Goal: Use online tool/utility: Utilize a website feature to perform a specific function

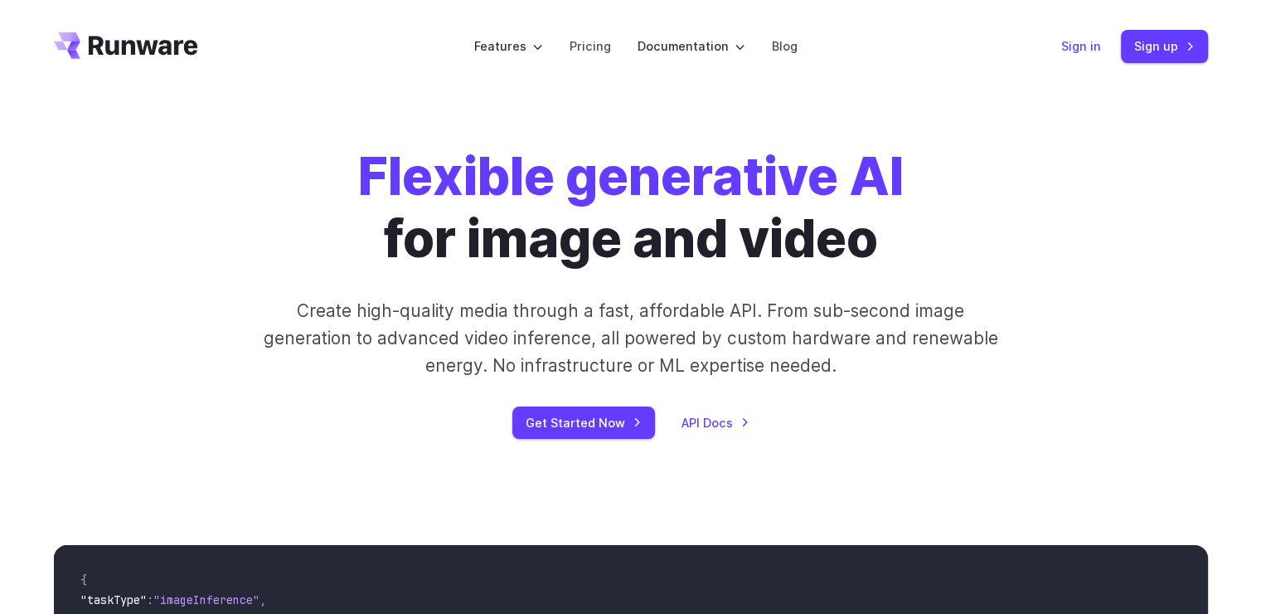
click at [1071, 43] on link "Sign in" at bounding box center [1081, 45] width 40 height 19
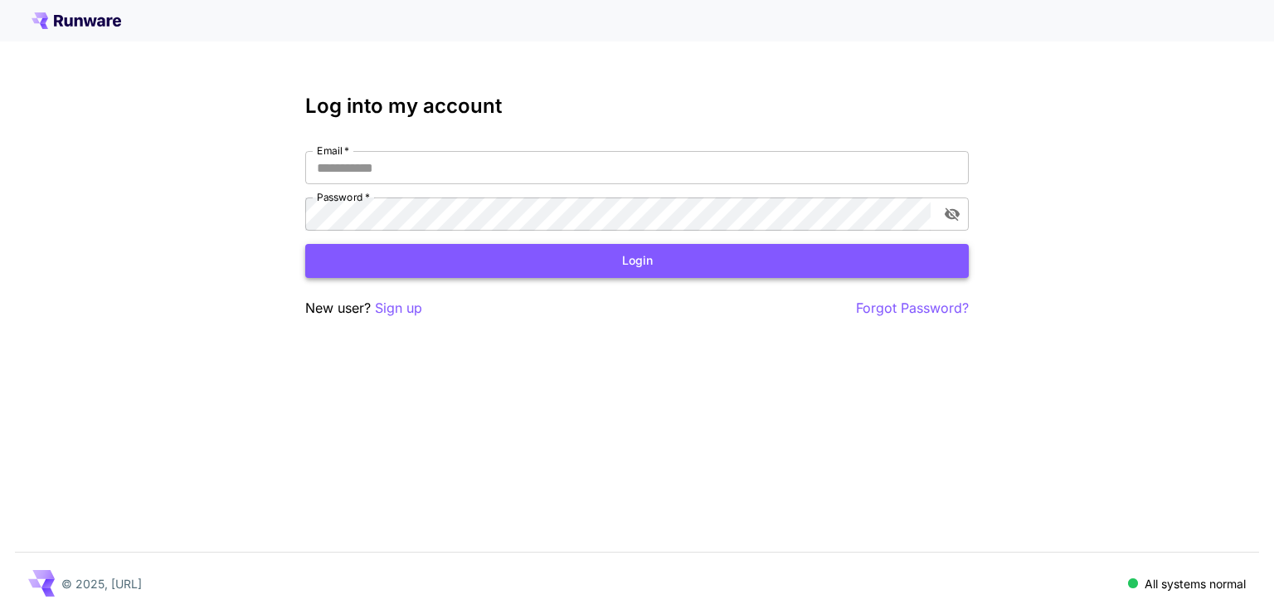
type input "**********"
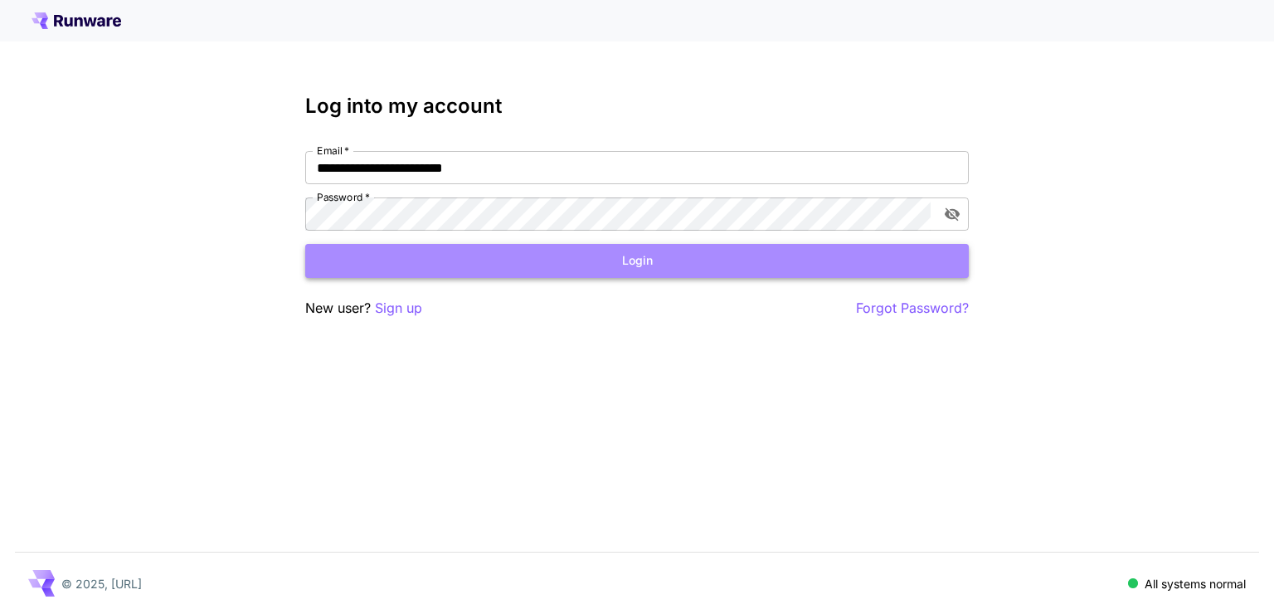
click at [663, 258] on button "Login" at bounding box center [636, 261] width 663 height 34
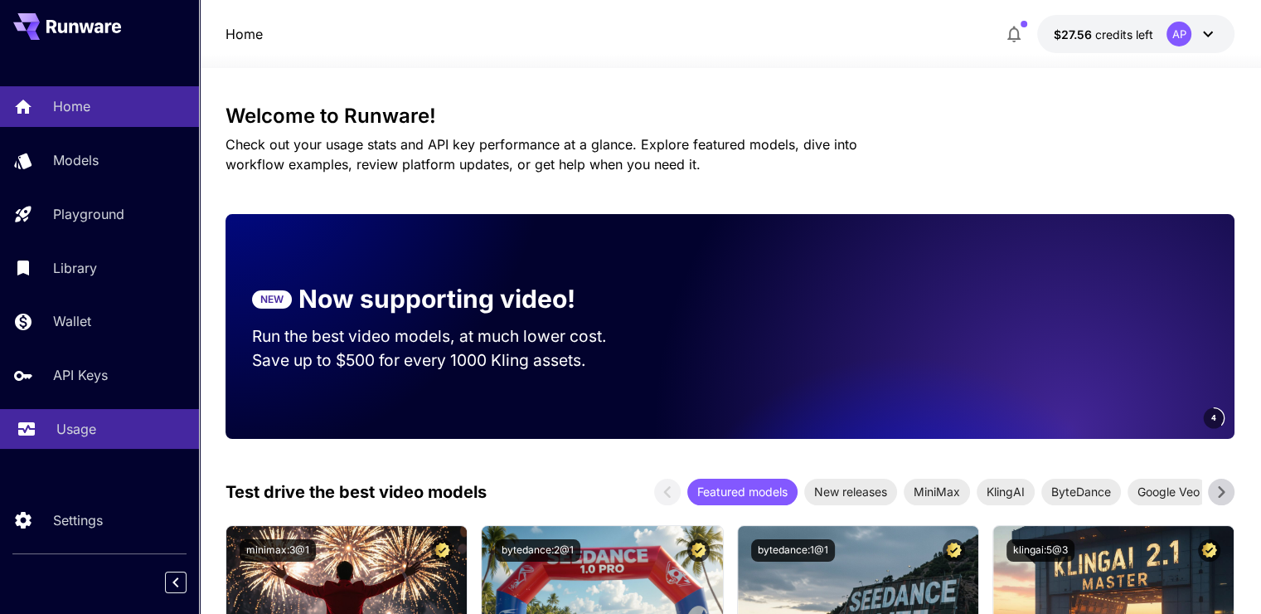
click at [60, 438] on p "Usage" at bounding box center [76, 429] width 40 height 20
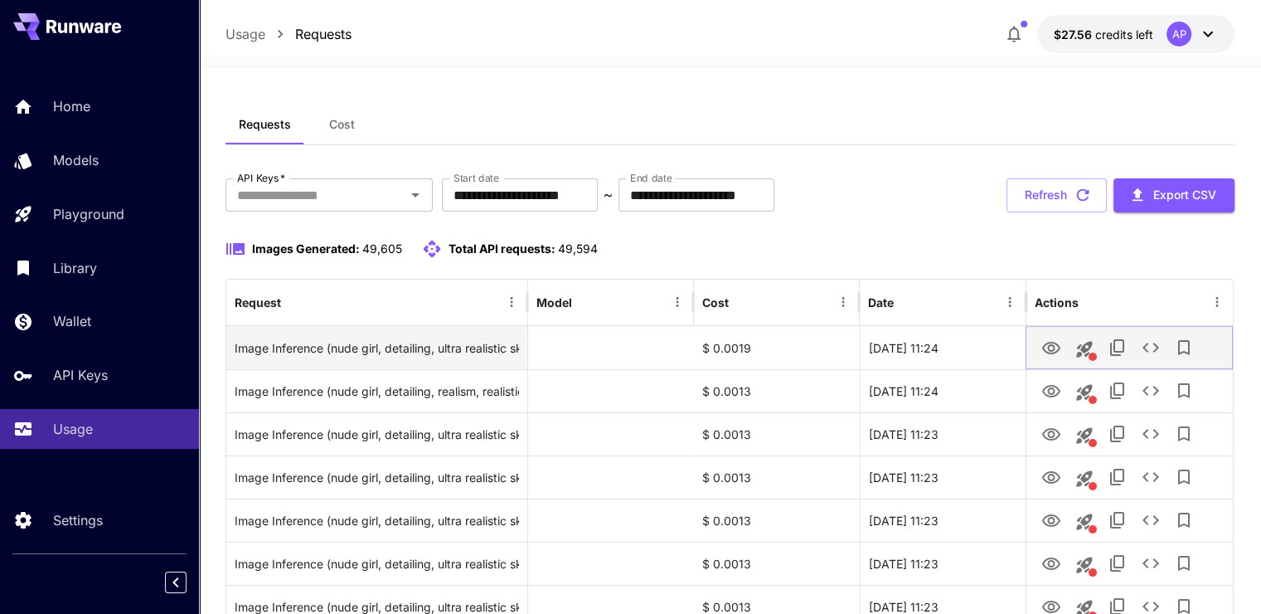
click at [1053, 352] on icon "View Image" at bounding box center [1051, 348] width 18 height 12
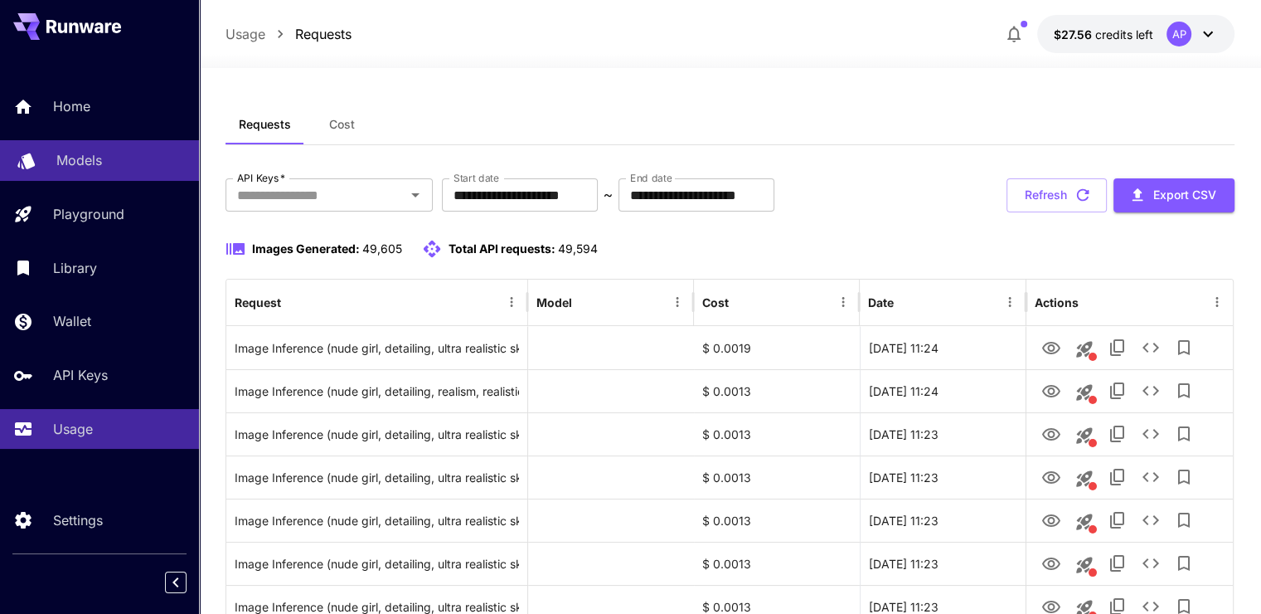
click at [124, 158] on div "Models" at bounding box center [120, 160] width 129 height 20
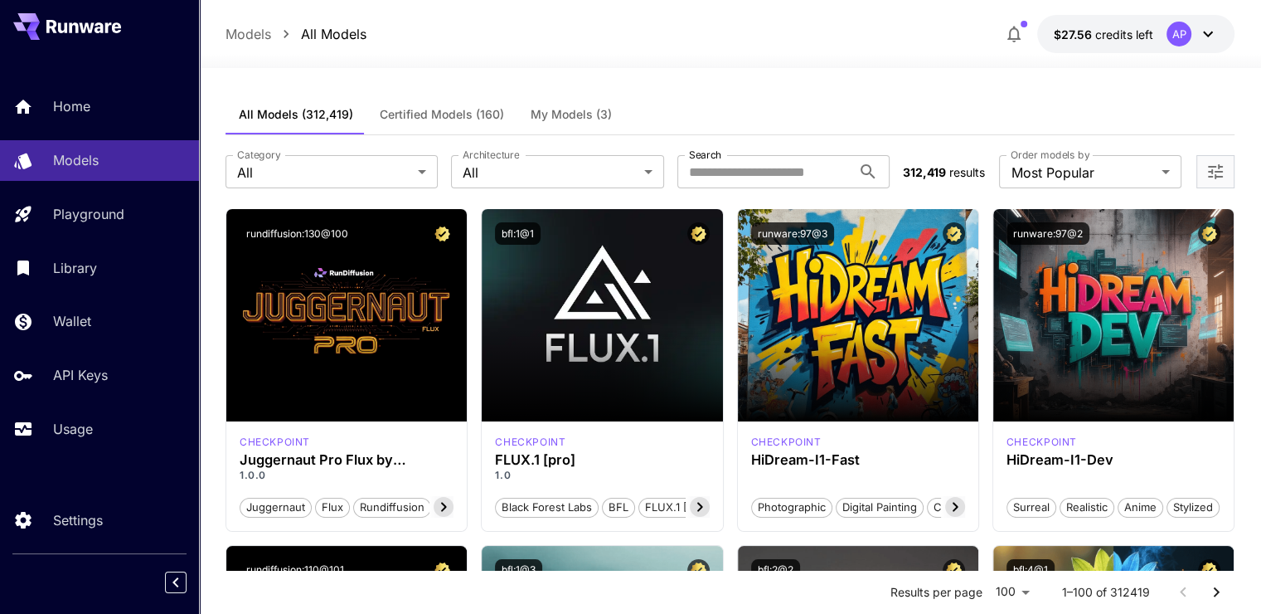
click at [580, 108] on span "My Models (3)" at bounding box center [571, 114] width 81 height 15
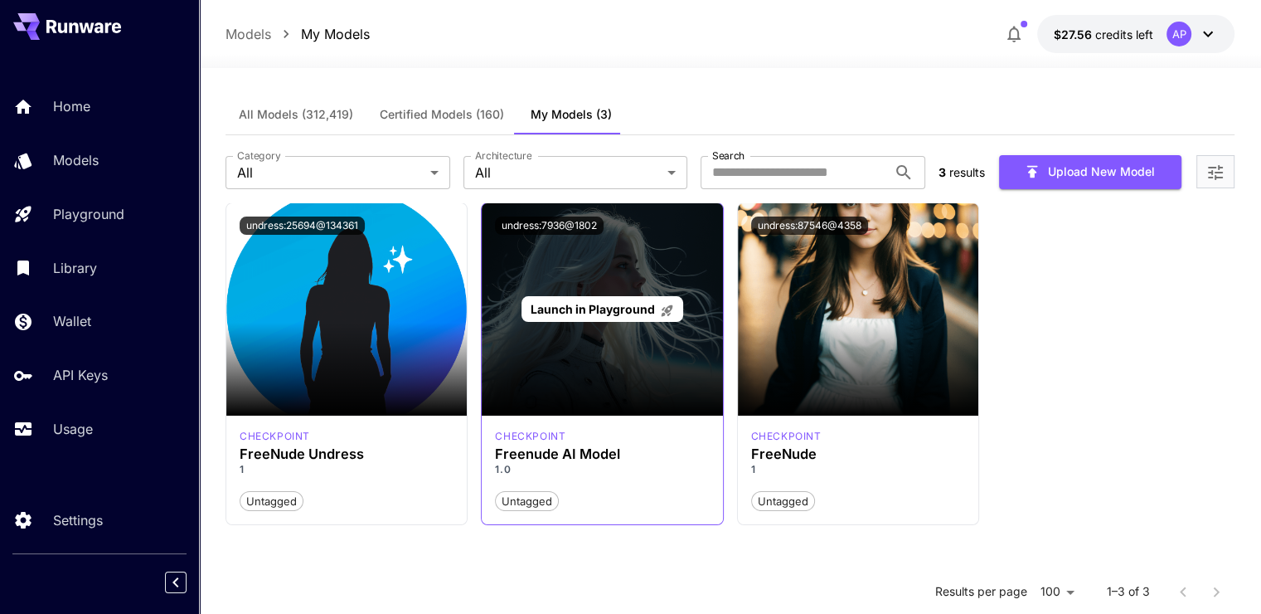
click at [629, 307] on span "Launch in Playground" at bounding box center [593, 309] width 124 height 14
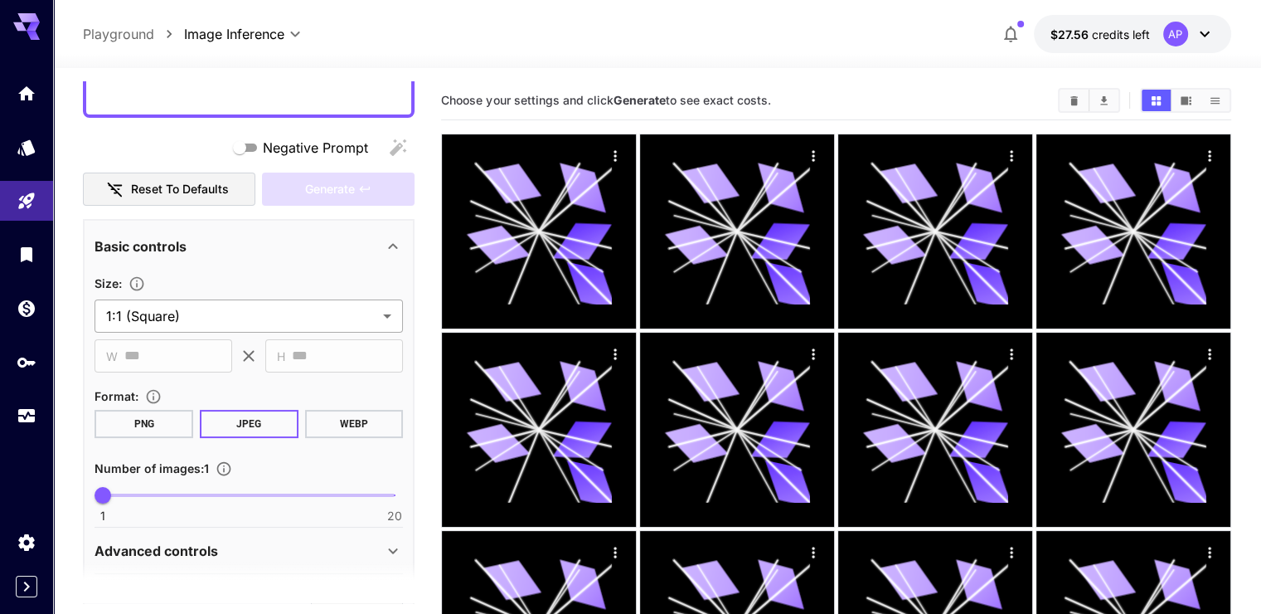
scroll to position [483, 0]
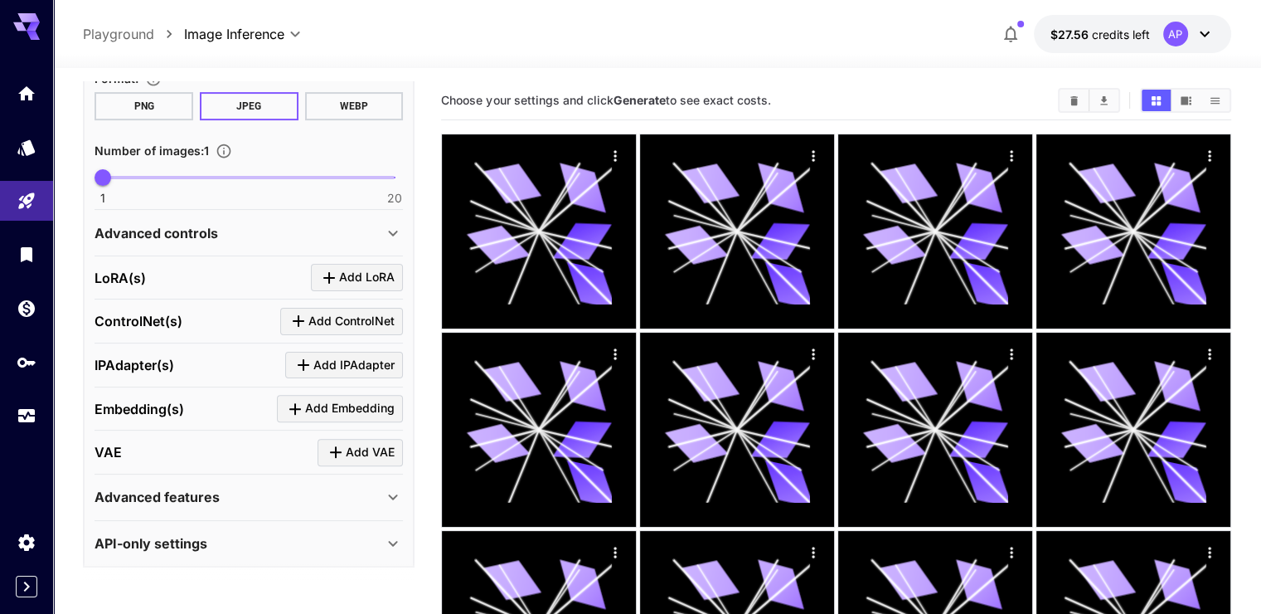
click at [193, 232] on p "Advanced controls" at bounding box center [157, 233] width 124 height 20
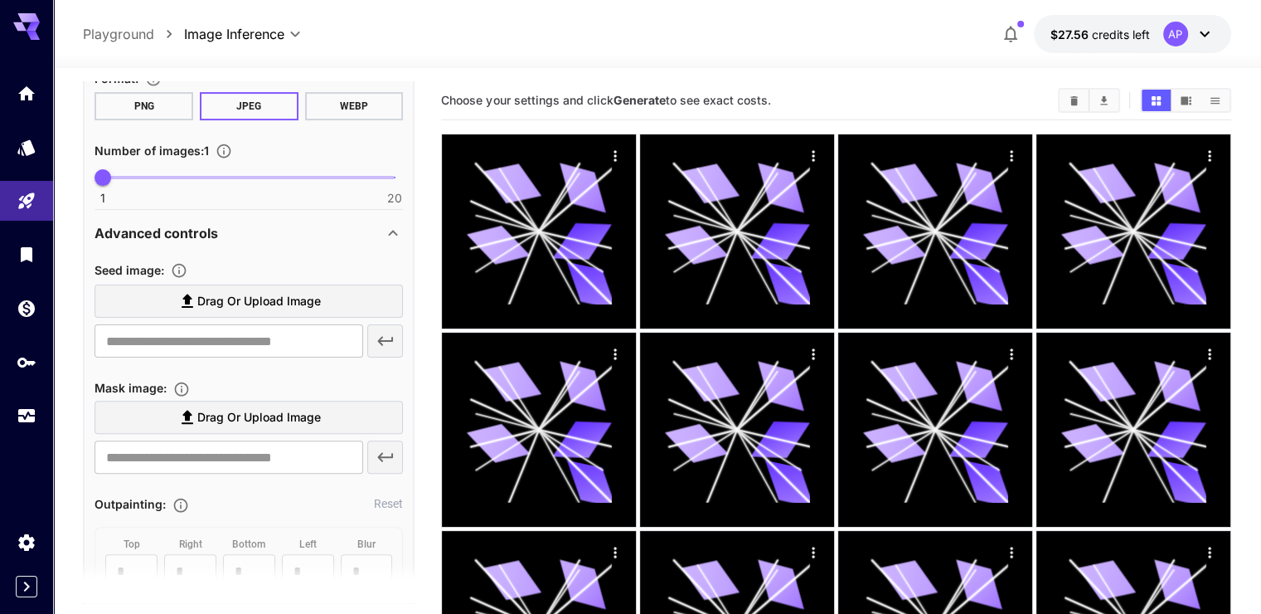
click at [199, 297] on span "Drag or upload image" at bounding box center [259, 301] width 124 height 21
click at [0, 0] on input "Drag or upload image" at bounding box center [0, 0] width 0 height 0
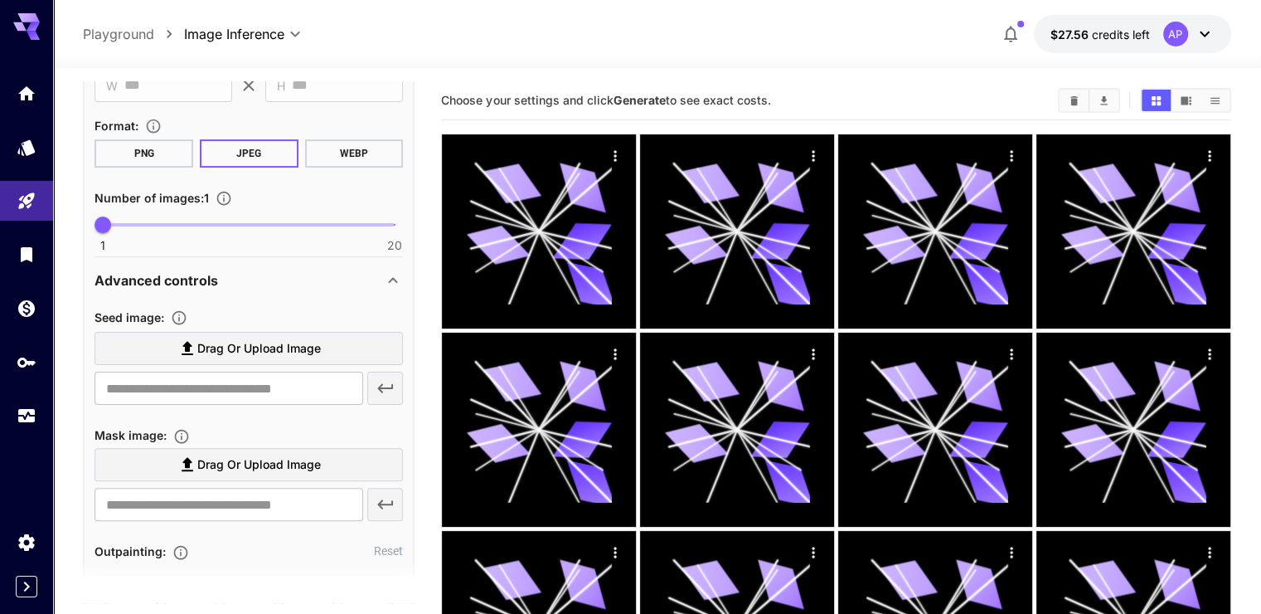
scroll to position [566, 0]
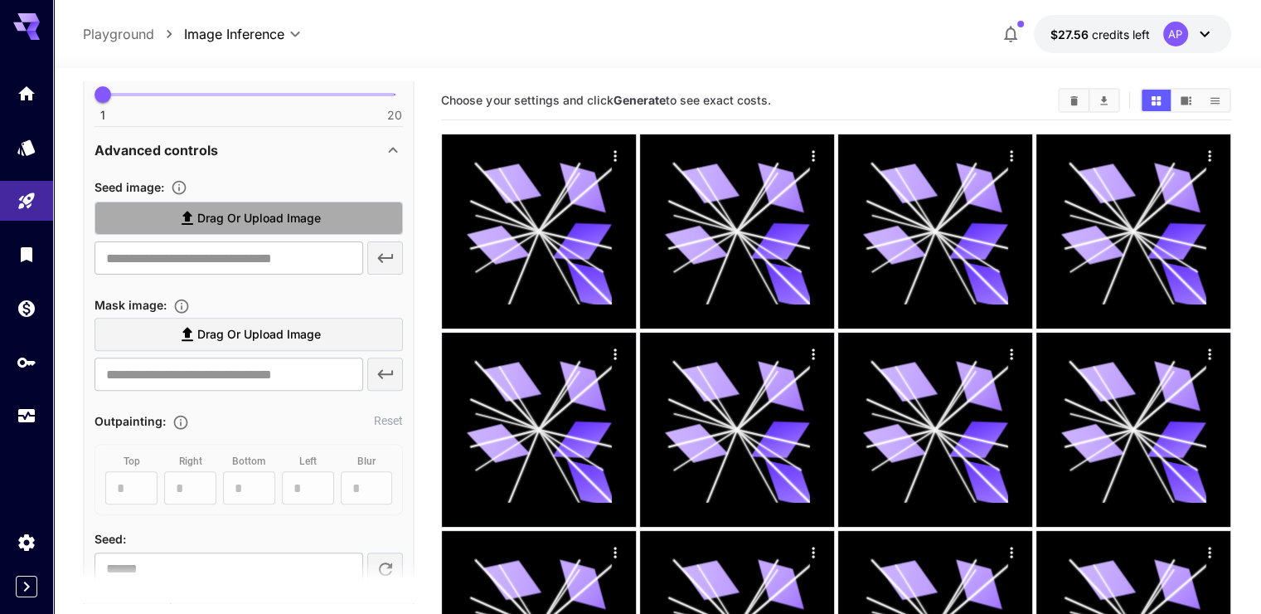
click at [252, 213] on span "Drag or upload image" at bounding box center [259, 218] width 124 height 21
click at [0, 0] on input "Drag or upload image" at bounding box center [0, 0] width 0 height 0
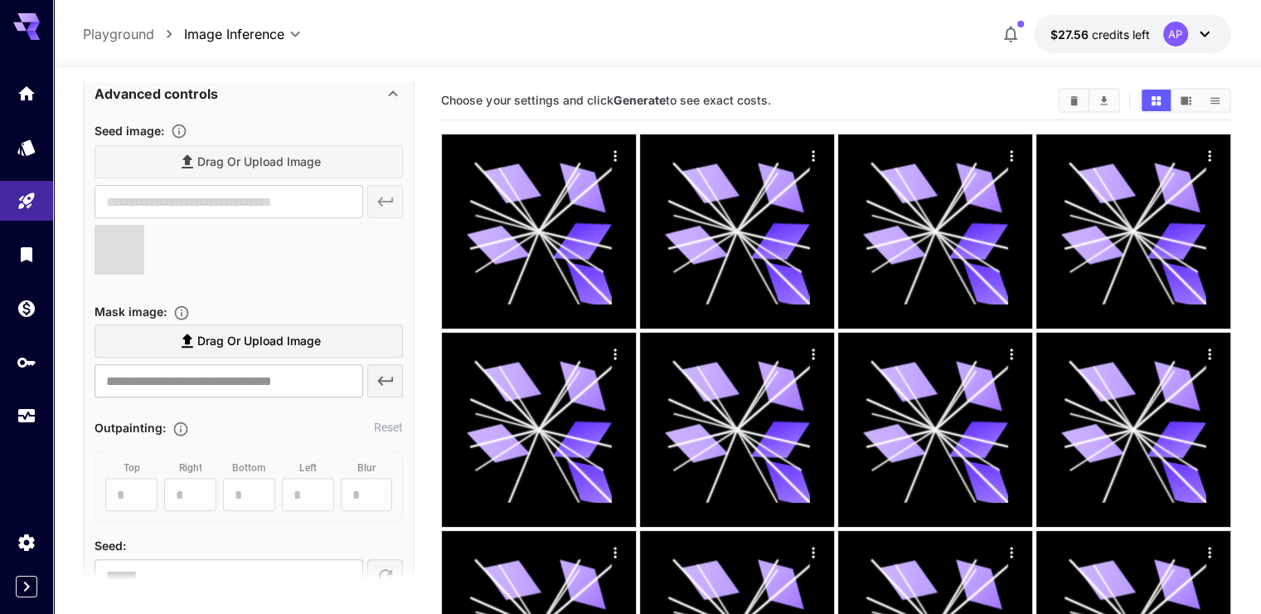
type input "**********"
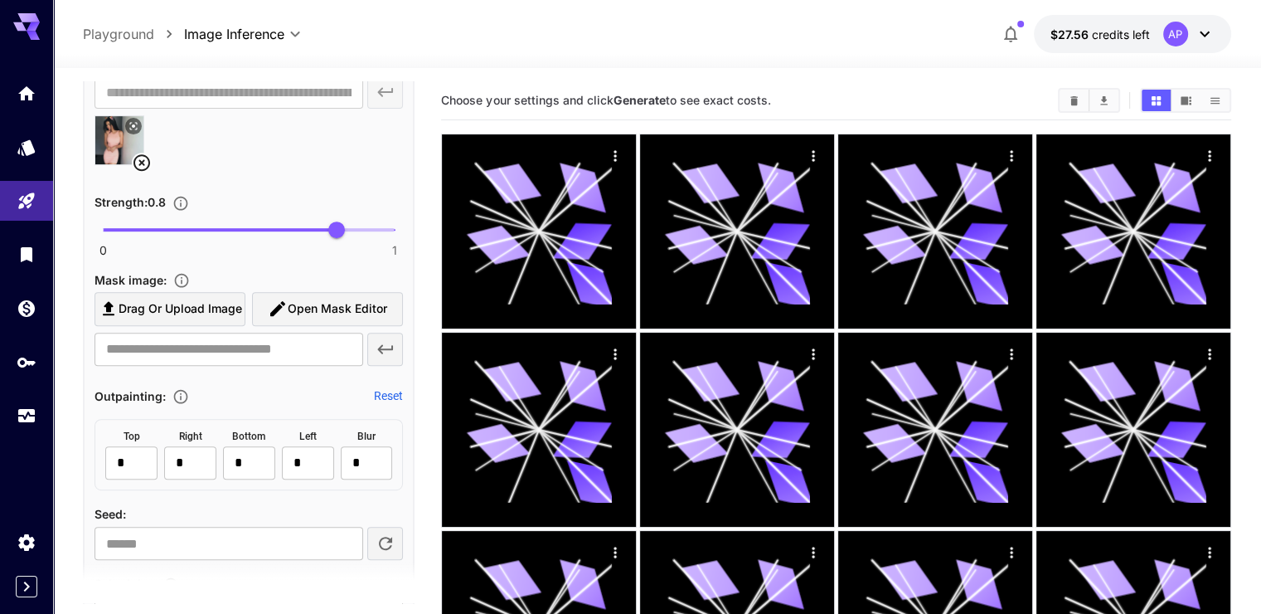
click at [288, 224] on span "0 1 0.8" at bounding box center [249, 229] width 292 height 25
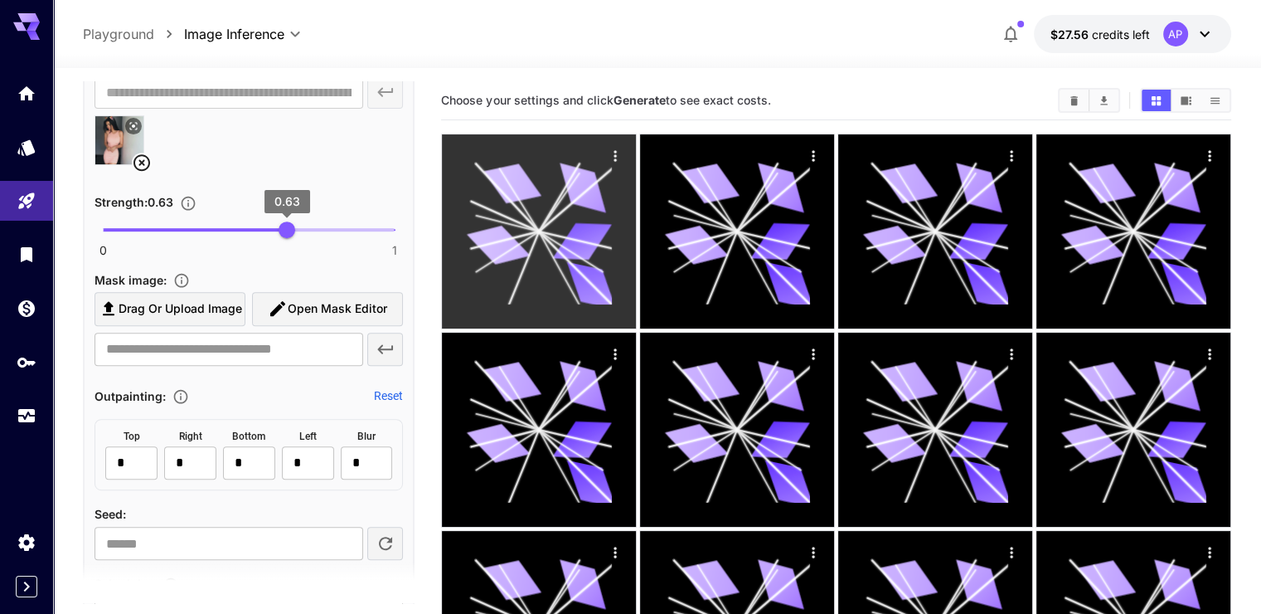
drag, startPoint x: 288, startPoint y: 224, endPoint x: 512, endPoint y: 226, distance: 223.9
type input "*"
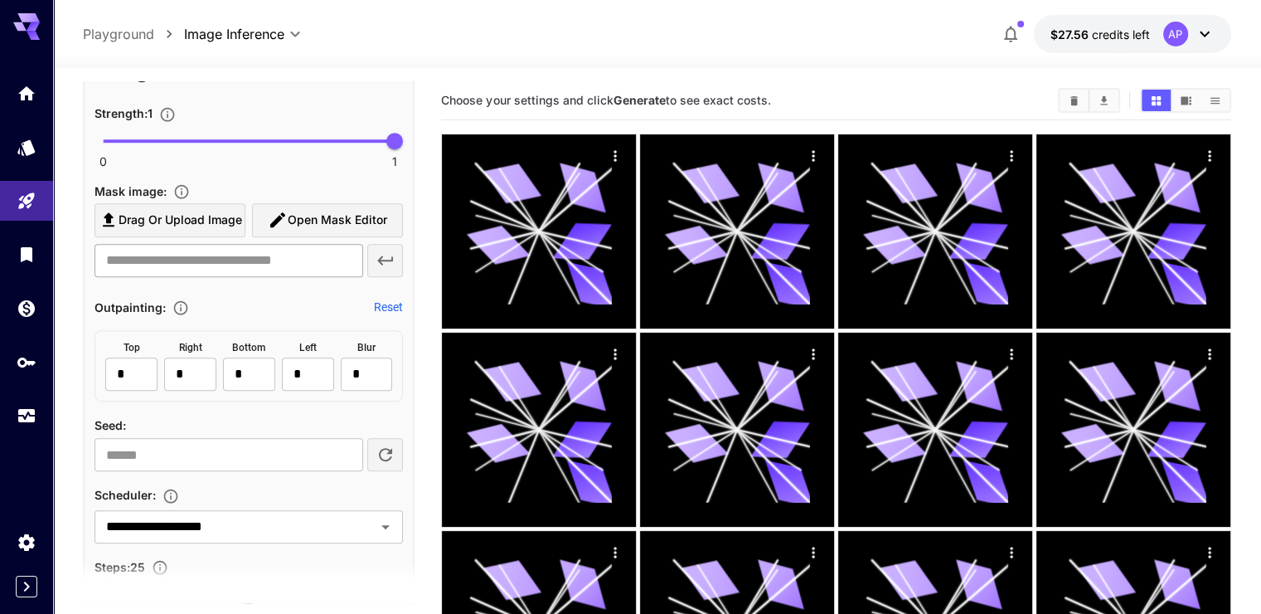
scroll to position [815, 0]
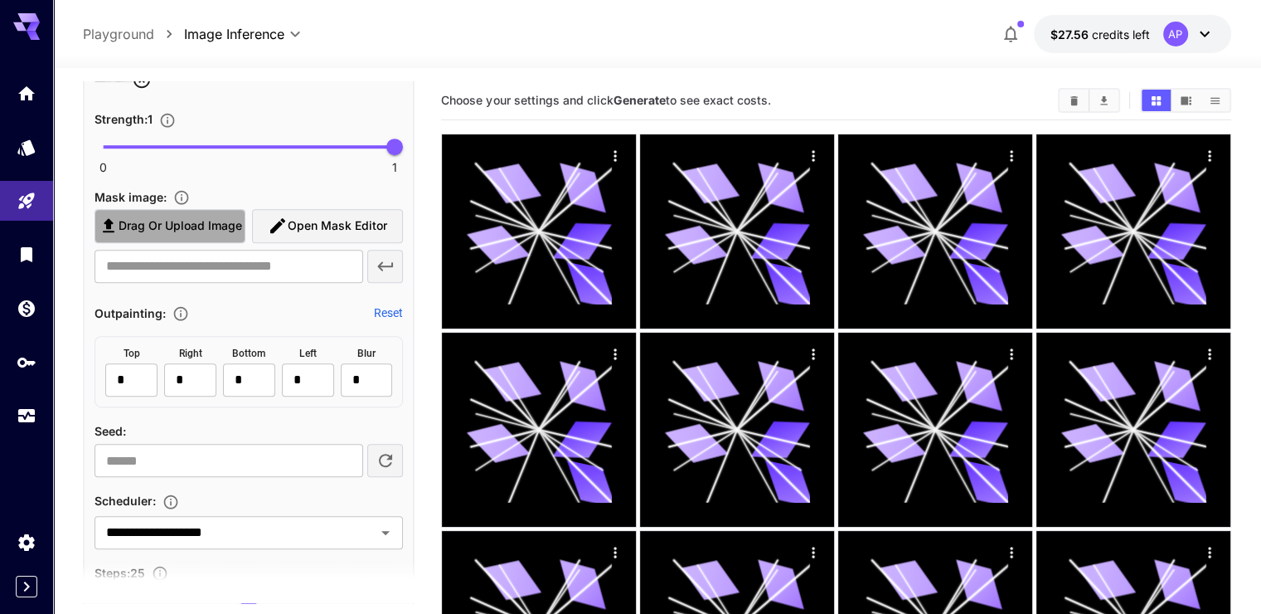
click at [203, 224] on span "Drag or upload image" at bounding box center [181, 226] width 124 height 21
click at [0, 0] on input "Drag or upload image" at bounding box center [0, 0] width 0 height 0
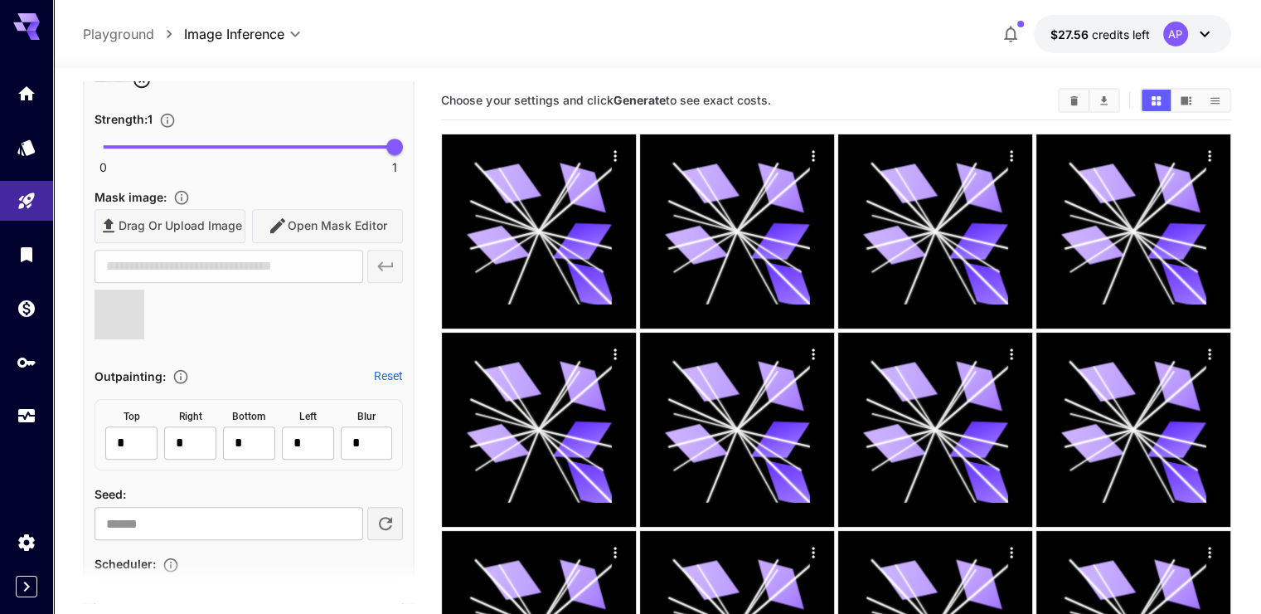
type input "**********"
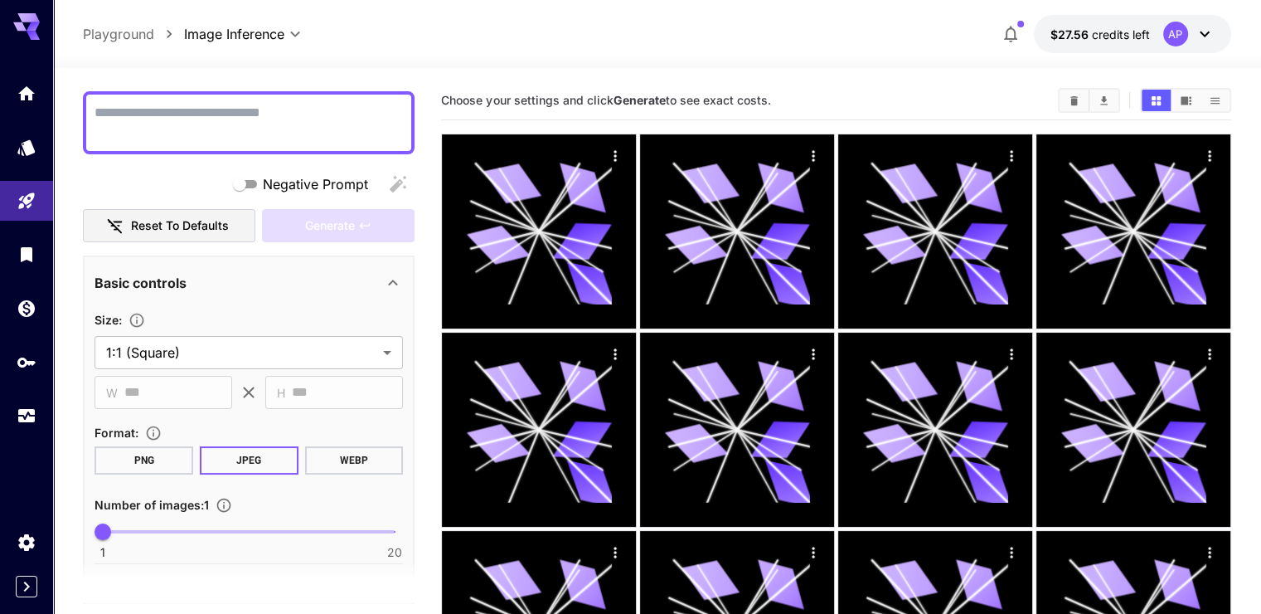
scroll to position [69, 0]
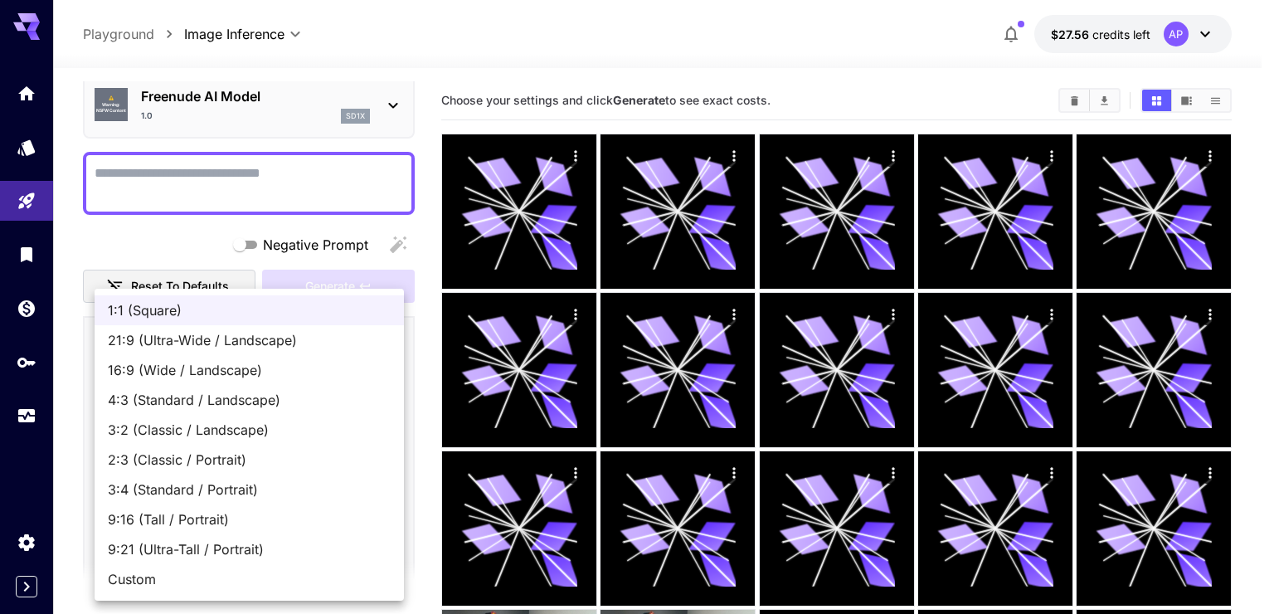
click at [214, 318] on span "1:1 (Square)" at bounding box center [249, 310] width 283 height 20
drag, startPoint x: 173, startPoint y: 578, endPoint x: 182, endPoint y: 546, distance: 32.8
click at [174, 578] on span "Custom" at bounding box center [249, 579] width 283 height 20
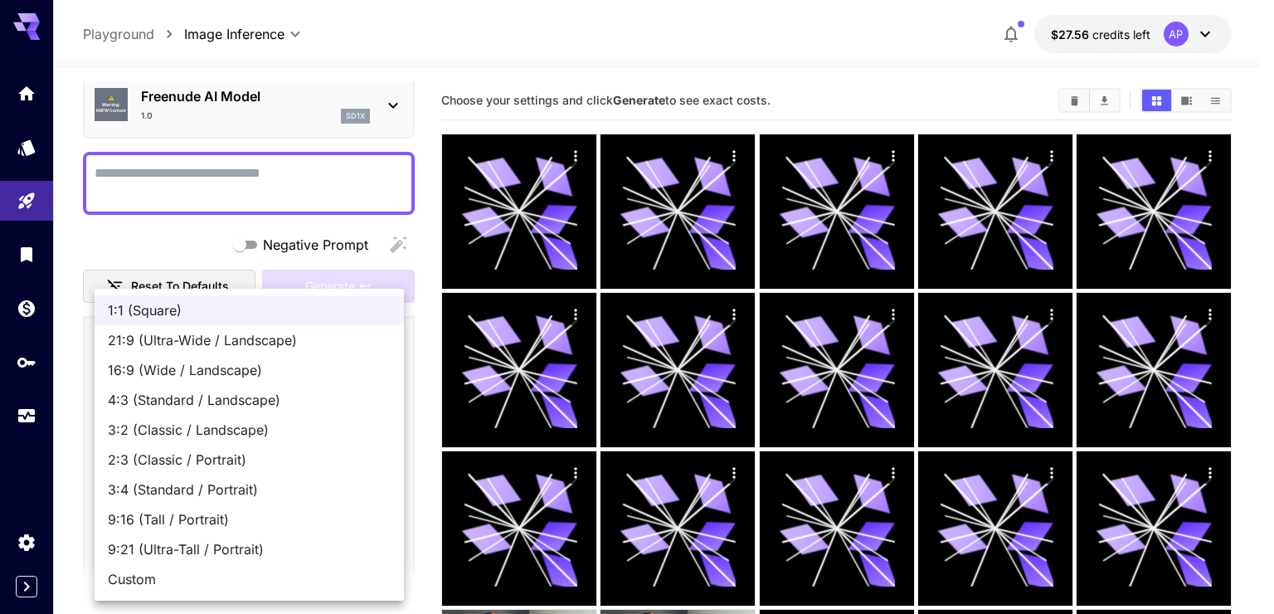
type input "******"
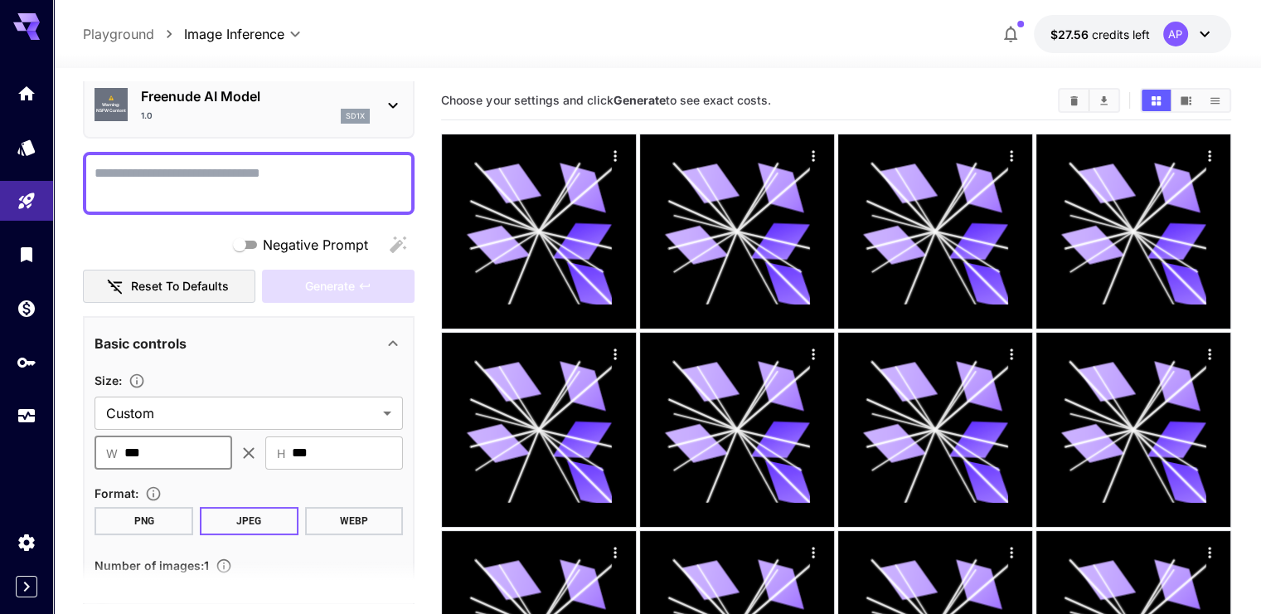
drag, startPoint x: 171, startPoint y: 453, endPoint x: 109, endPoint y: 446, distance: 61.7
click at [109, 446] on div "​ W *** ​" at bounding box center [164, 452] width 138 height 33
type input "****"
drag, startPoint x: 325, startPoint y: 451, endPoint x: 277, endPoint y: 451, distance: 48.1
click at [277, 451] on div "​ H *** ​" at bounding box center [334, 452] width 138 height 33
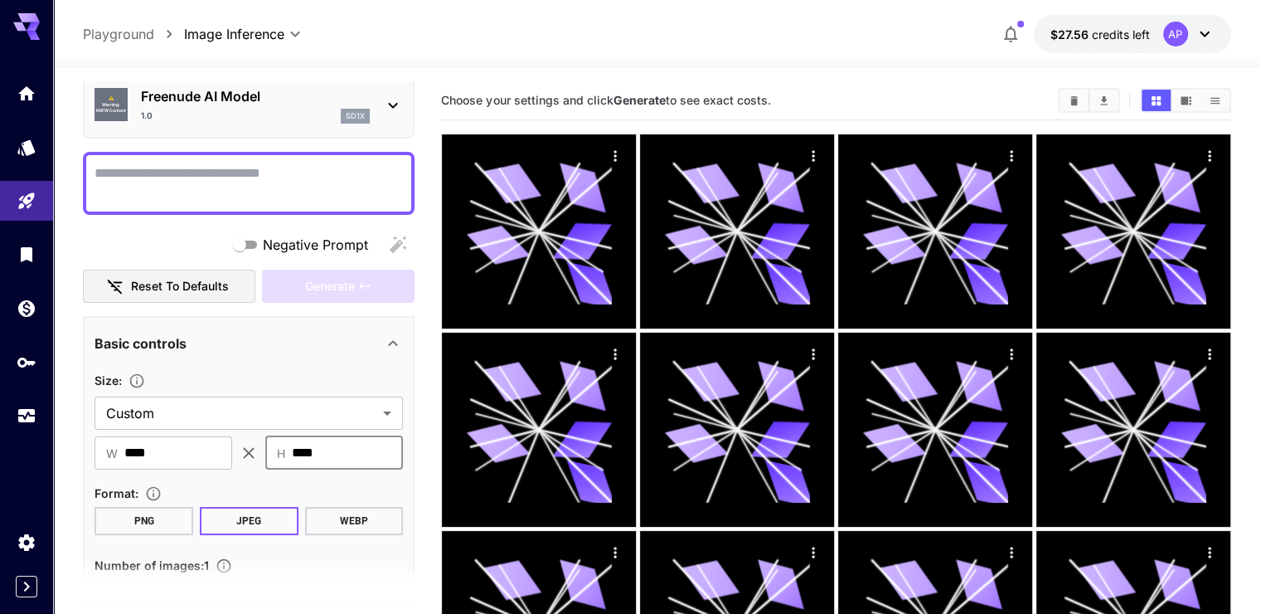
type input "****"
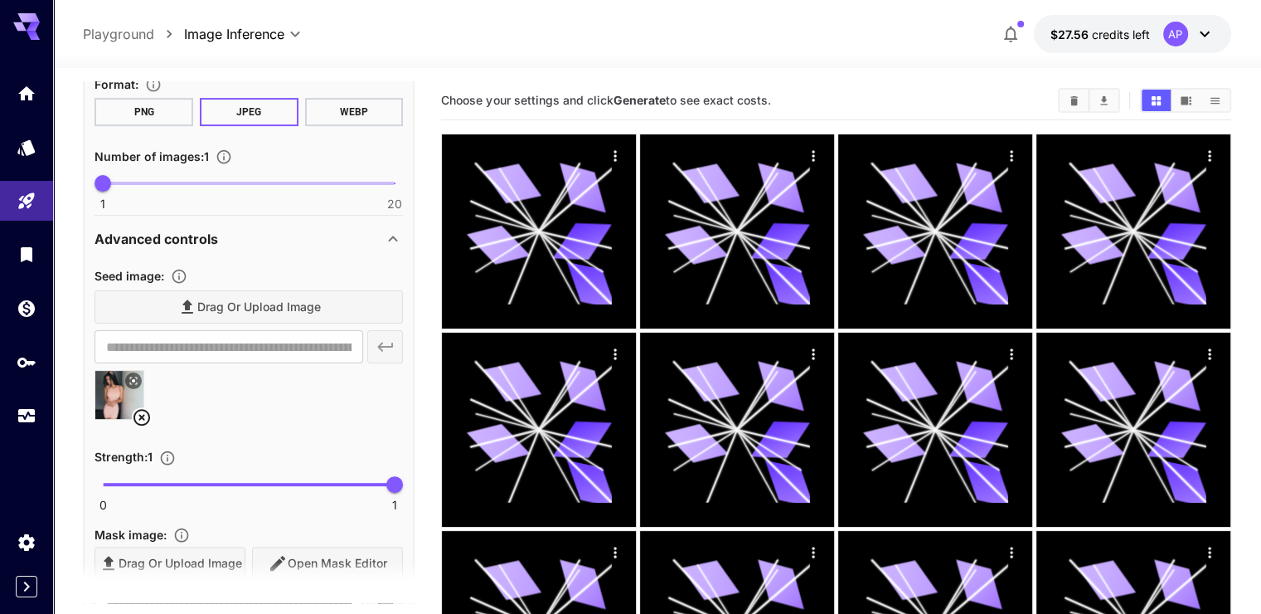
scroll to position [483, 0]
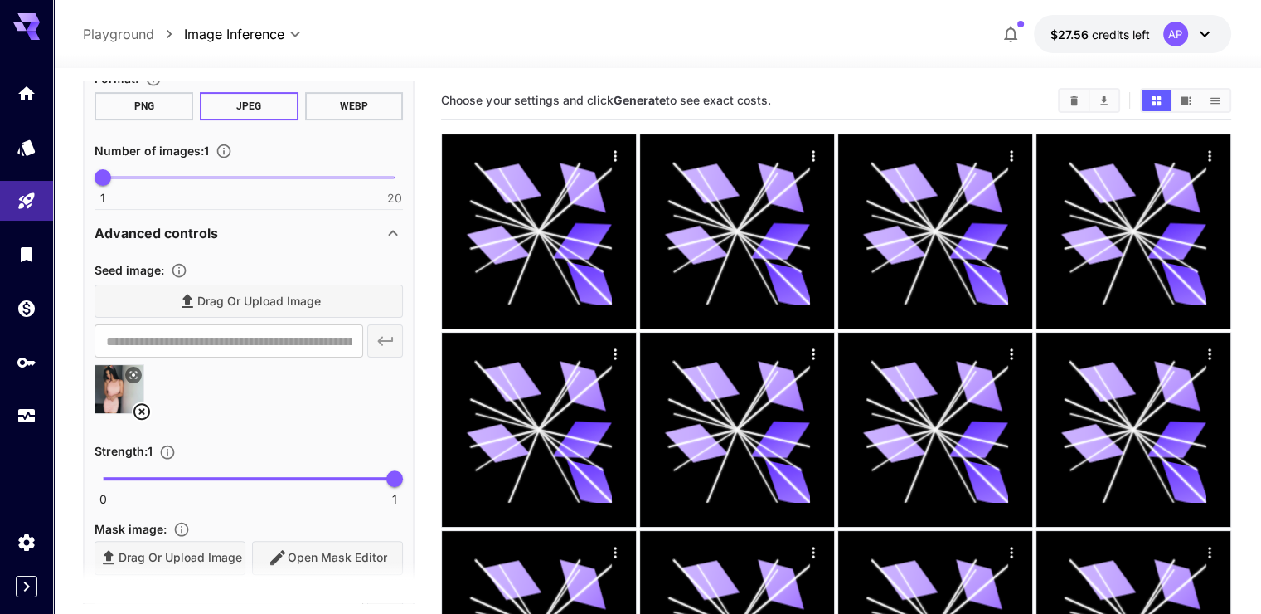
click at [256, 305] on div "Drag or upload image" at bounding box center [249, 301] width 308 height 34
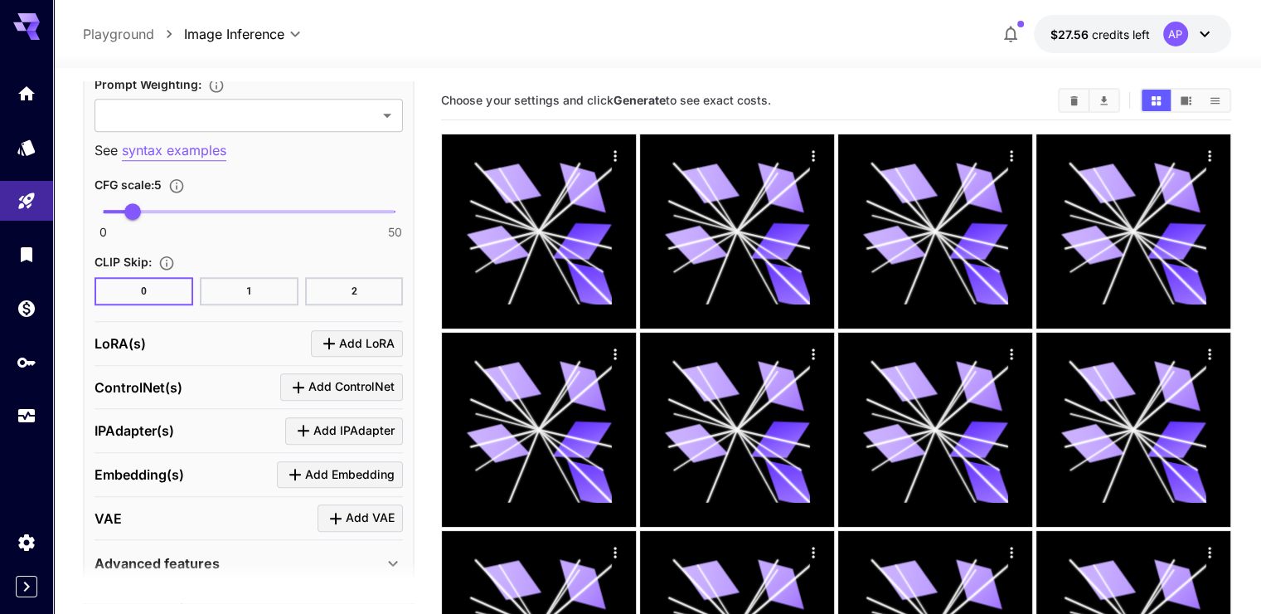
scroll to position [1478, 0]
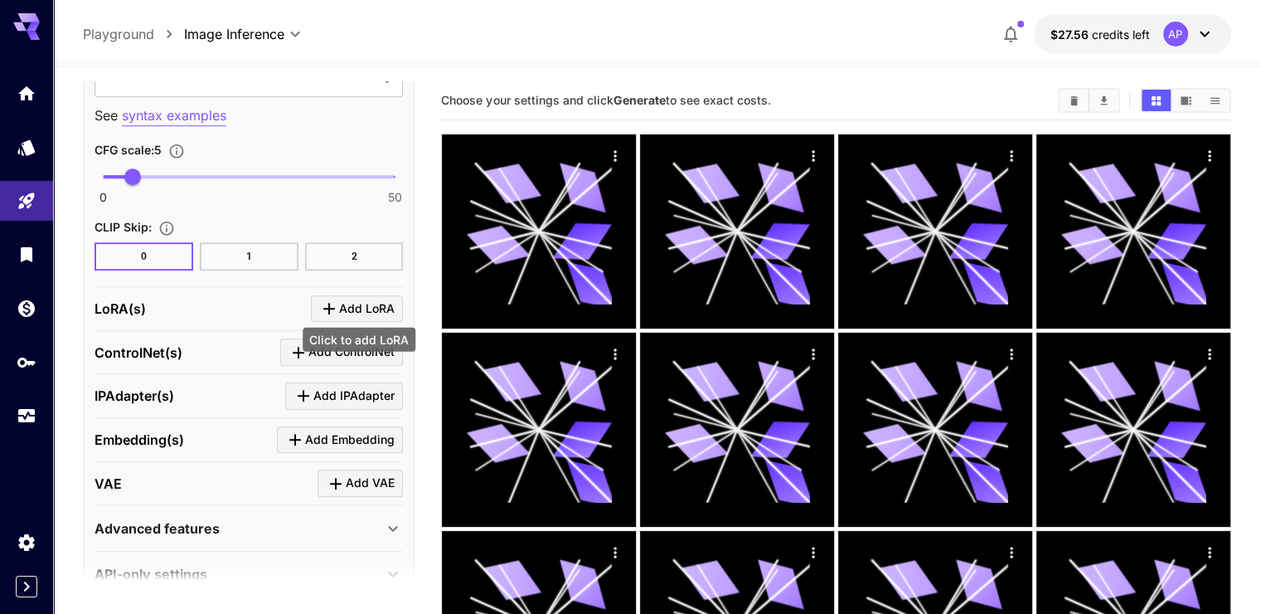
click at [339, 299] on icon "Click to add LoRA" at bounding box center [329, 309] width 20 height 20
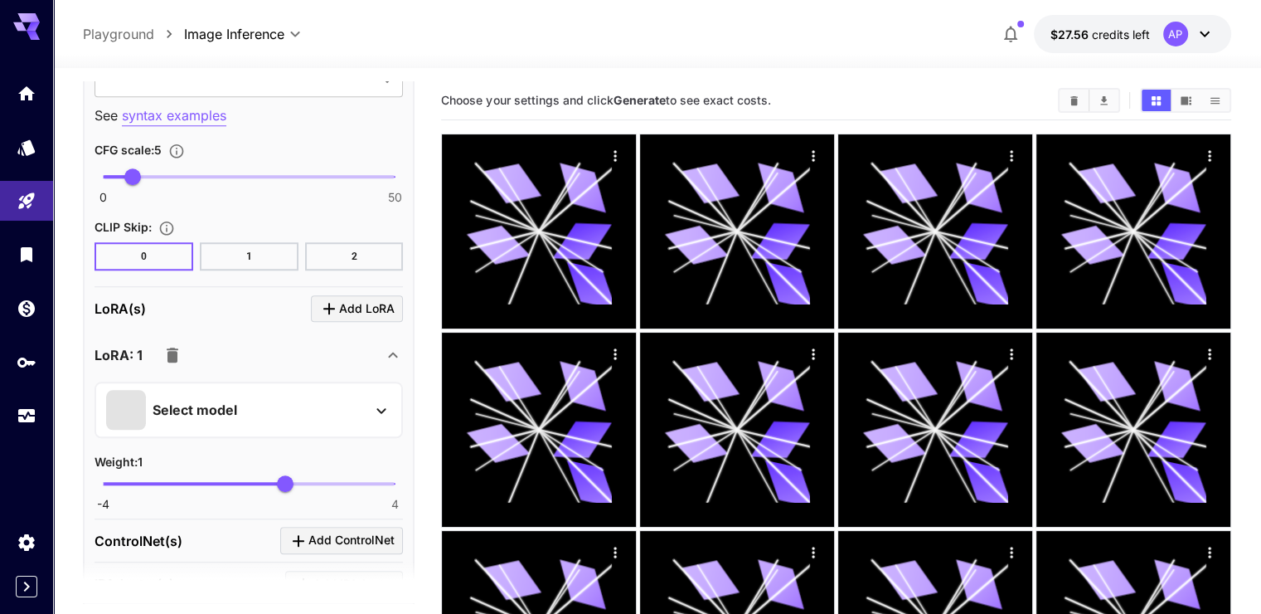
click at [289, 411] on div "Select model" at bounding box center [235, 410] width 259 height 40
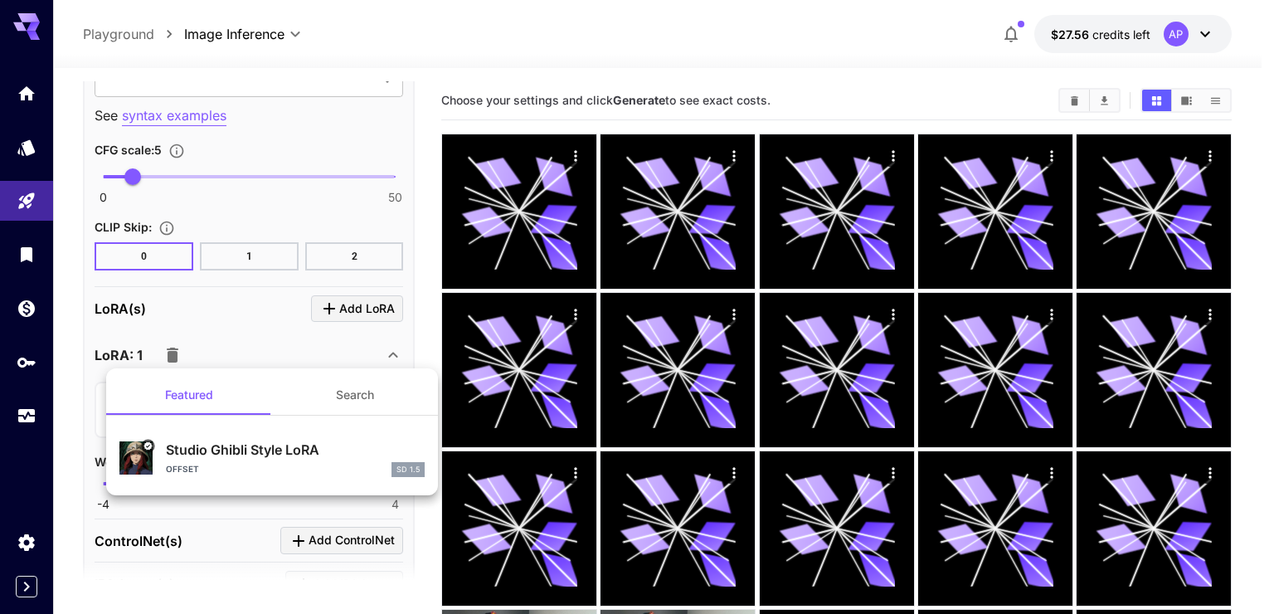
click at [337, 392] on button "Search" at bounding box center [355, 395] width 166 height 40
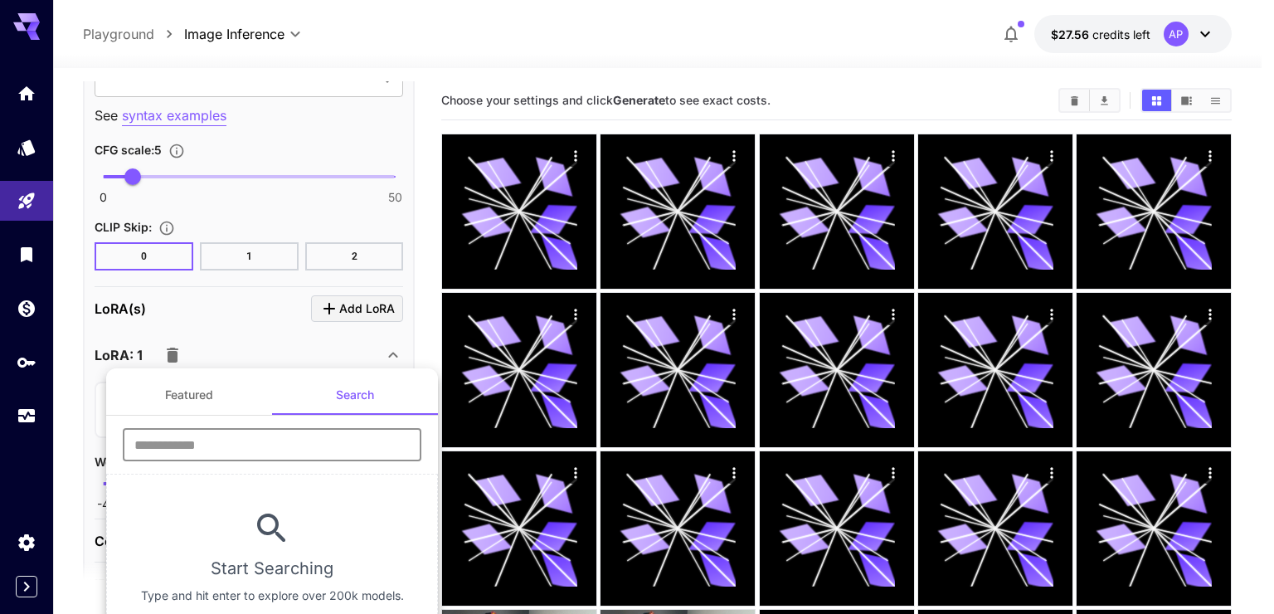
click at [199, 447] on input "text" at bounding box center [272, 444] width 299 height 33
click at [134, 348] on div at bounding box center [637, 307] width 1274 height 614
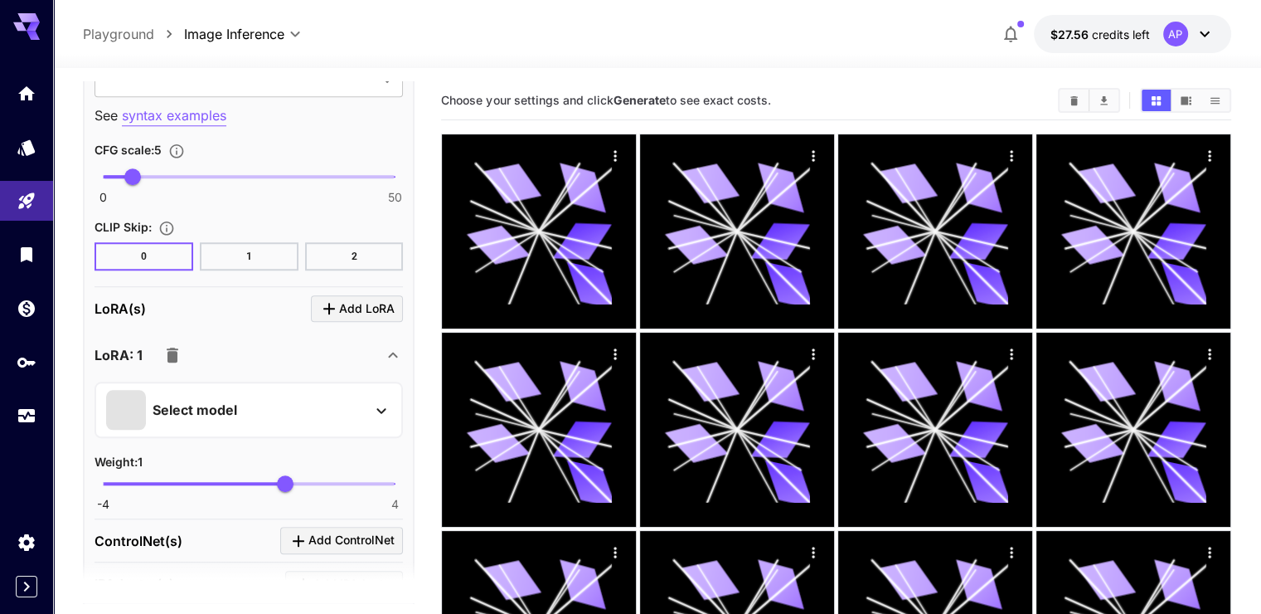
click at [177, 348] on icon "button" at bounding box center [173, 355] width 20 height 20
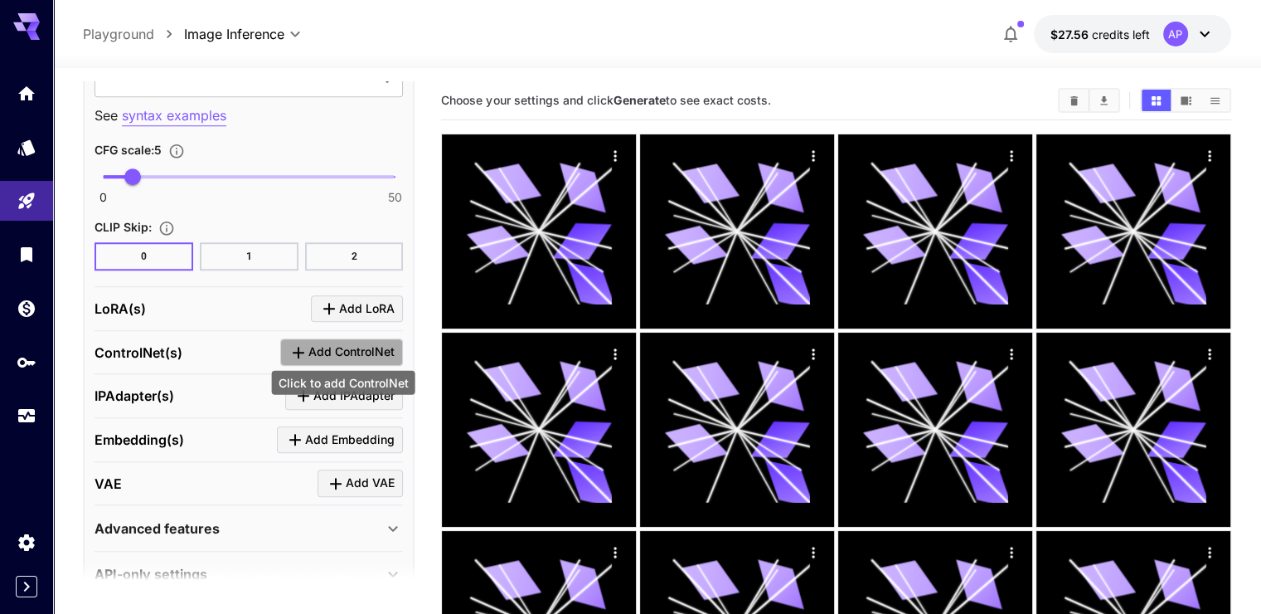
click at [357, 345] on span "Add ControlNet" at bounding box center [351, 352] width 86 height 21
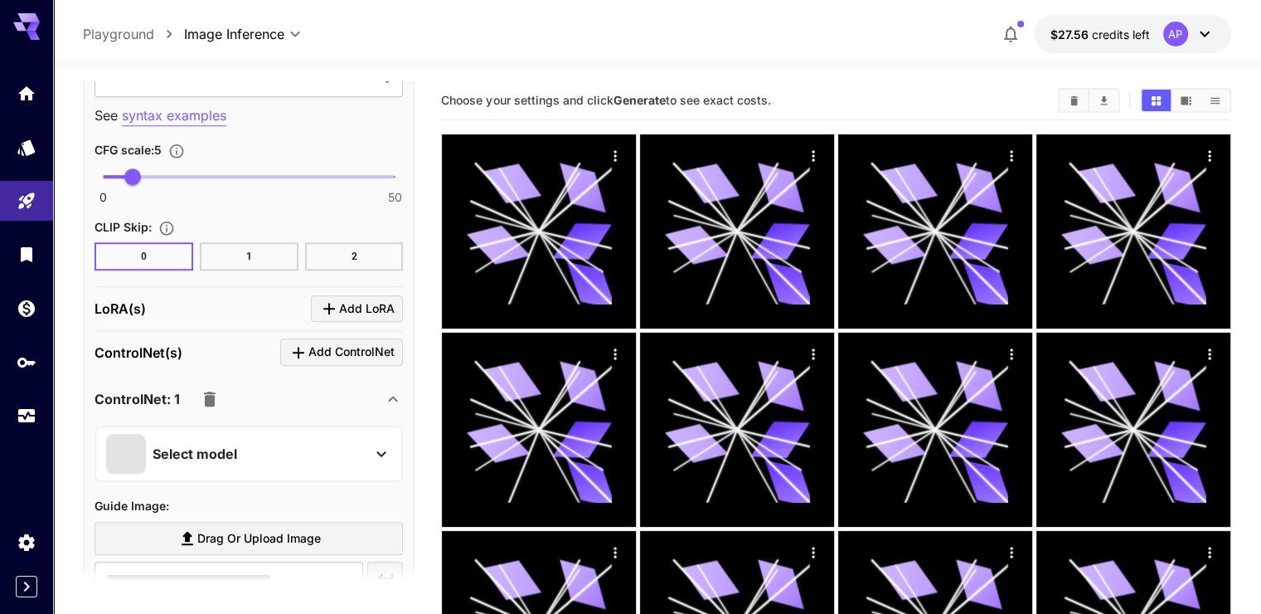
click at [215, 391] on icon "button" at bounding box center [210, 399] width 20 height 20
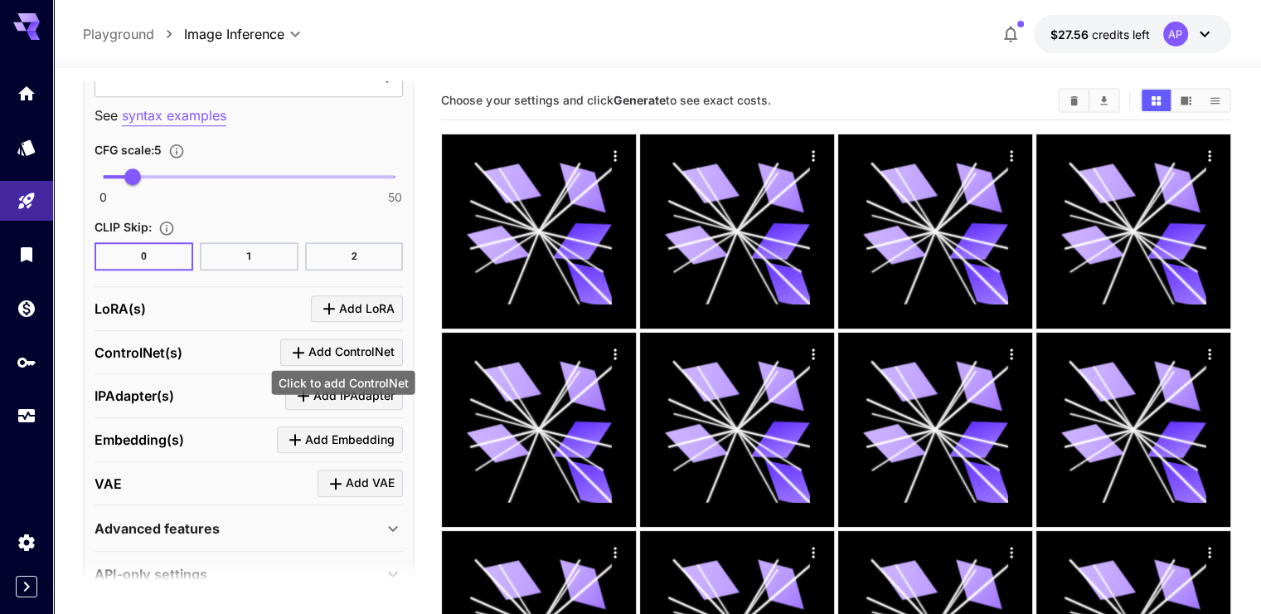
click at [350, 346] on span "Add ControlNet" at bounding box center [351, 352] width 86 height 21
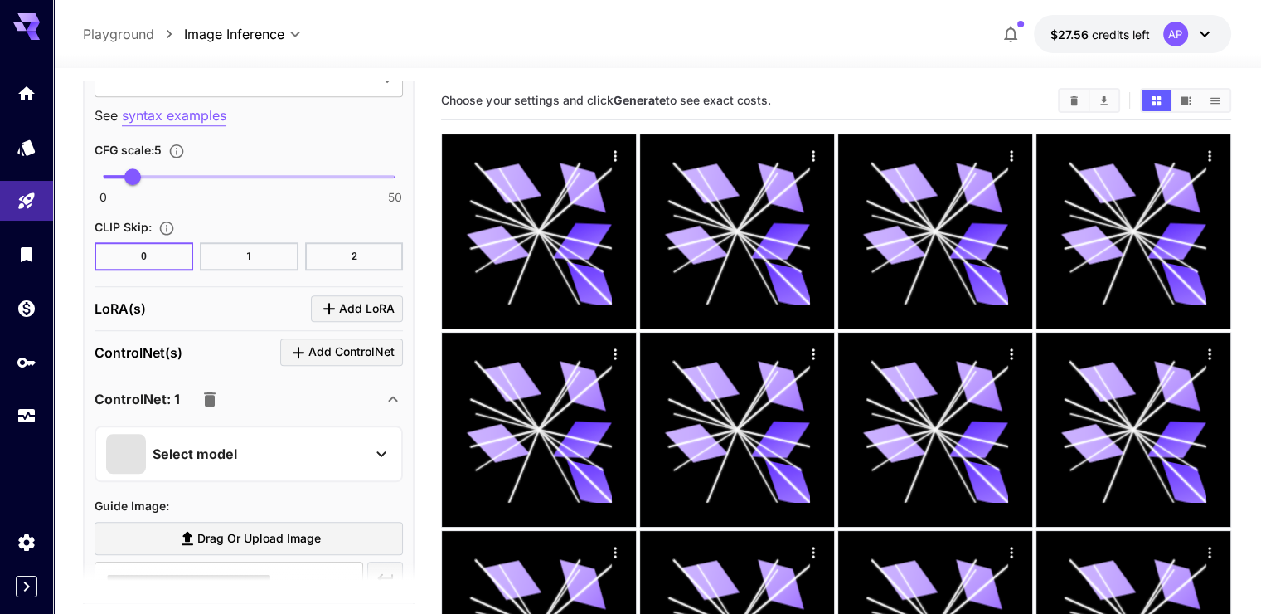
click at [242, 436] on div "Select model" at bounding box center [235, 454] width 259 height 40
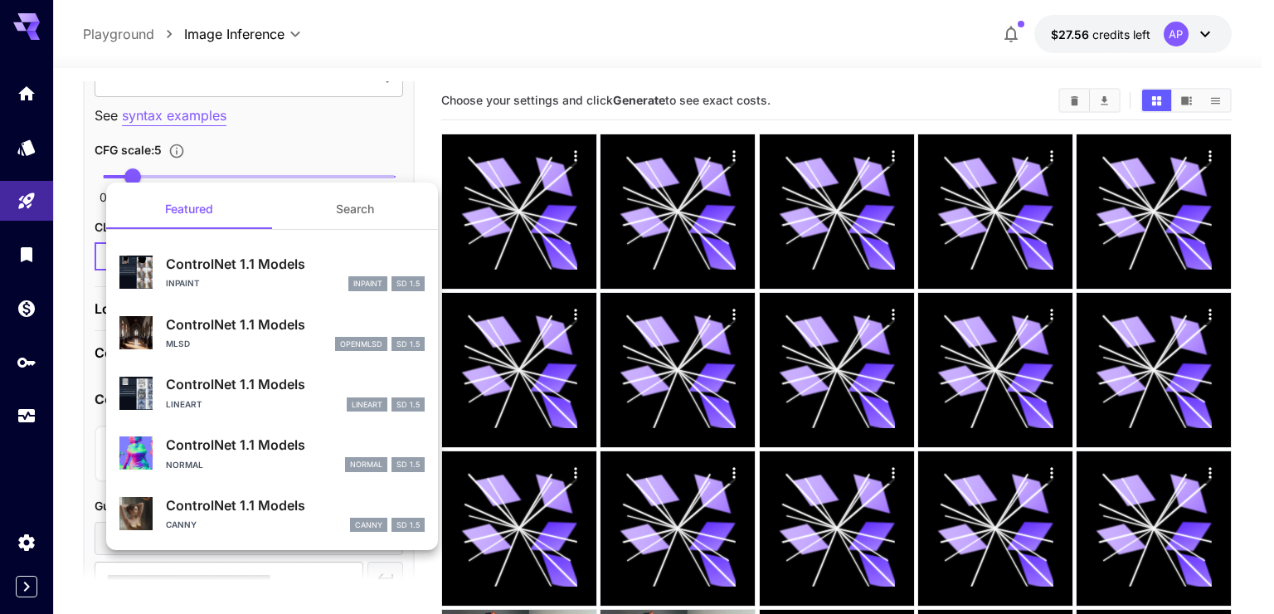
click at [341, 216] on button "Search" at bounding box center [355, 209] width 166 height 40
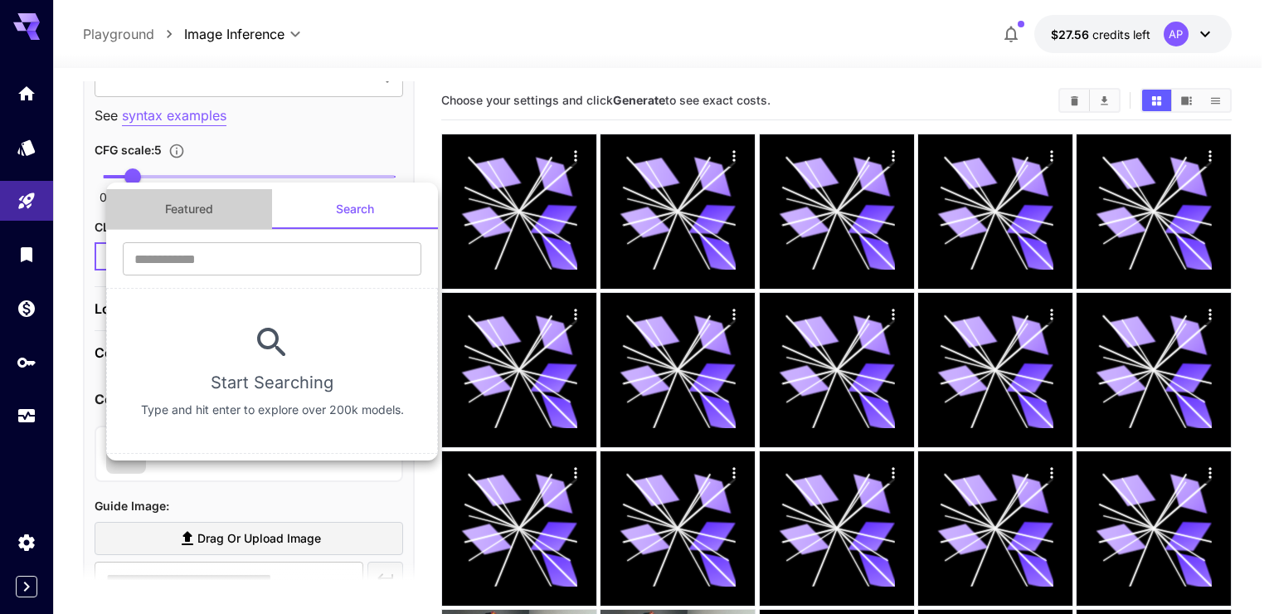
click at [219, 221] on button "Featured" at bounding box center [189, 209] width 166 height 40
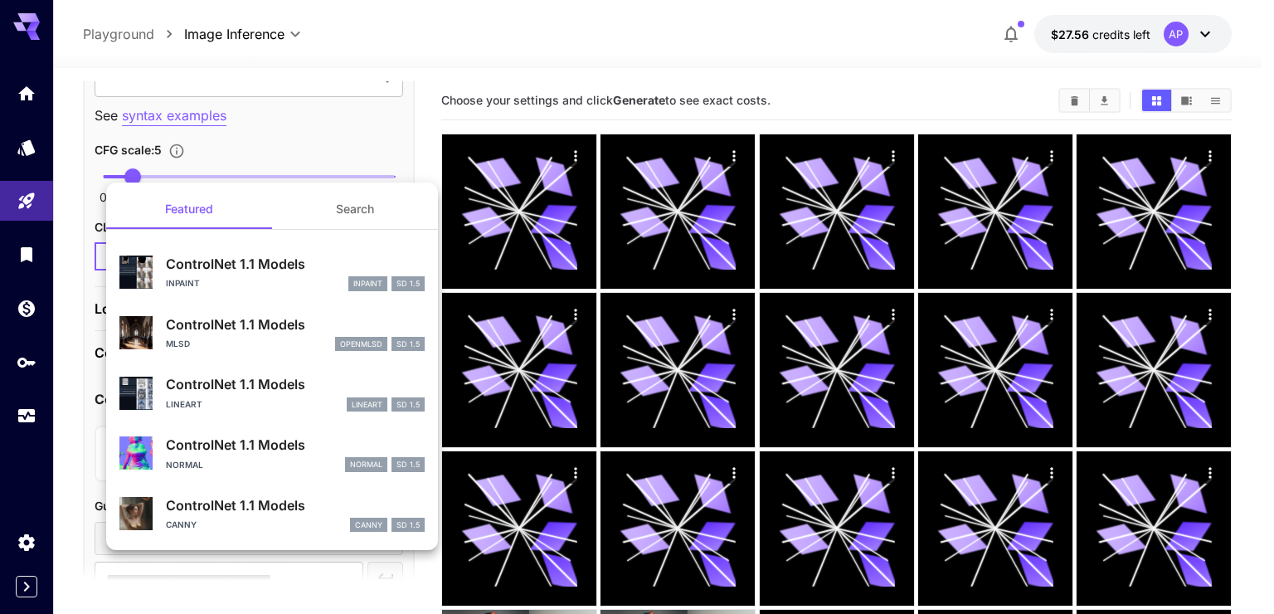
click at [365, 127] on div at bounding box center [637, 307] width 1274 height 614
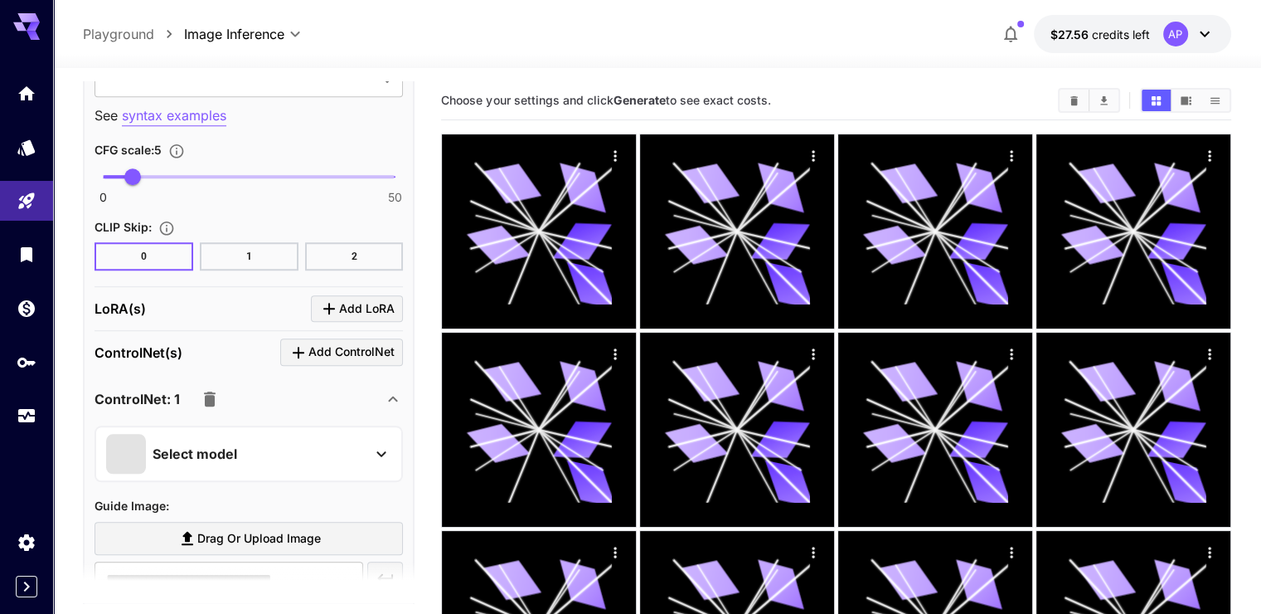
click at [201, 445] on p "Select model" at bounding box center [195, 454] width 85 height 20
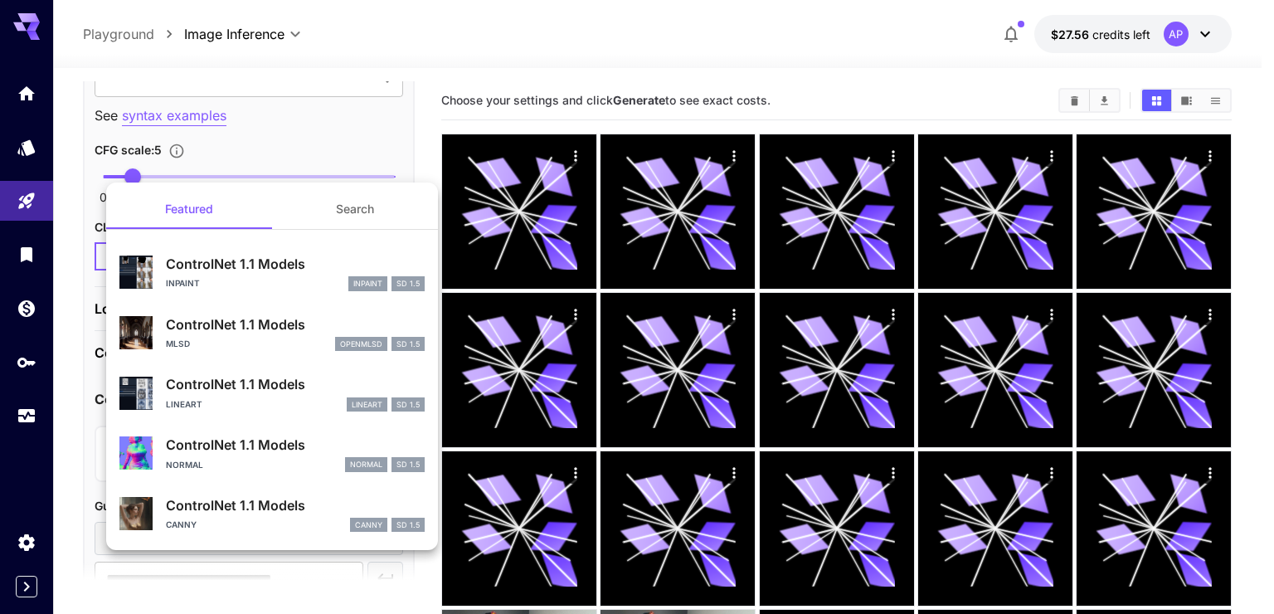
click at [369, 220] on button "Search" at bounding box center [355, 209] width 166 height 40
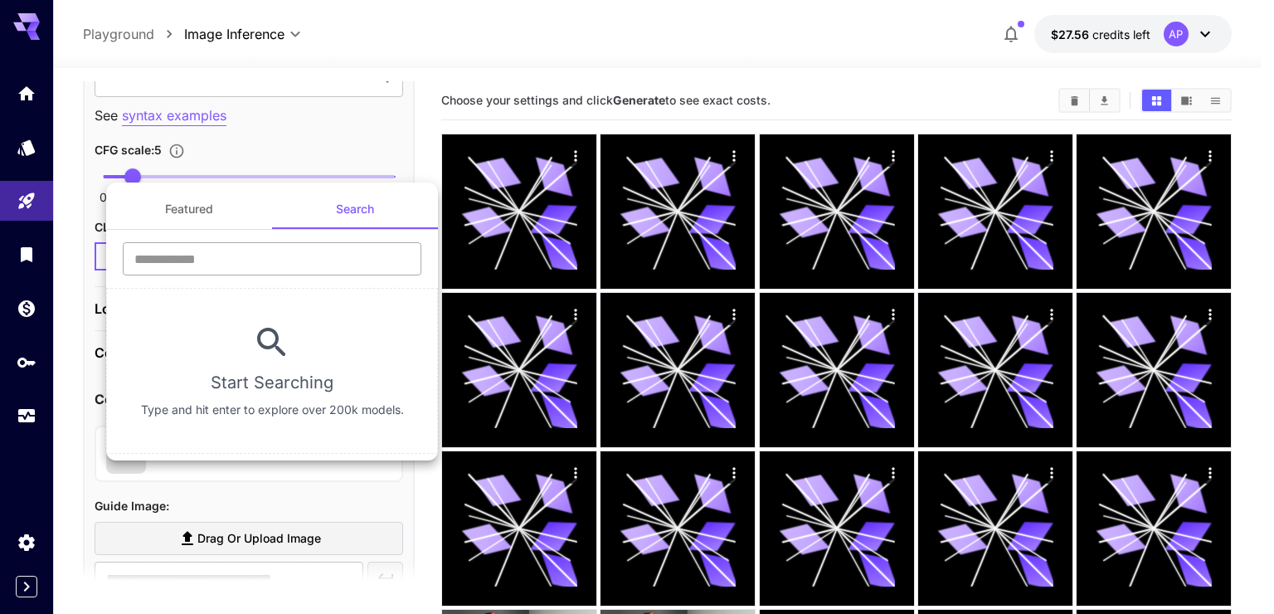
click at [231, 273] on input "text" at bounding box center [272, 258] width 299 height 33
paste input "**********"
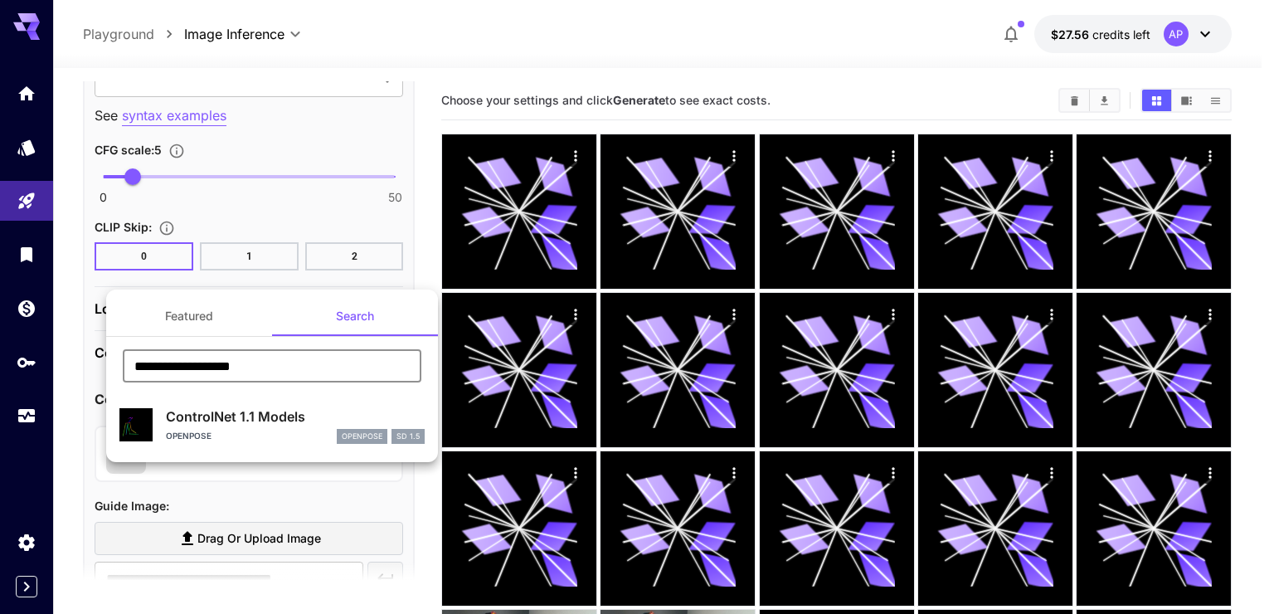
type input "**********"
click at [287, 428] on div "ControlNet 1.1 Models OpenPose openpose SD 1.5" at bounding box center [295, 424] width 259 height 37
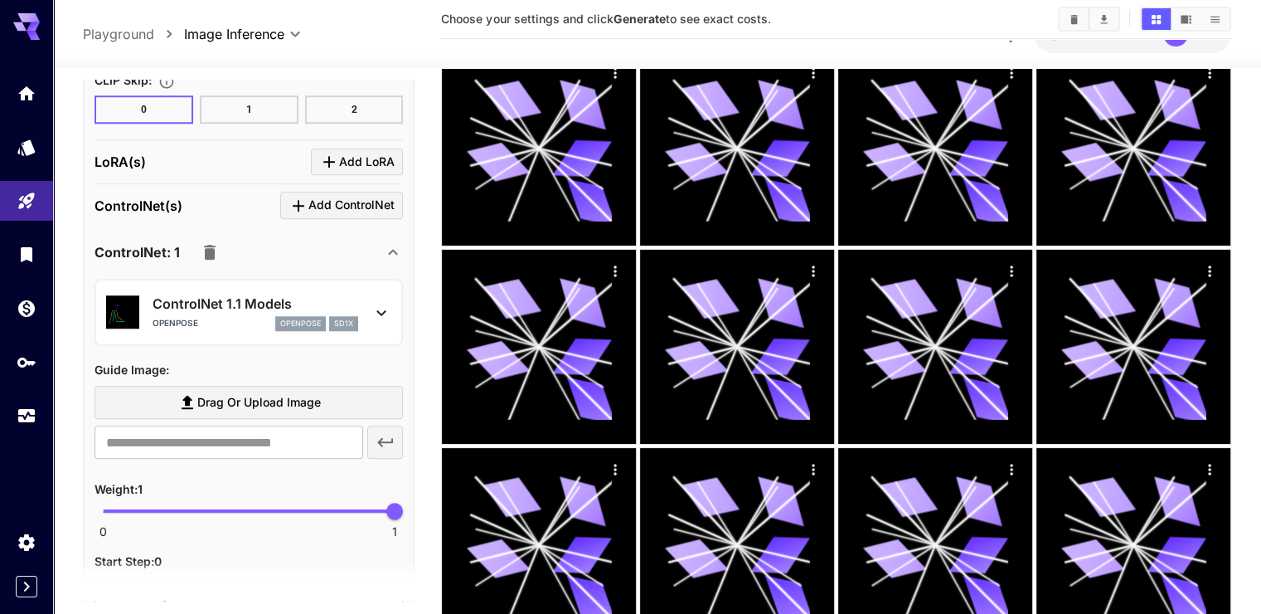
scroll to position [1644, 0]
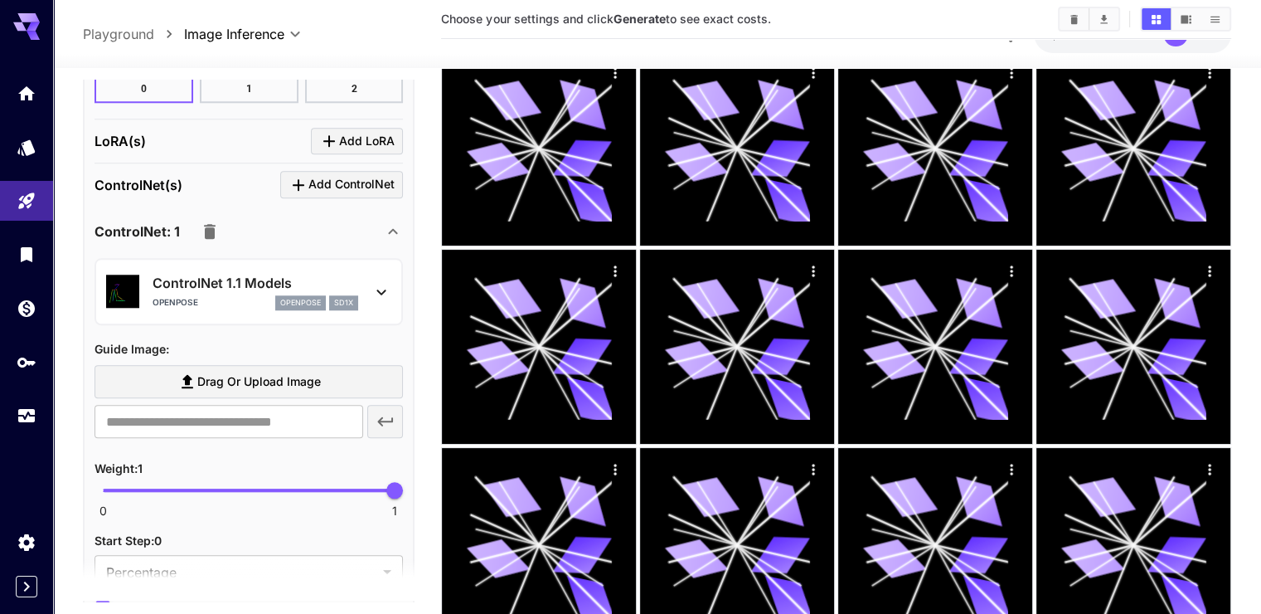
click at [305, 377] on span "Drag or upload image" at bounding box center [259, 381] width 124 height 21
click at [0, 0] on input "Drag or upload image" at bounding box center [0, 0] width 0 height 0
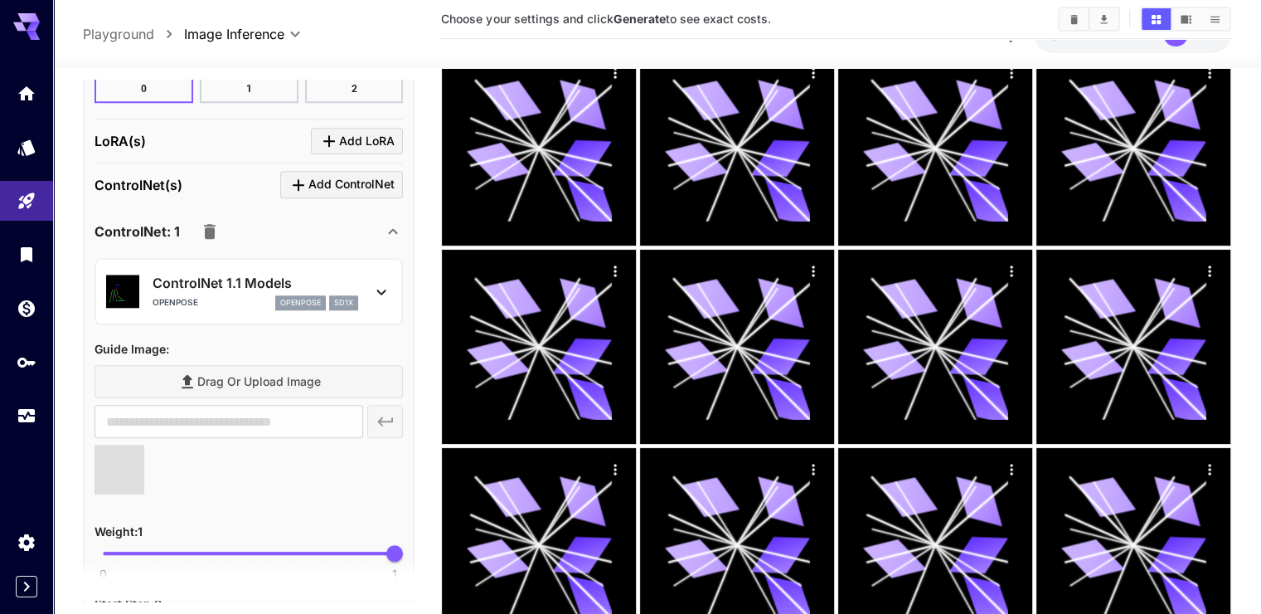
type input "**********"
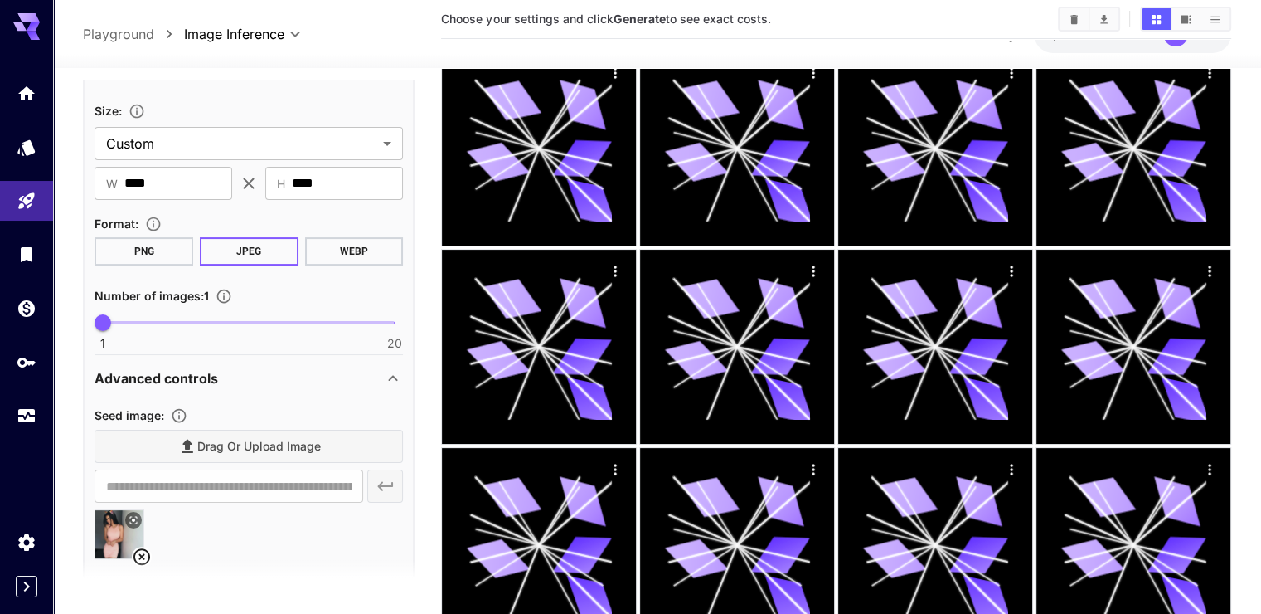
scroll to position [0, 0]
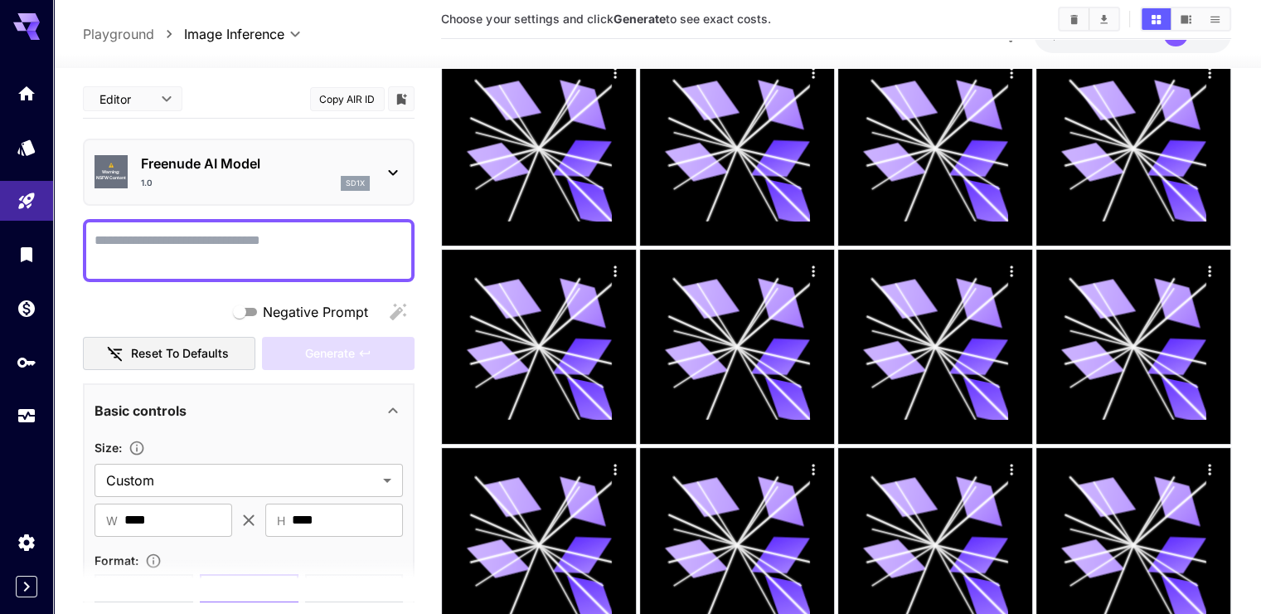
drag, startPoint x: 246, startPoint y: 265, endPoint x: 256, endPoint y: 272, distance: 12.0
click at [246, 265] on textarea "Negative Prompt" at bounding box center [249, 251] width 308 height 40
click at [264, 232] on textarea "Negative Prompt" at bounding box center [249, 251] width 308 height 40
paste textarea "**********"
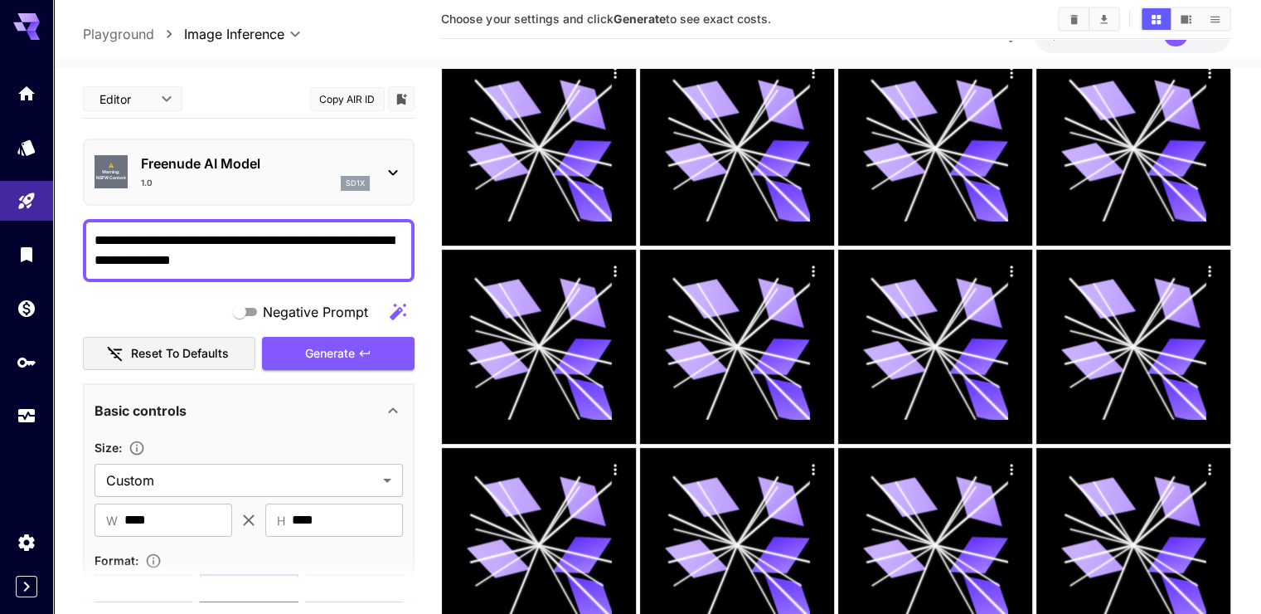
type textarea "**********"
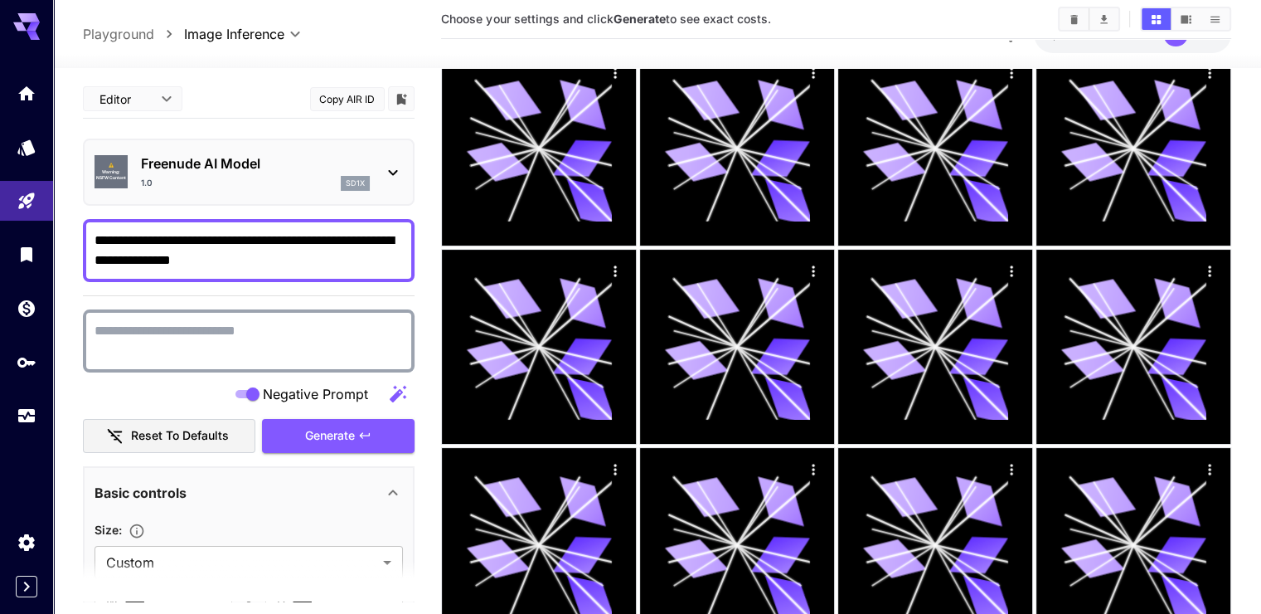
click at [272, 329] on textarea "Negative Prompt" at bounding box center [249, 341] width 308 height 40
paste textarea "**********"
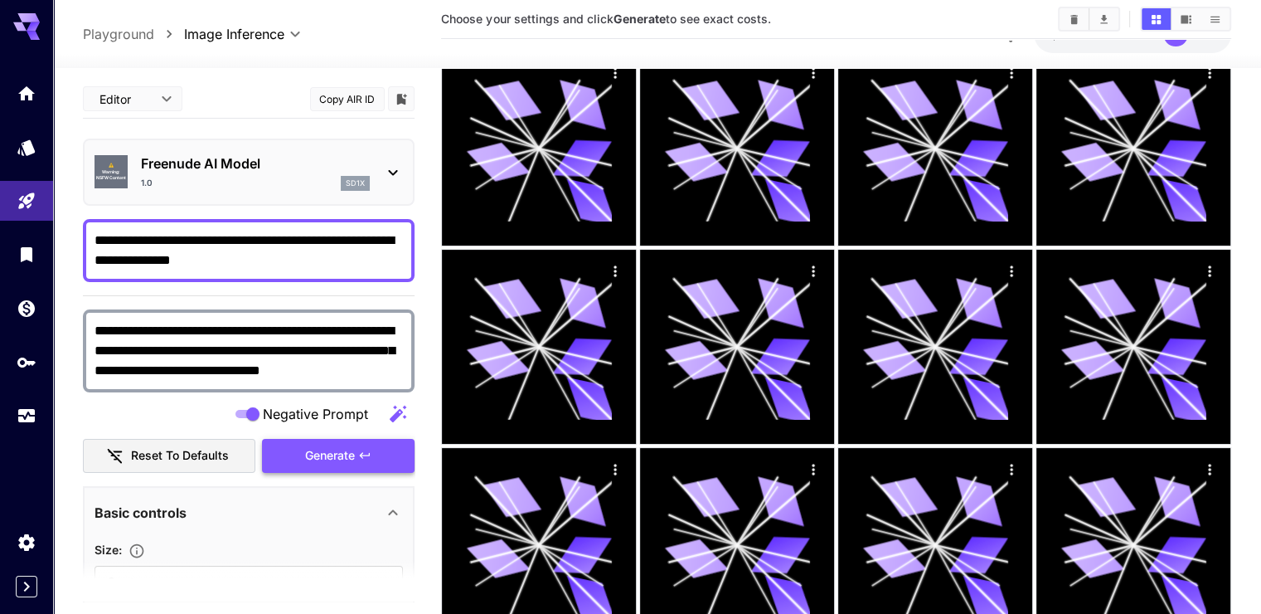
type textarea "**********"
click at [329, 454] on span "Generate" at bounding box center [330, 455] width 50 height 21
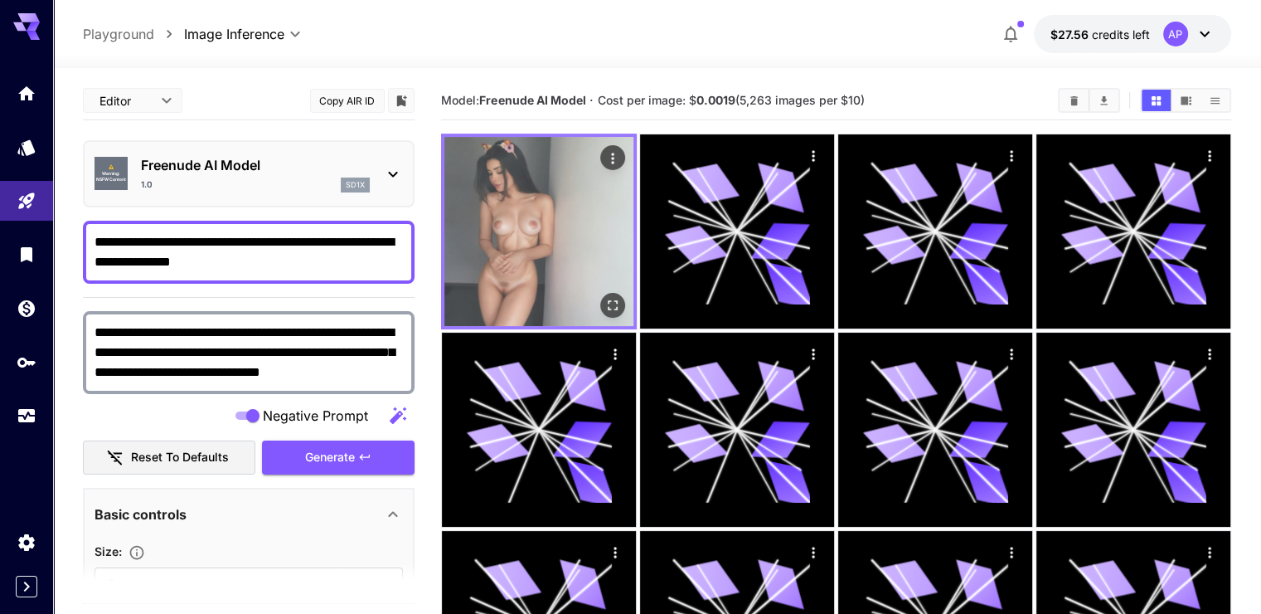
click at [523, 226] on img at bounding box center [538, 231] width 189 height 189
click at [590, 266] on img at bounding box center [538, 231] width 189 height 189
click at [604, 297] on icon "Open in fullscreen" at bounding box center [612, 305] width 17 height 17
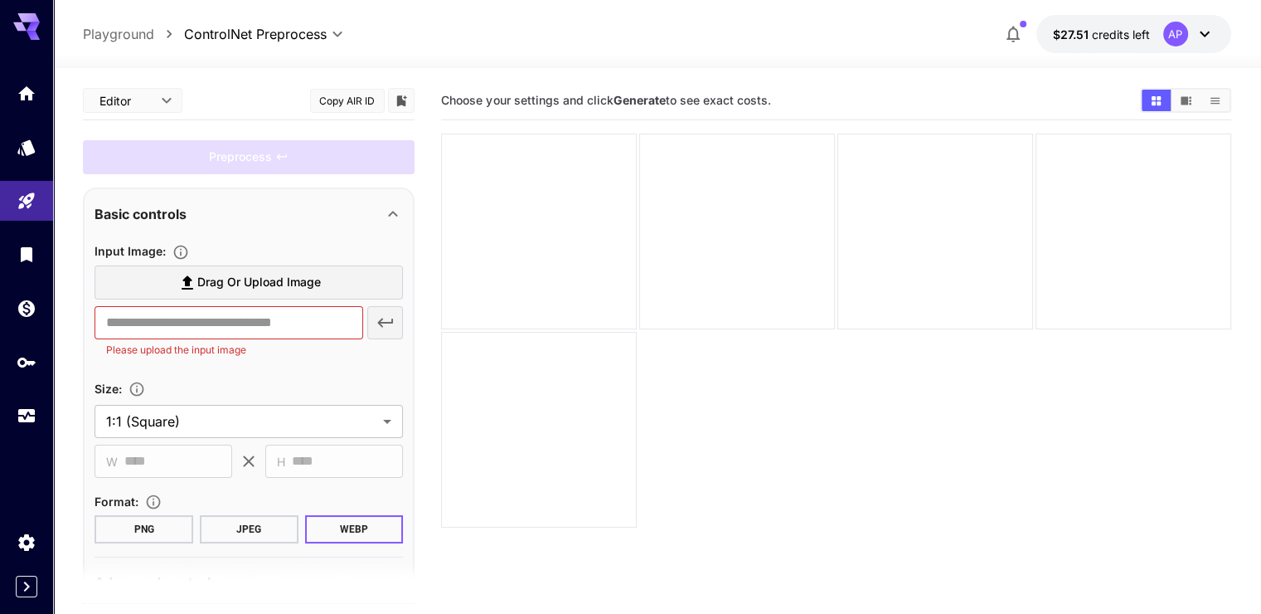
click at [146, 93] on body "**********" at bounding box center [630, 372] width 1261 height 745
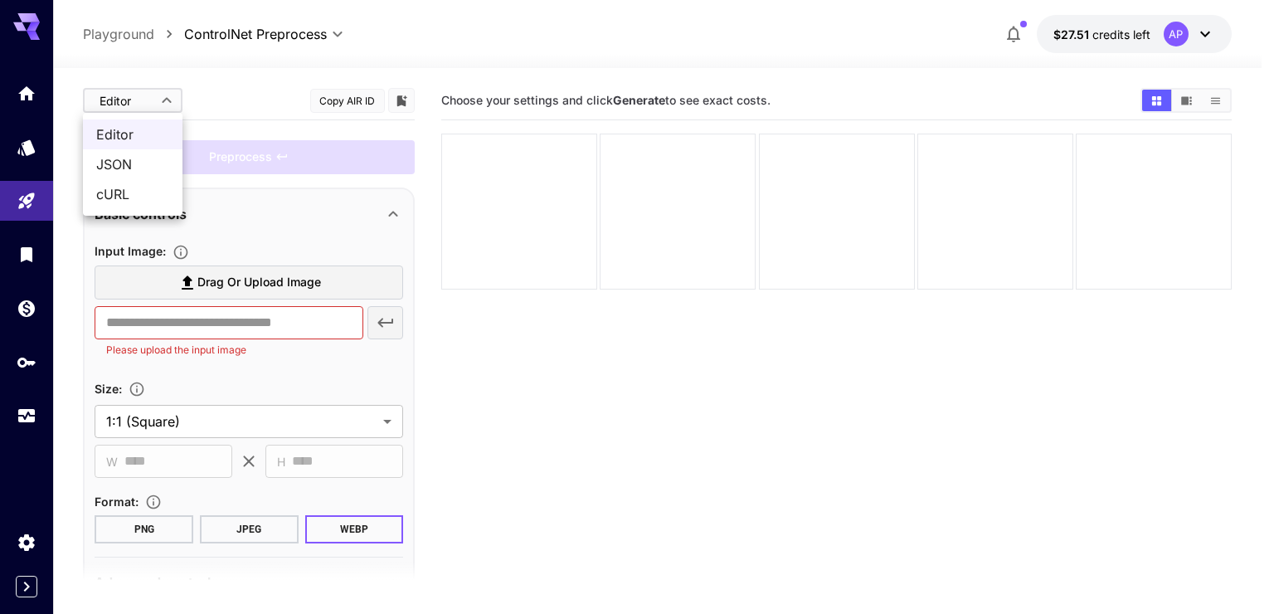
click at [619, 367] on div at bounding box center [637, 307] width 1274 height 614
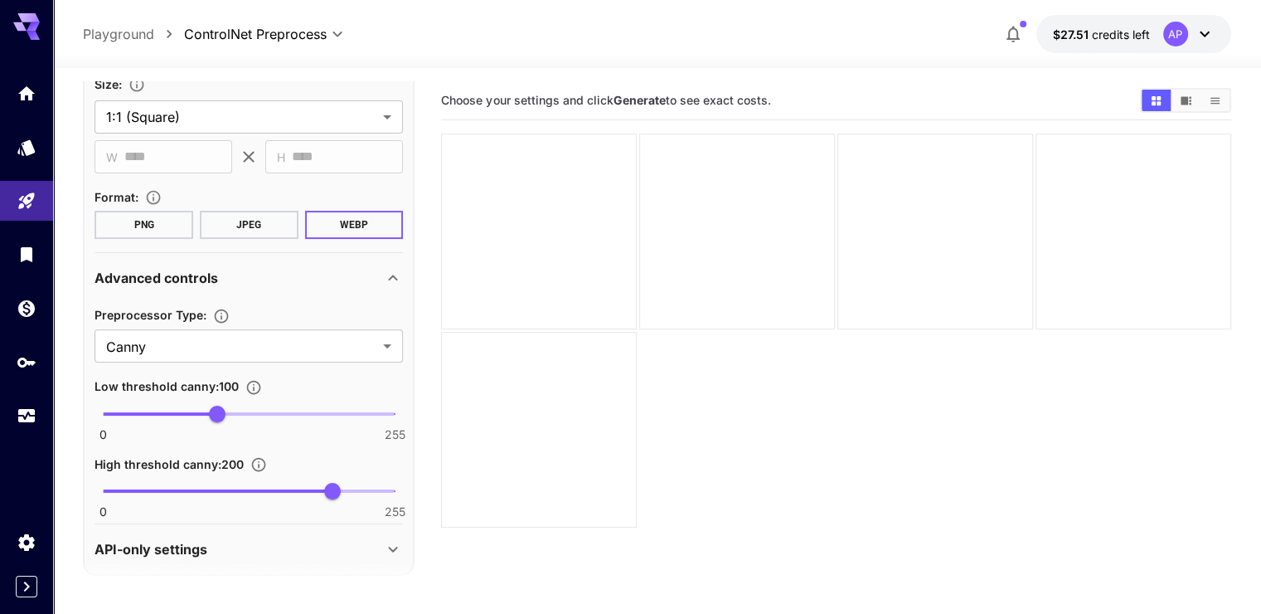
scroll to position [315, 0]
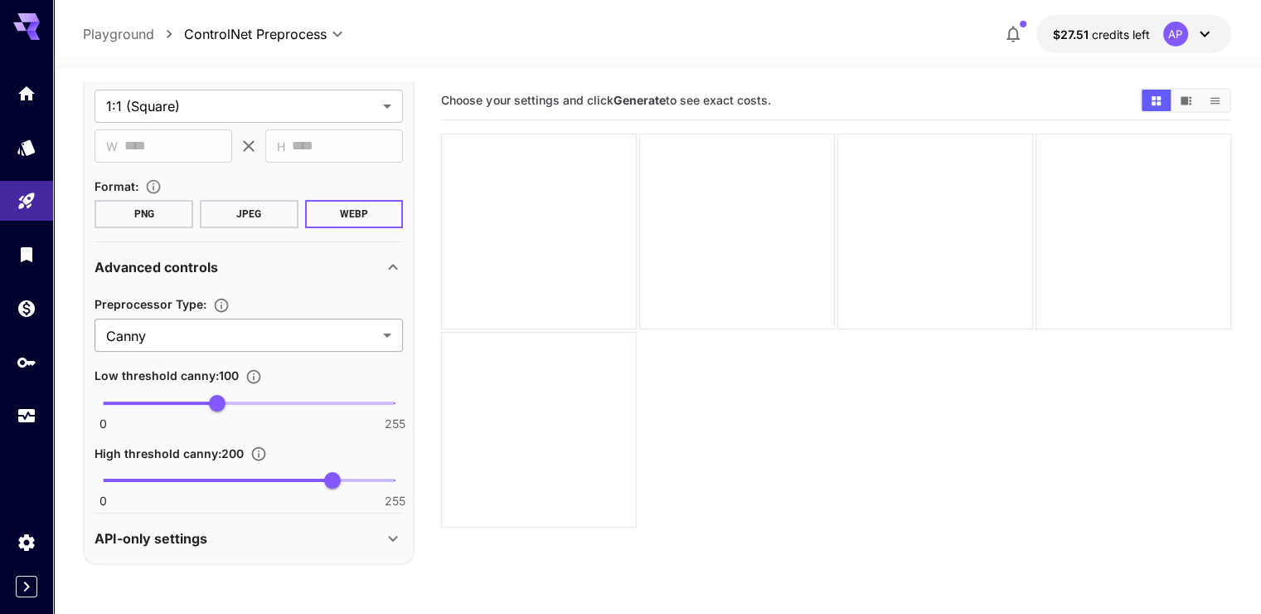
click at [294, 332] on body "**********" at bounding box center [630, 372] width 1261 height 745
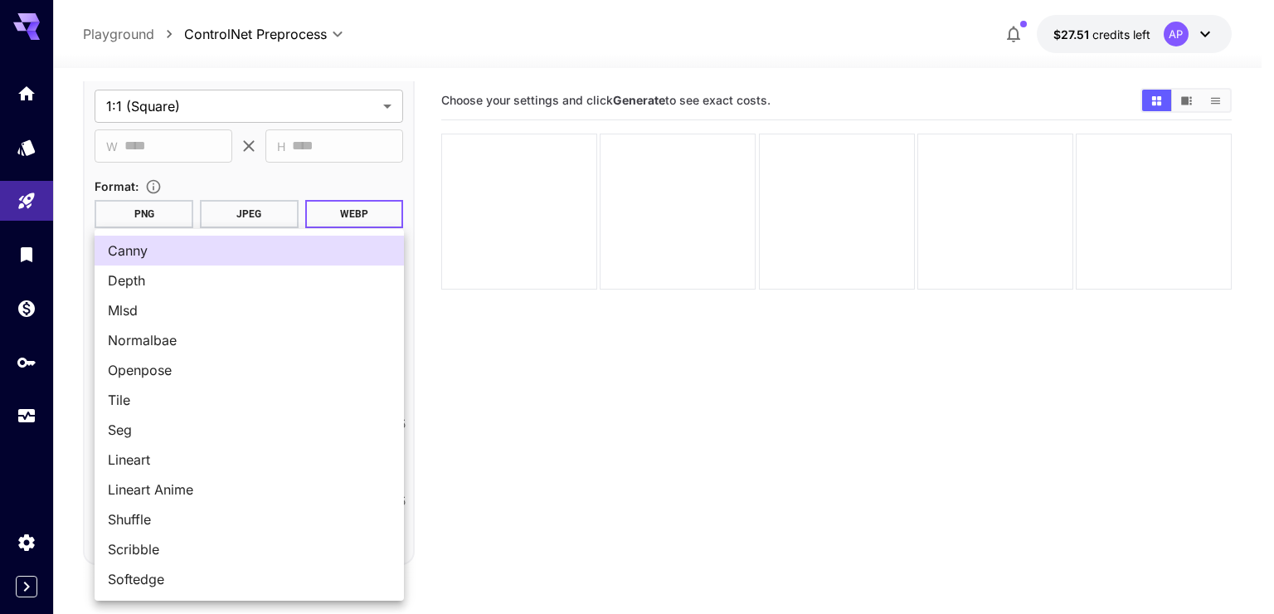
click at [201, 369] on span "Openpose" at bounding box center [249, 370] width 283 height 20
type input "********"
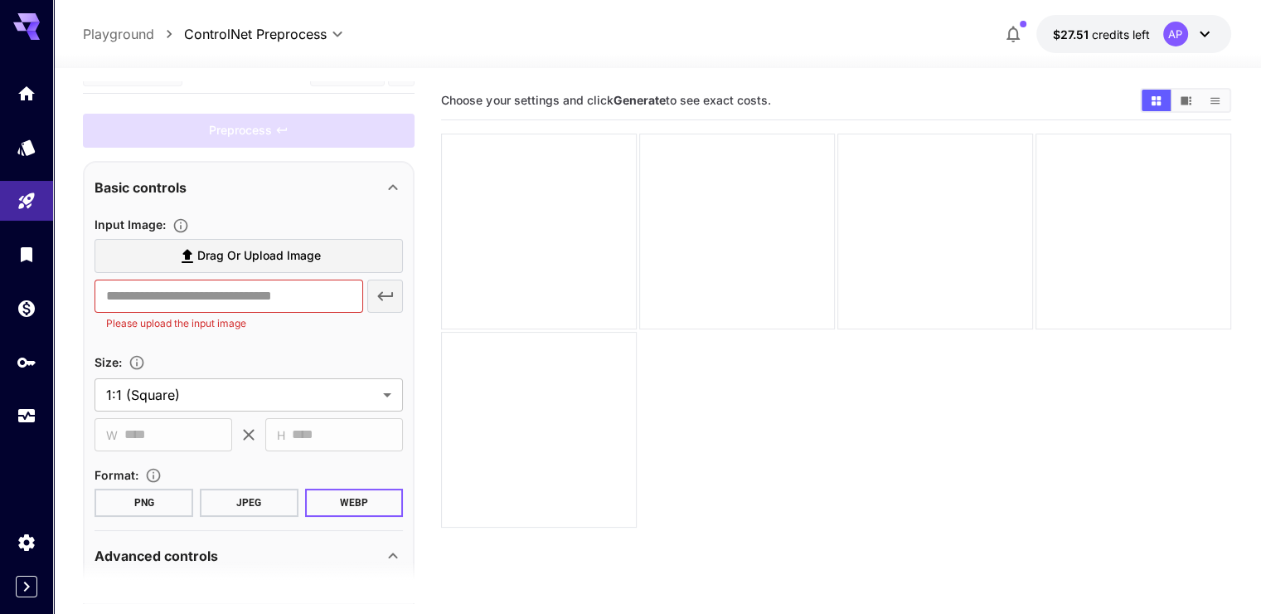
scroll to position [0, 0]
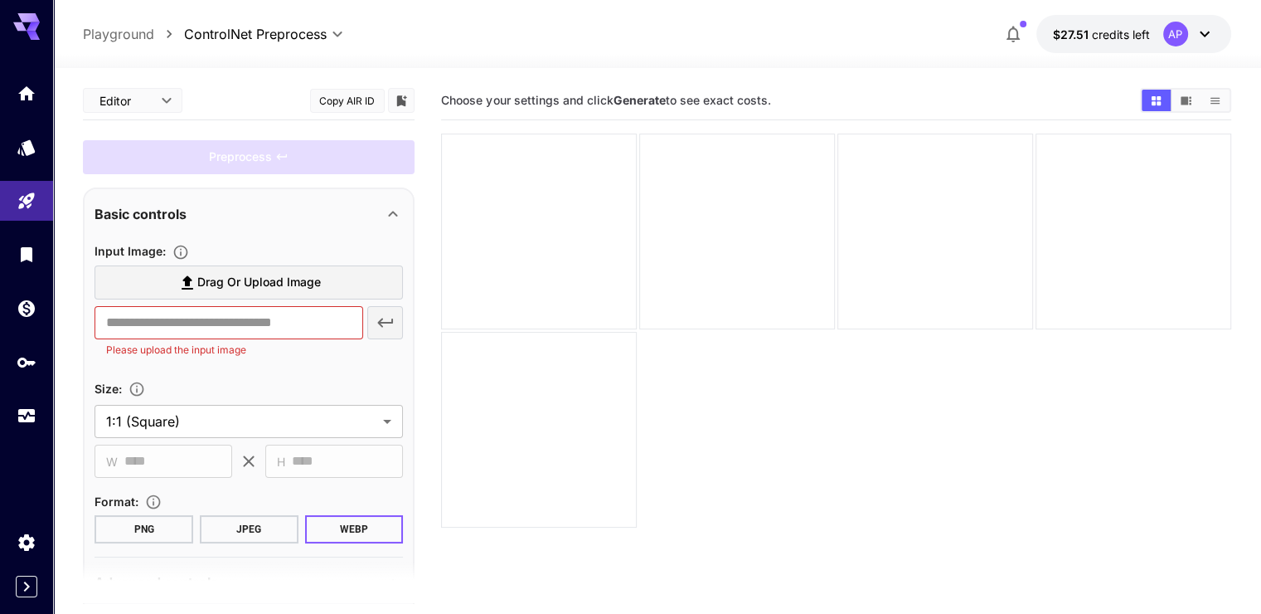
click at [248, 287] on span "Drag or upload image" at bounding box center [259, 282] width 124 height 21
click at [0, 0] on input "Drag or upload image" at bounding box center [0, 0] width 0 height 0
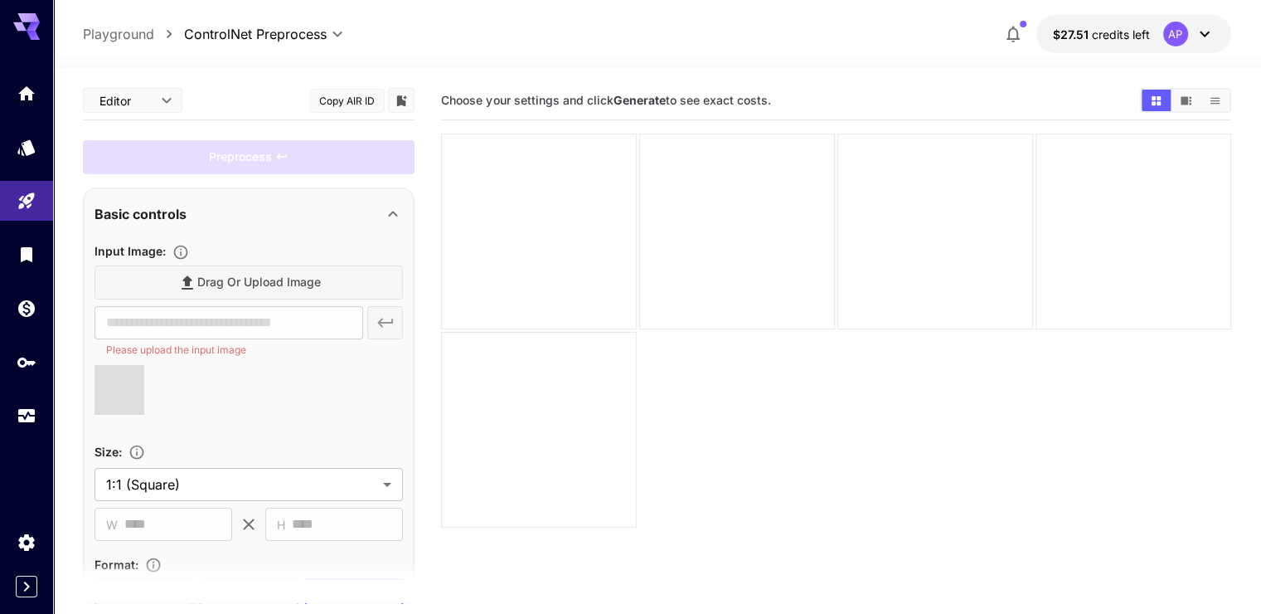
type input "**********"
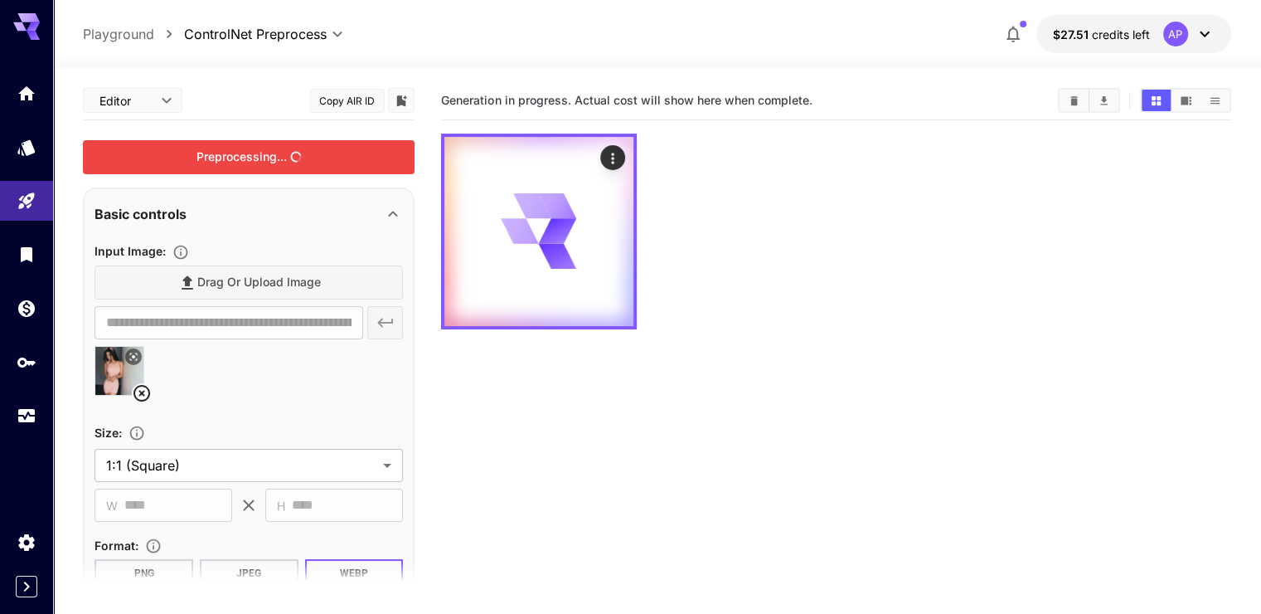
click at [311, 148] on div "Preprocessing..." at bounding box center [249, 157] width 332 height 34
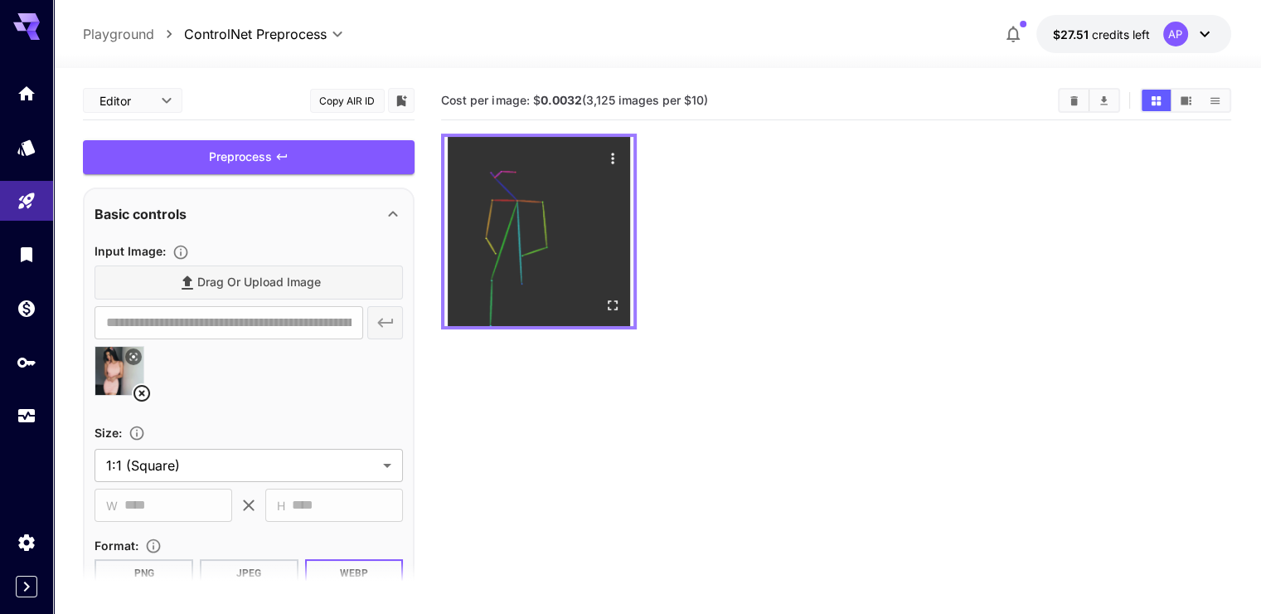
click at [486, 201] on img at bounding box center [538, 231] width 189 height 189
click at [604, 297] on icon "Open in fullscreen" at bounding box center [612, 305] width 17 height 17
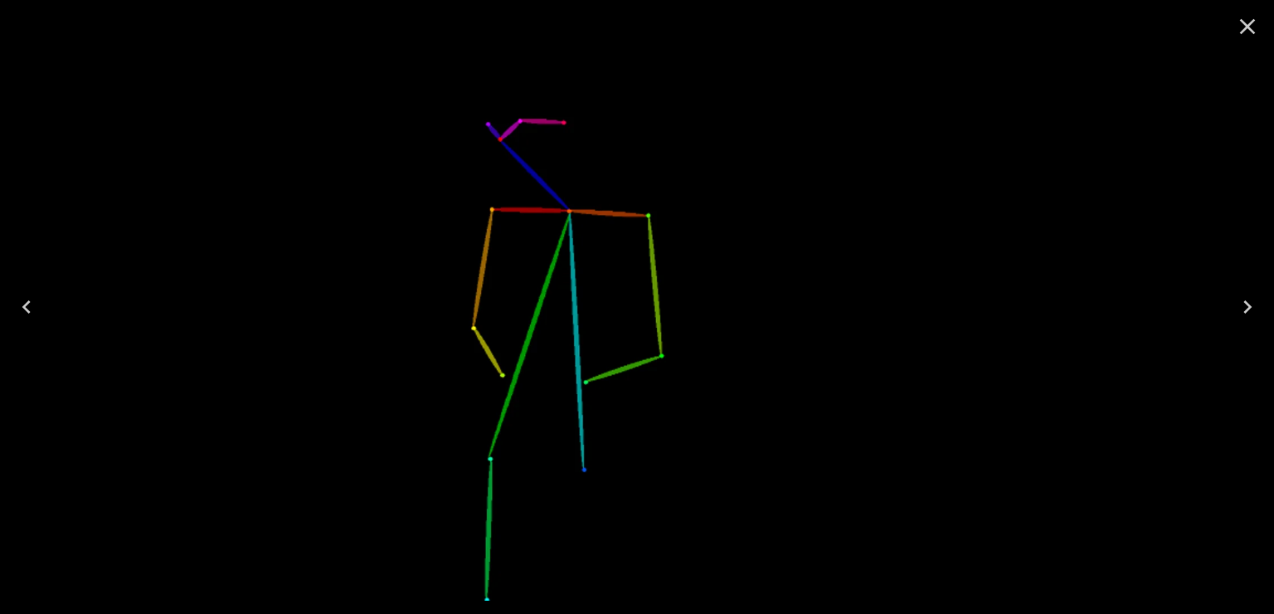
click at [1257, 36] on icon "Close" at bounding box center [1247, 26] width 27 height 27
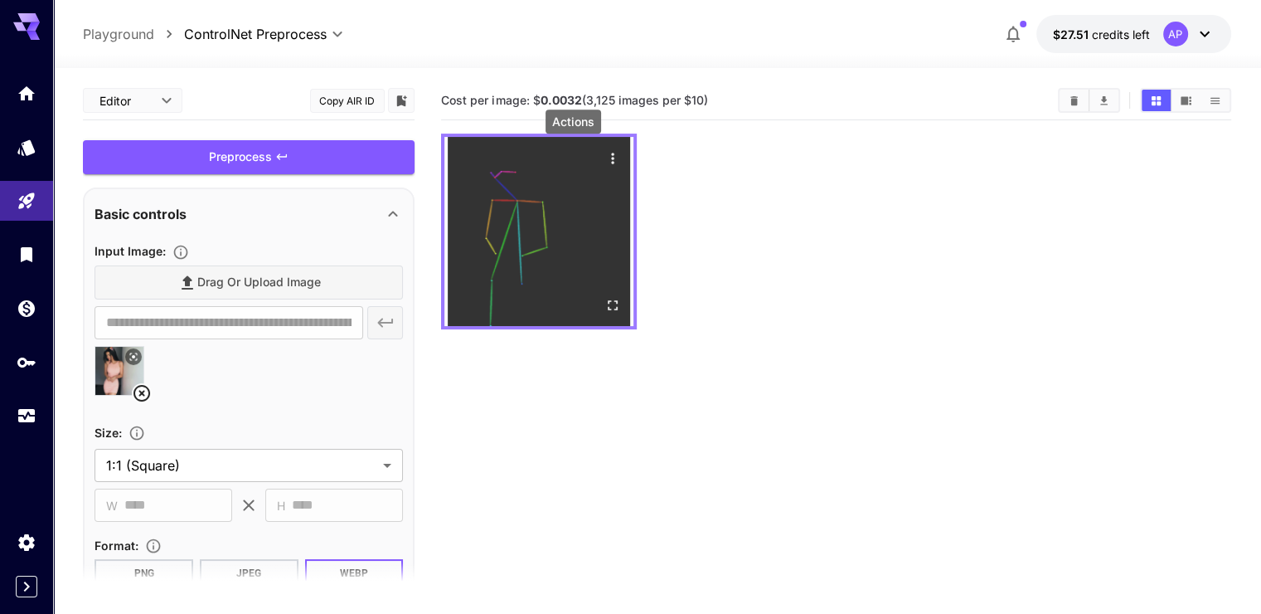
click at [604, 156] on icon "Actions" at bounding box center [612, 158] width 17 height 17
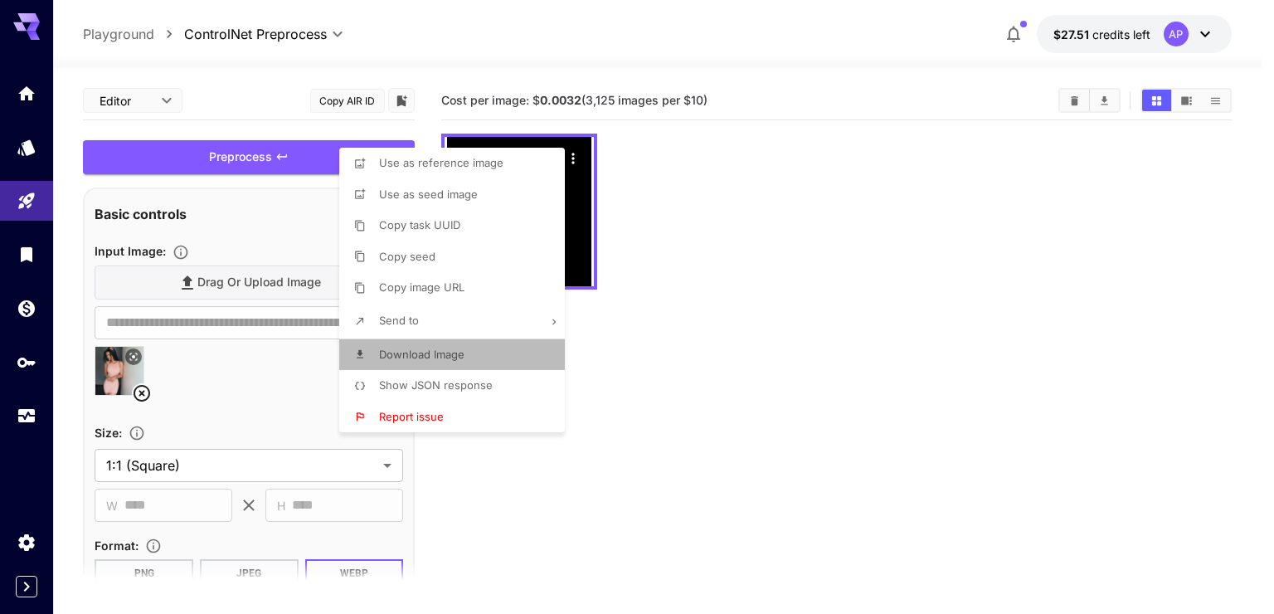
click at [457, 343] on li "Download Image" at bounding box center [456, 355] width 235 height 32
click at [708, 279] on div at bounding box center [637, 307] width 1274 height 614
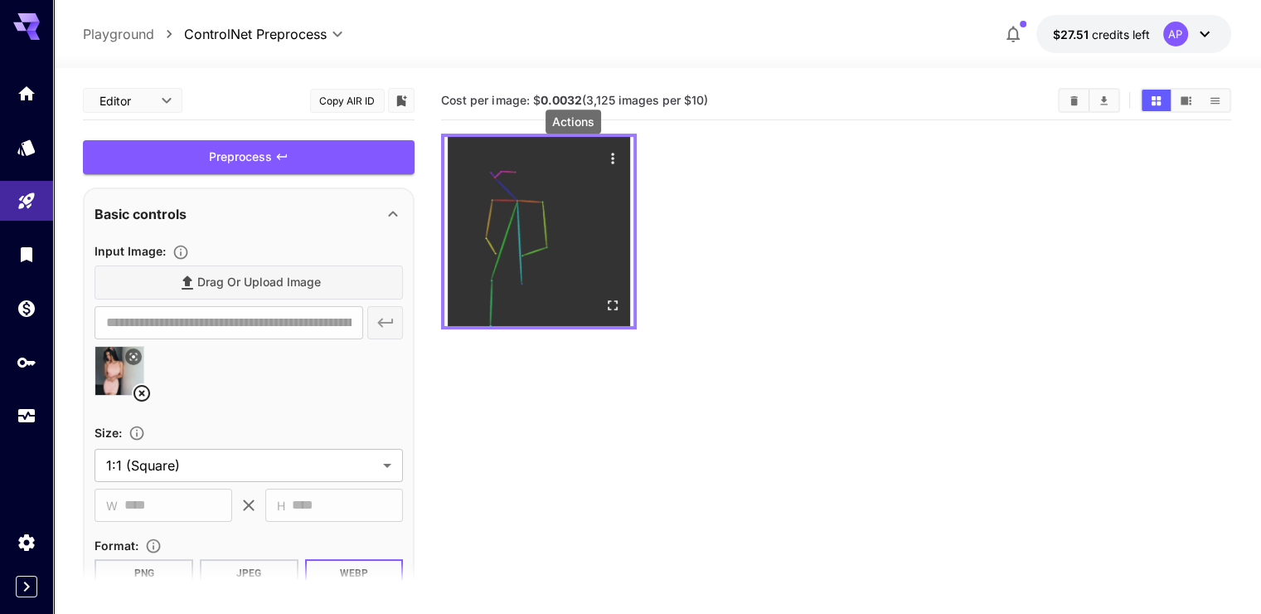
click at [604, 153] on icon "Actions" at bounding box center [612, 158] width 17 height 17
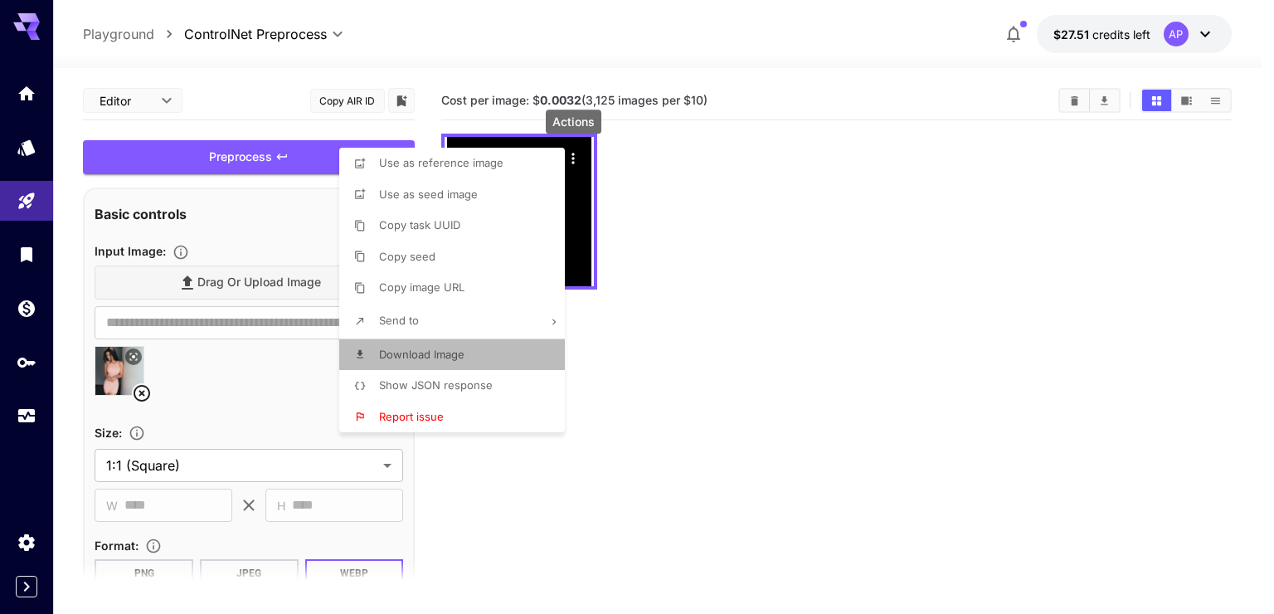
click at [459, 354] on span "Download Image" at bounding box center [421, 353] width 85 height 13
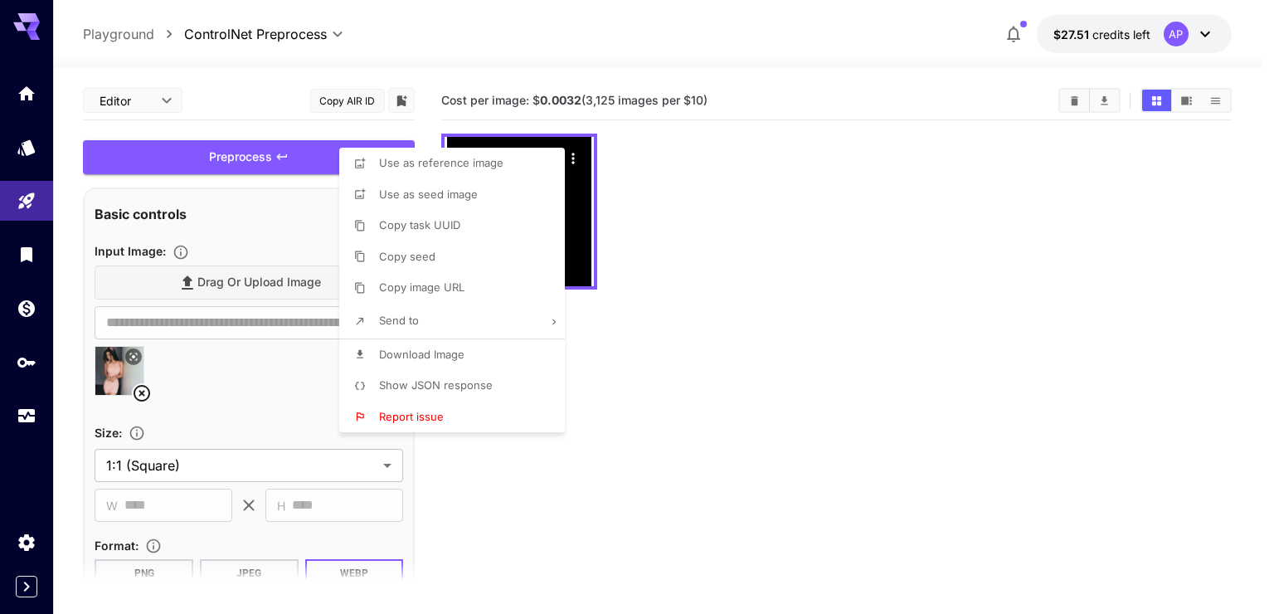
click at [748, 386] on div at bounding box center [637, 307] width 1274 height 614
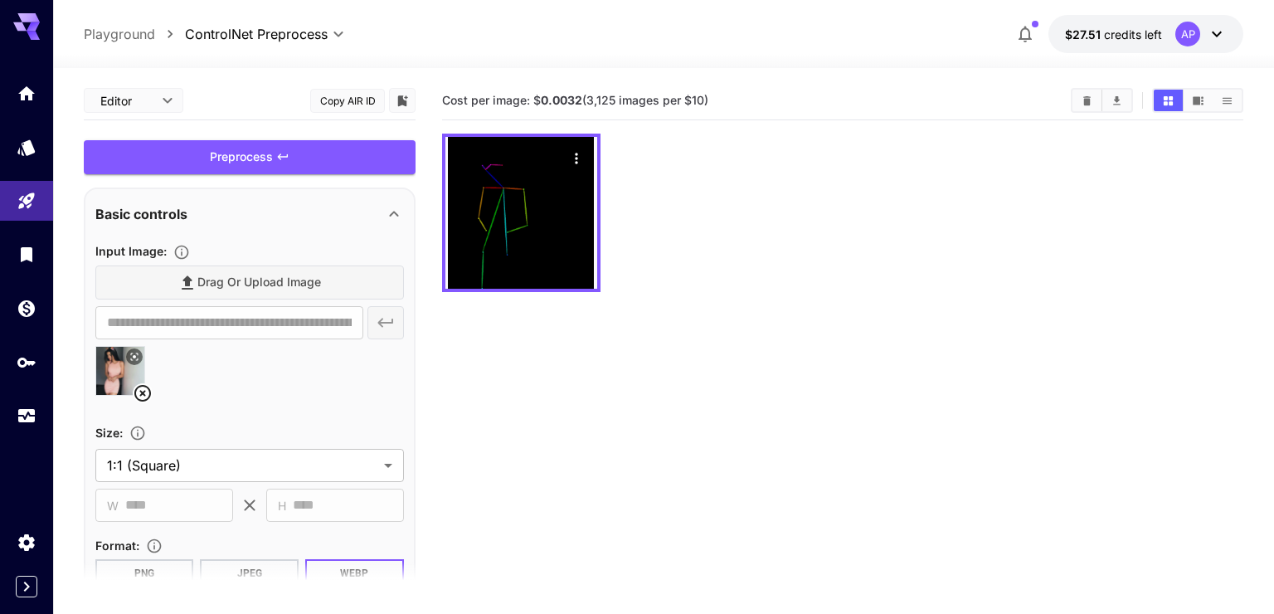
click at [174, 93] on body "**********" at bounding box center [637, 372] width 1274 height 745
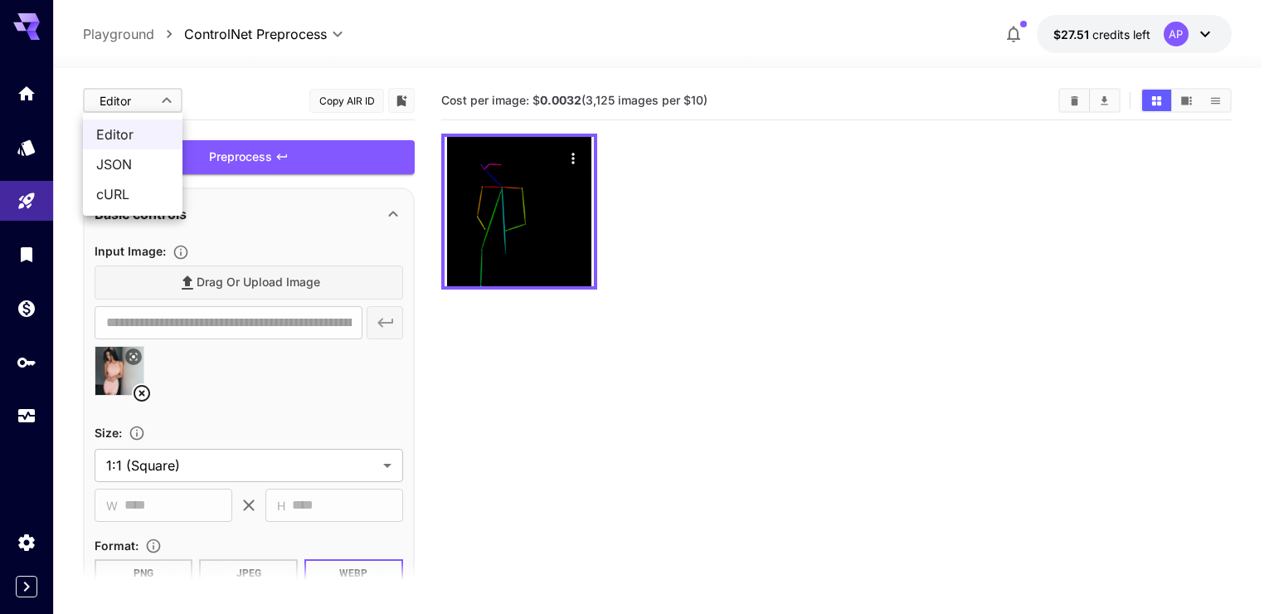
click at [163, 93] on div at bounding box center [637, 307] width 1274 height 614
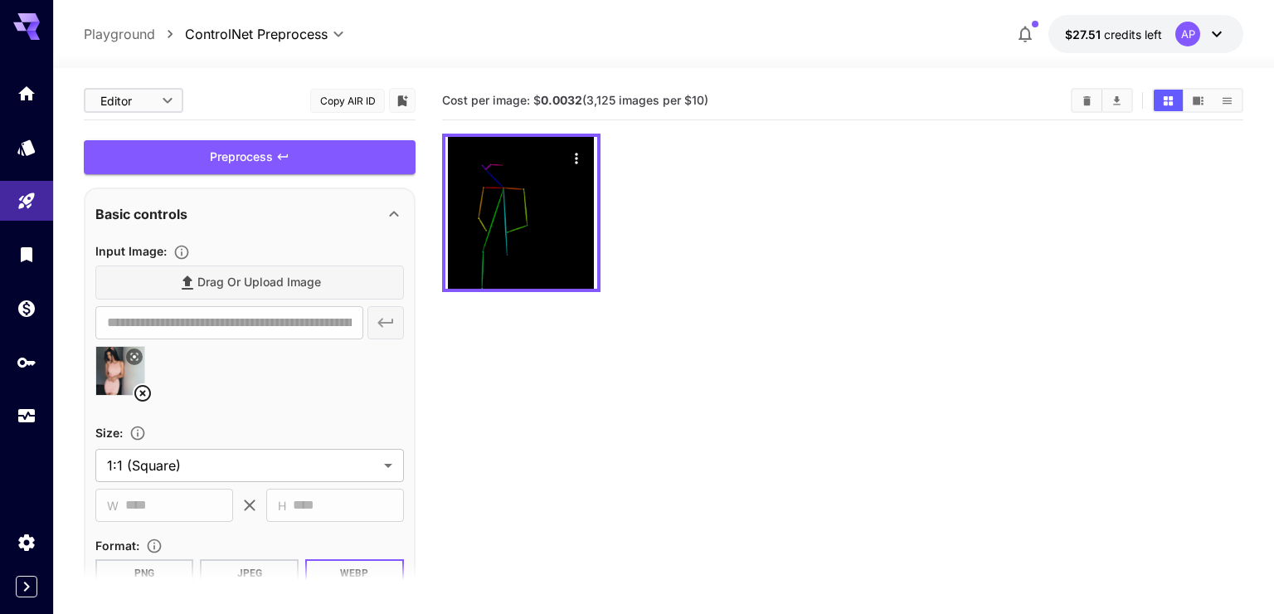
click at [163, 93] on body "**********" at bounding box center [637, 372] width 1274 height 745
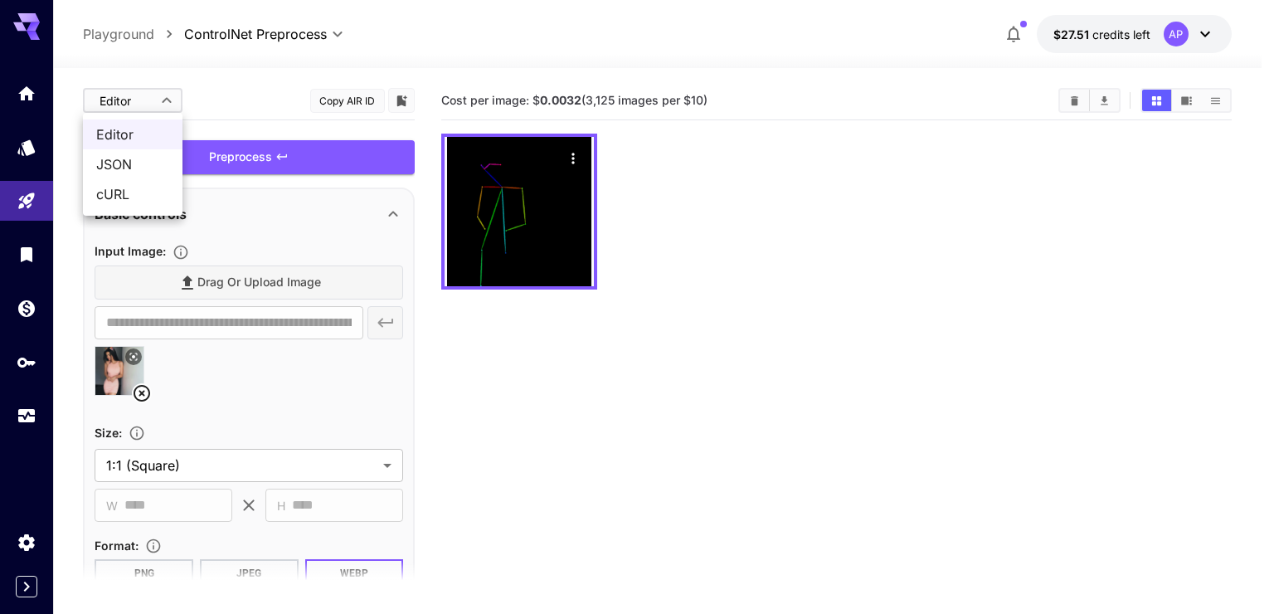
click at [178, 96] on div at bounding box center [637, 307] width 1274 height 614
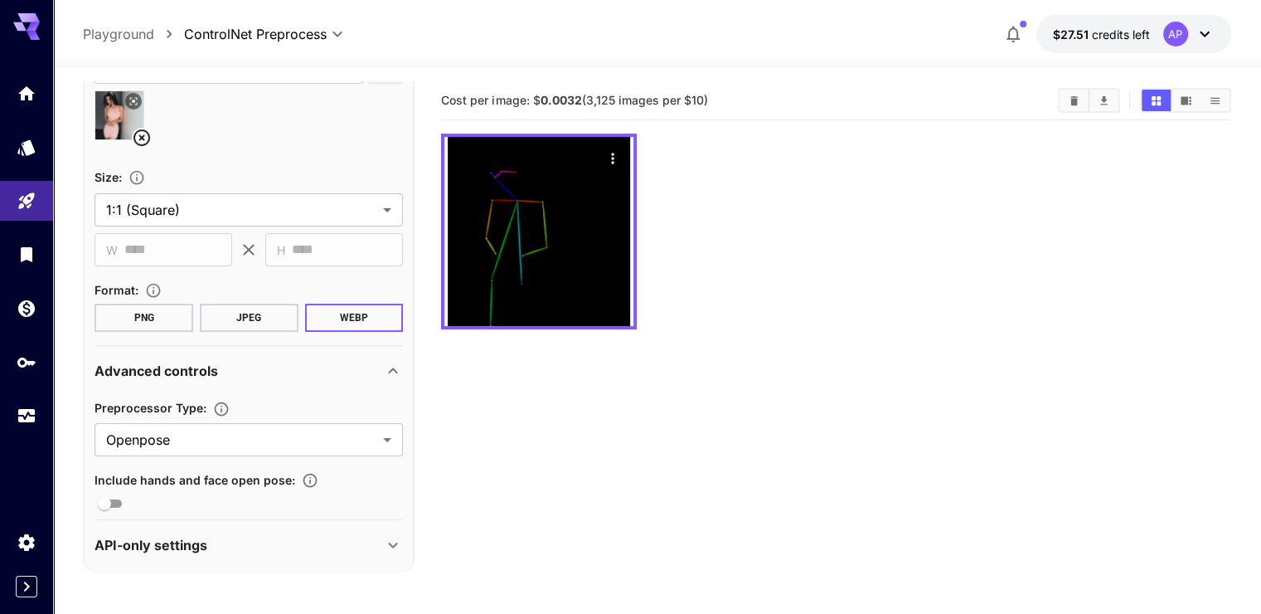
scroll to position [264, 0]
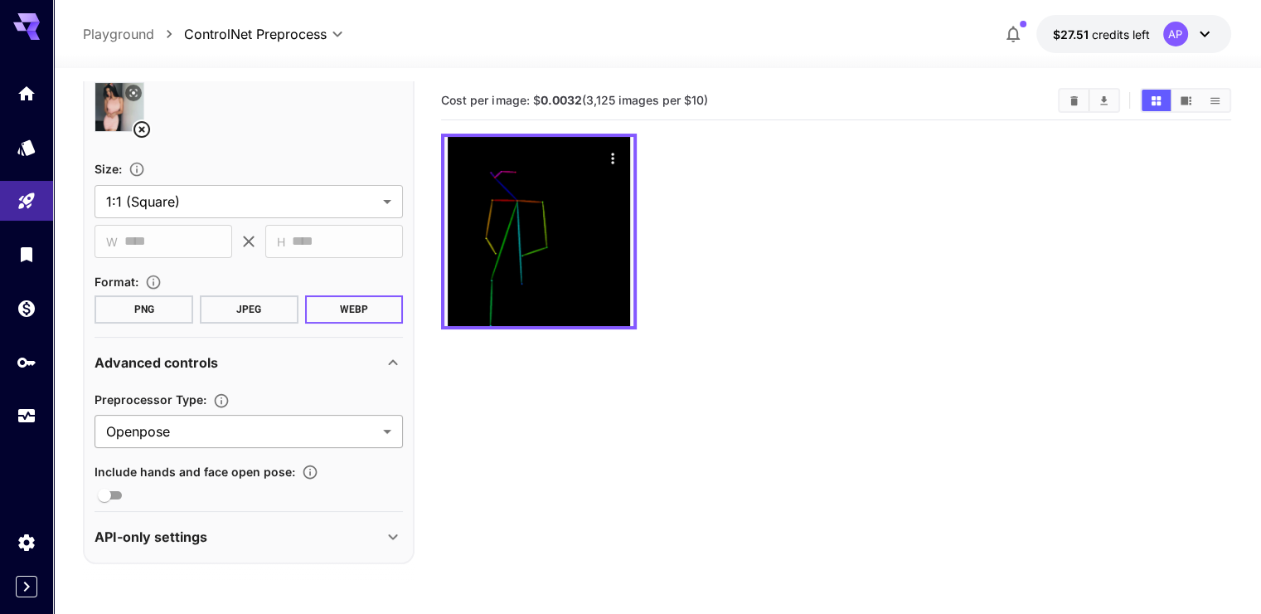
click at [210, 433] on body "**********" at bounding box center [630, 372] width 1261 height 745
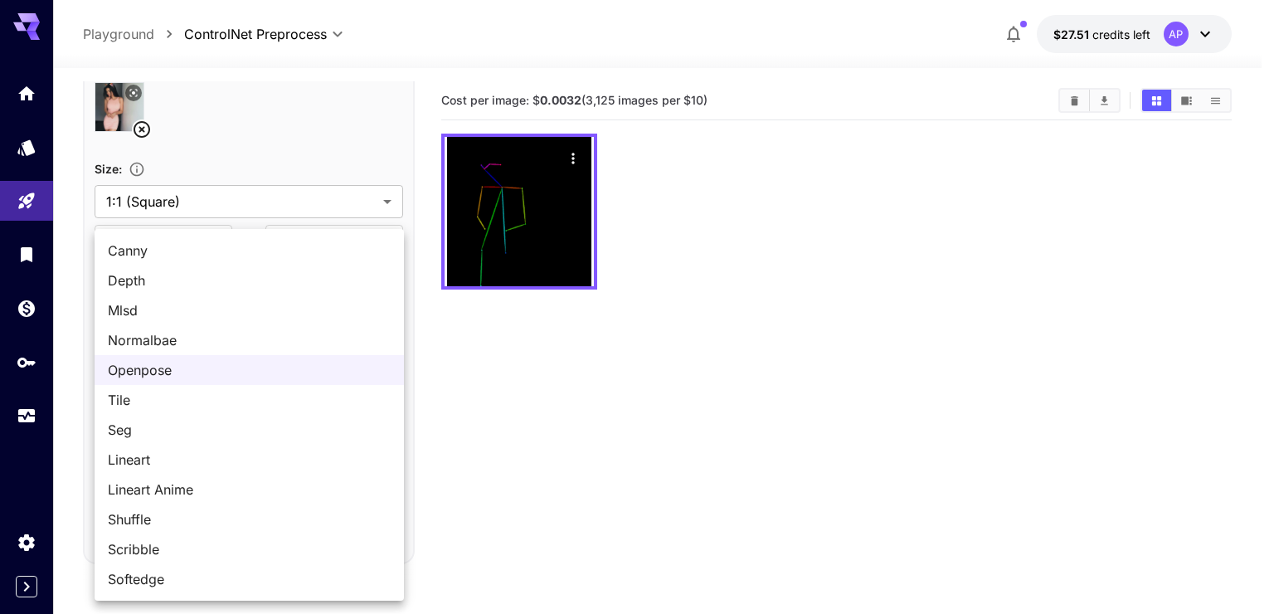
click at [781, 202] on div at bounding box center [637, 307] width 1274 height 614
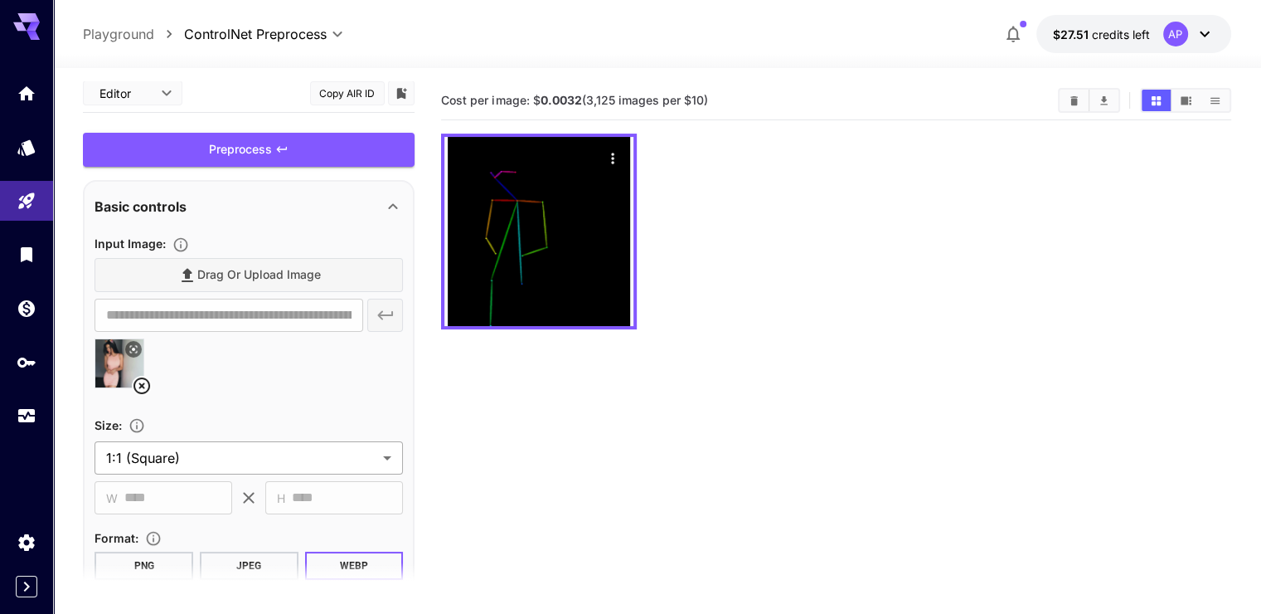
scroll to position [0, 0]
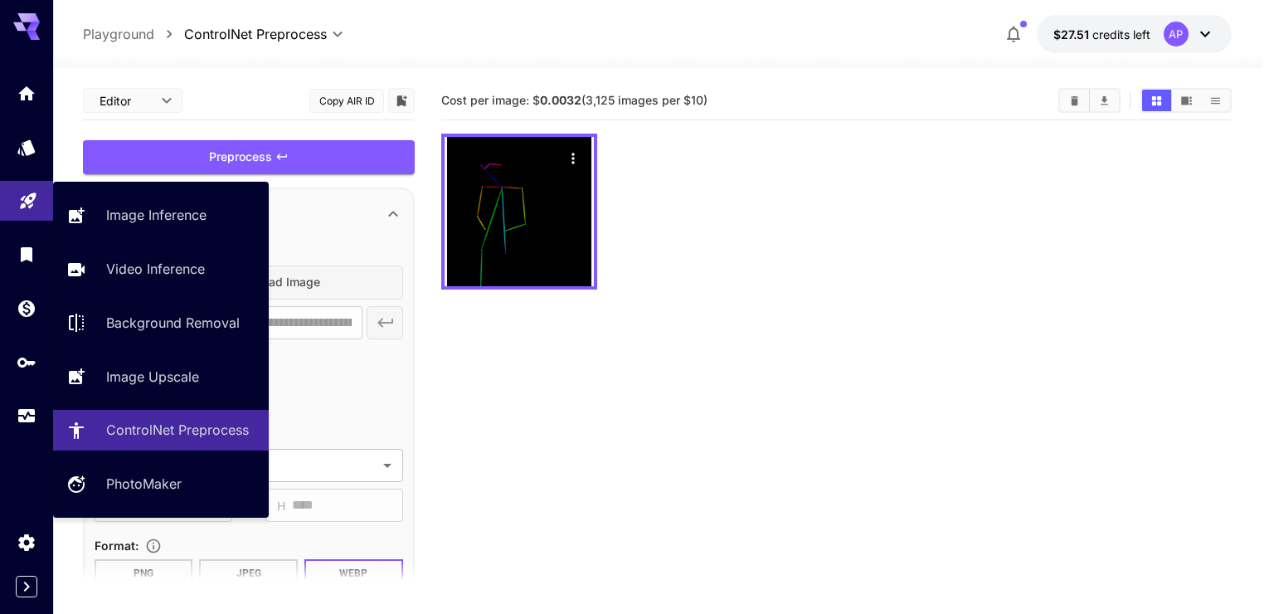
click at [27, 214] on link at bounding box center [26, 201] width 53 height 41
type input "**********"
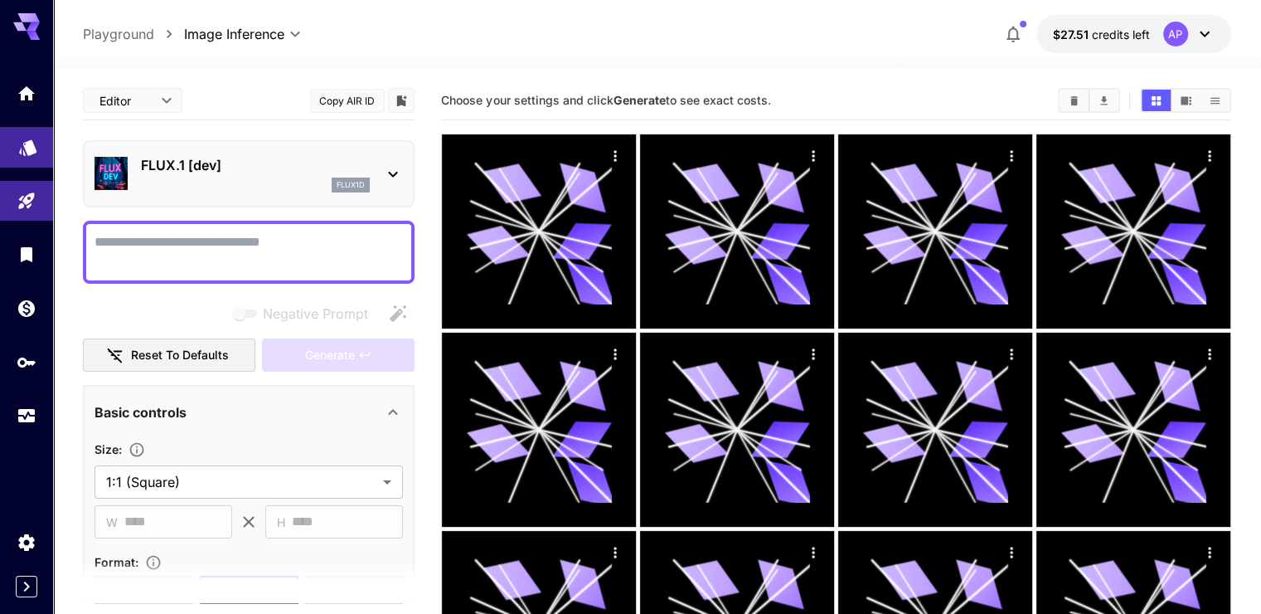
click at [23, 159] on link at bounding box center [26, 147] width 53 height 41
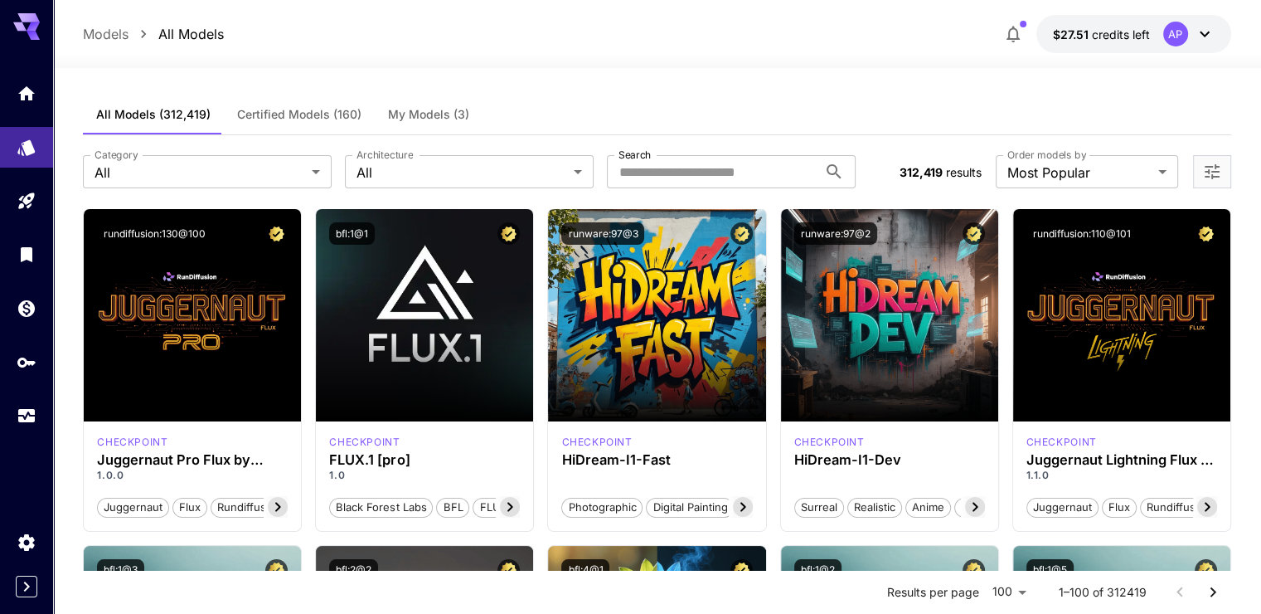
click at [415, 119] on span "My Models (3)" at bounding box center [428, 114] width 81 height 15
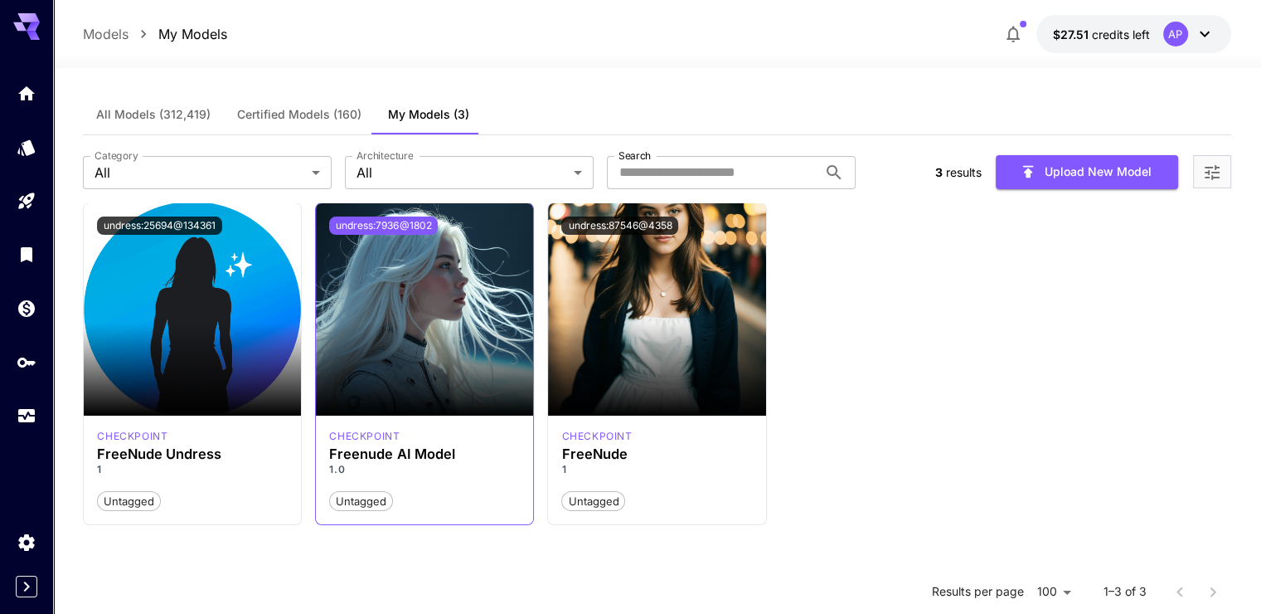
click at [427, 228] on button "undress:7936@1802" at bounding box center [383, 225] width 109 height 18
click at [187, 108] on span "All Models (312,419)" at bounding box center [153, 114] width 114 height 15
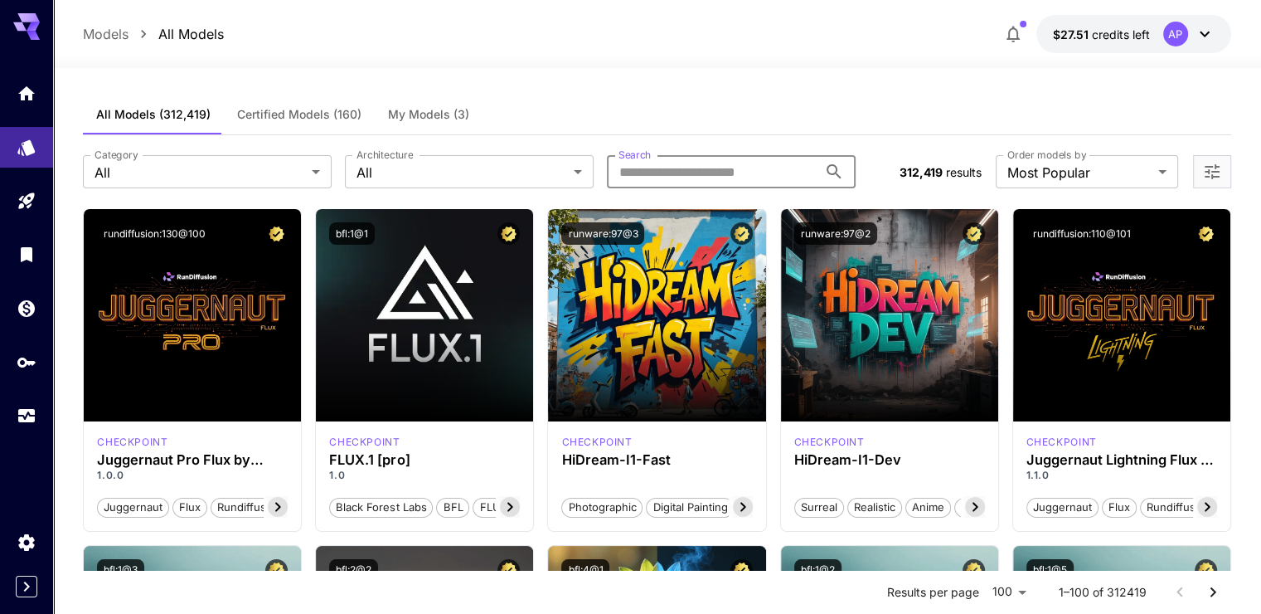
click at [778, 177] on input "Search" at bounding box center [712, 171] width 211 height 33
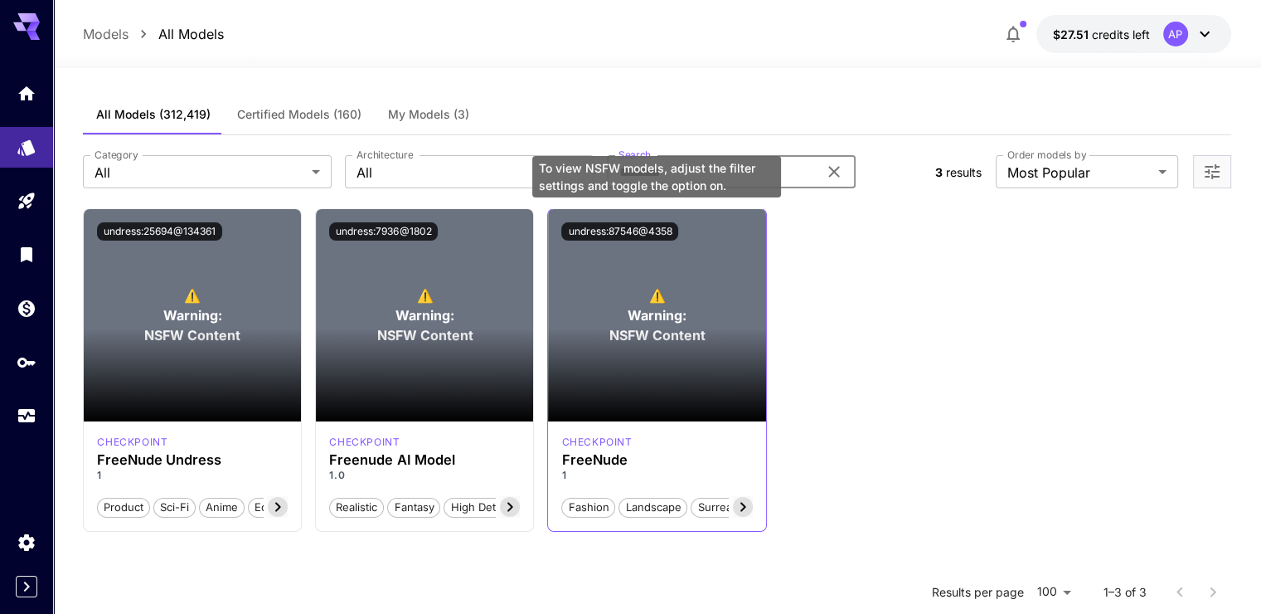
type input "********"
click at [663, 323] on span "Warning:" at bounding box center [657, 315] width 59 height 20
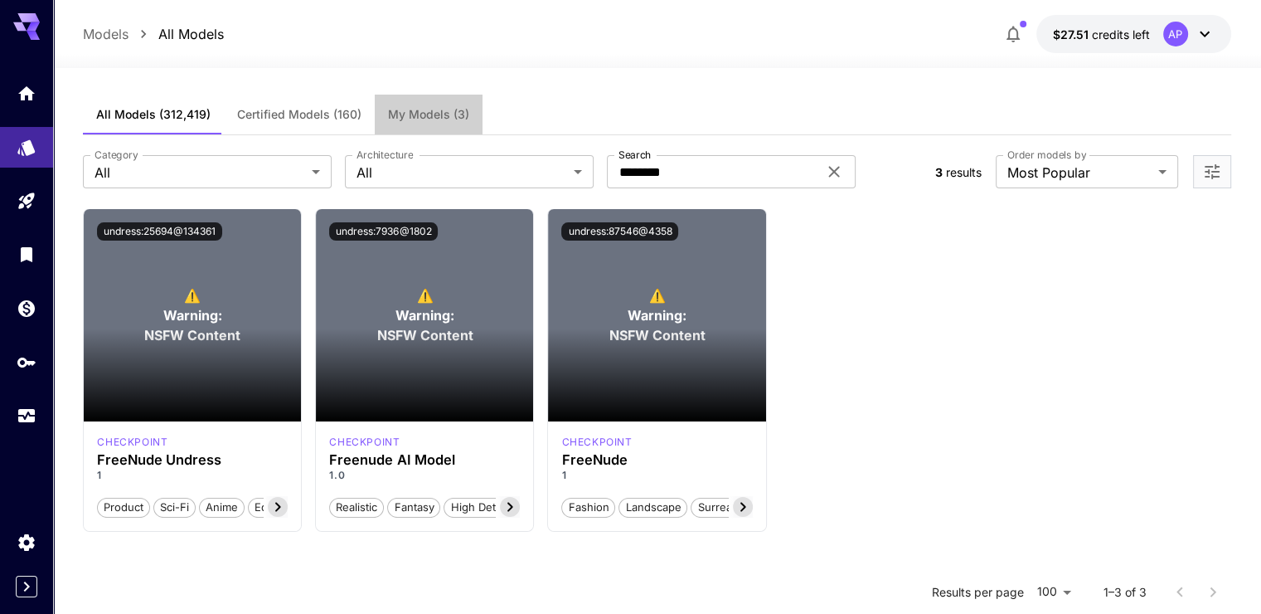
click at [424, 118] on span "My Models (3)" at bounding box center [428, 114] width 81 height 15
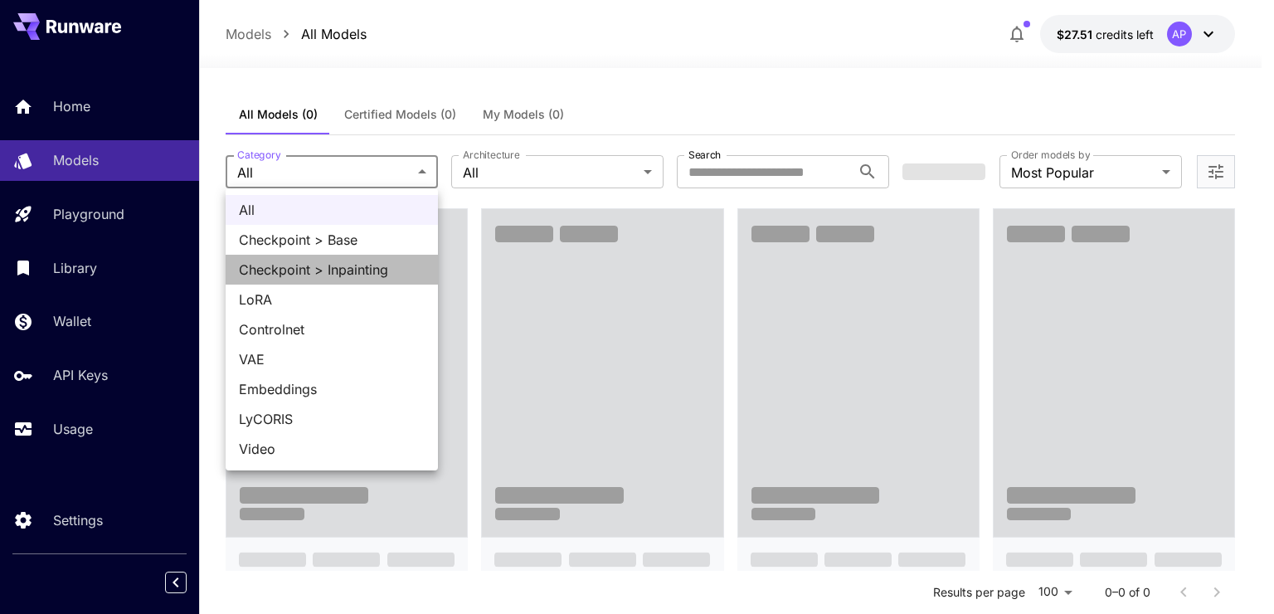
click at [348, 265] on span "Checkpoint > Inpainting" at bounding box center [332, 270] width 186 height 20
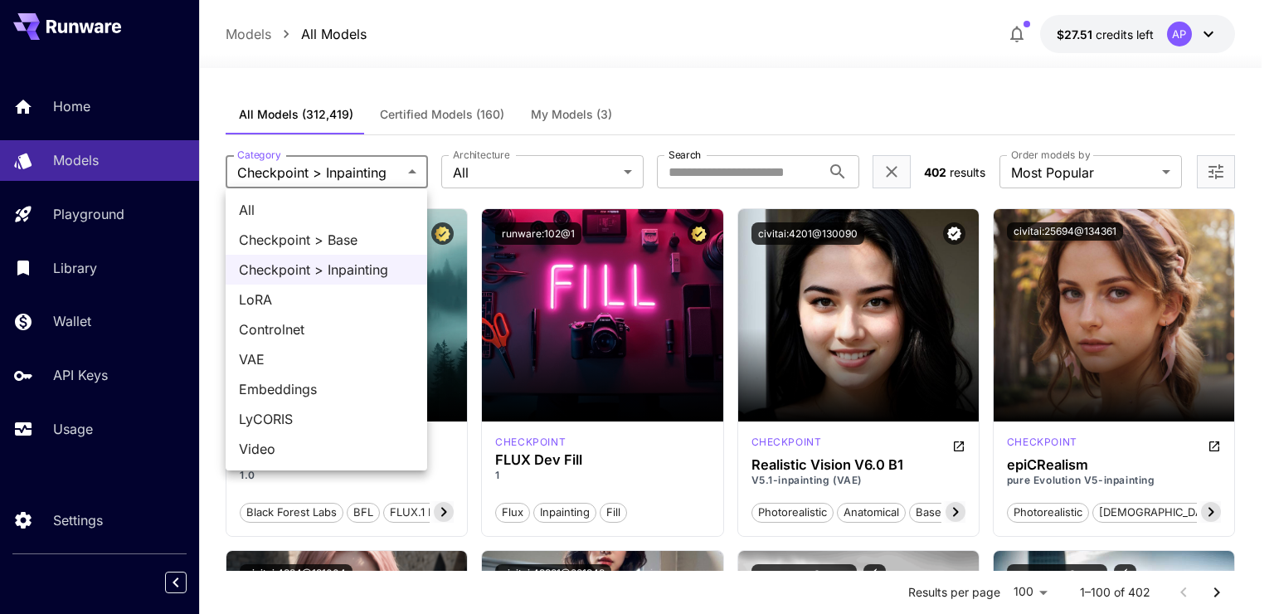
click at [320, 336] on span "Controlnet" at bounding box center [326, 329] width 175 height 20
type input "**********"
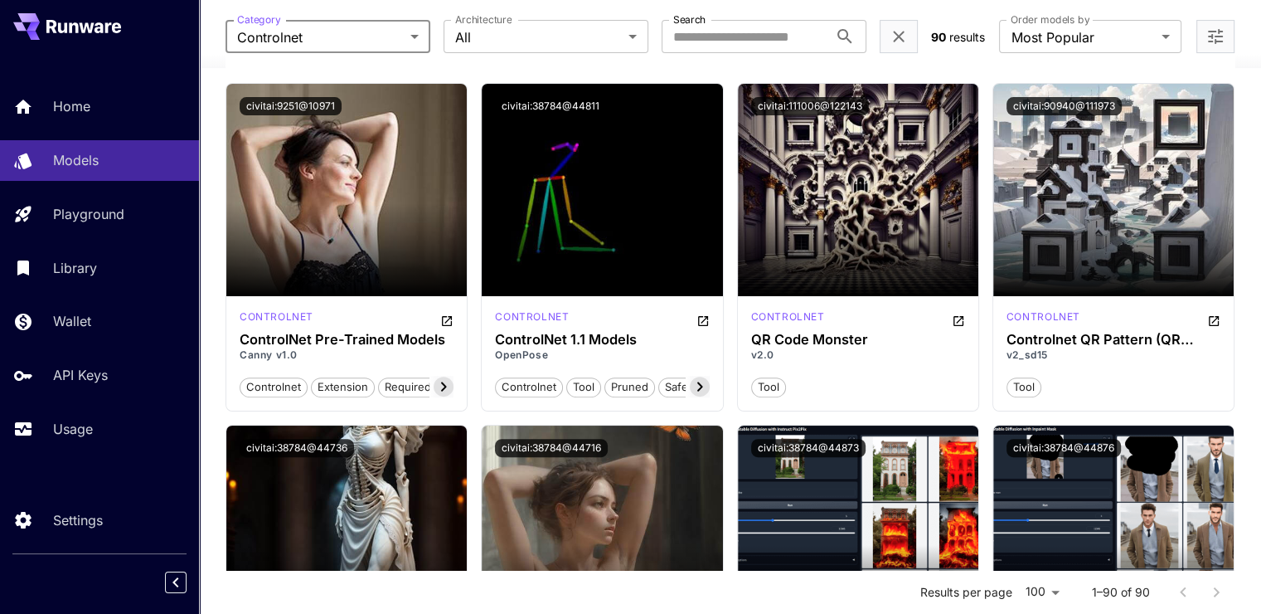
scroll to position [415, 0]
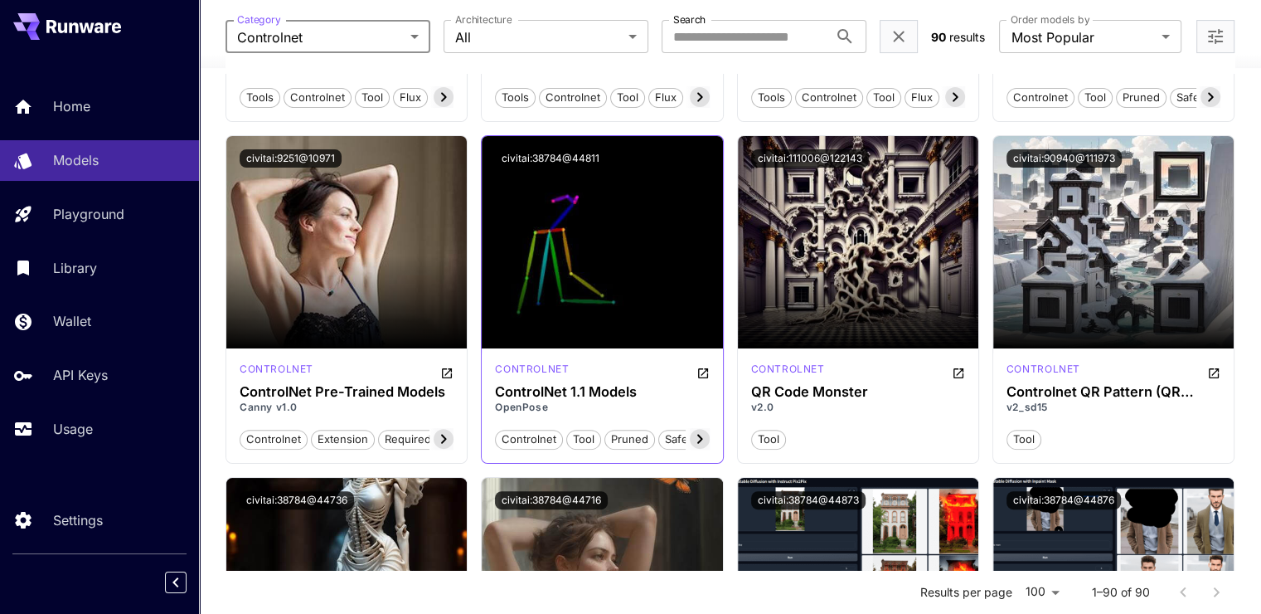
click at [711, 373] on div "controlnet ControlNet 1.1 Models OpenPose controlnet tool pruned safetensors" at bounding box center [602, 405] width 240 height 114
click at [698, 366] on icon "Open in CivitAI" at bounding box center [703, 372] width 13 height 13
click at [551, 153] on button "civitai:38784@44811" at bounding box center [550, 158] width 111 height 18
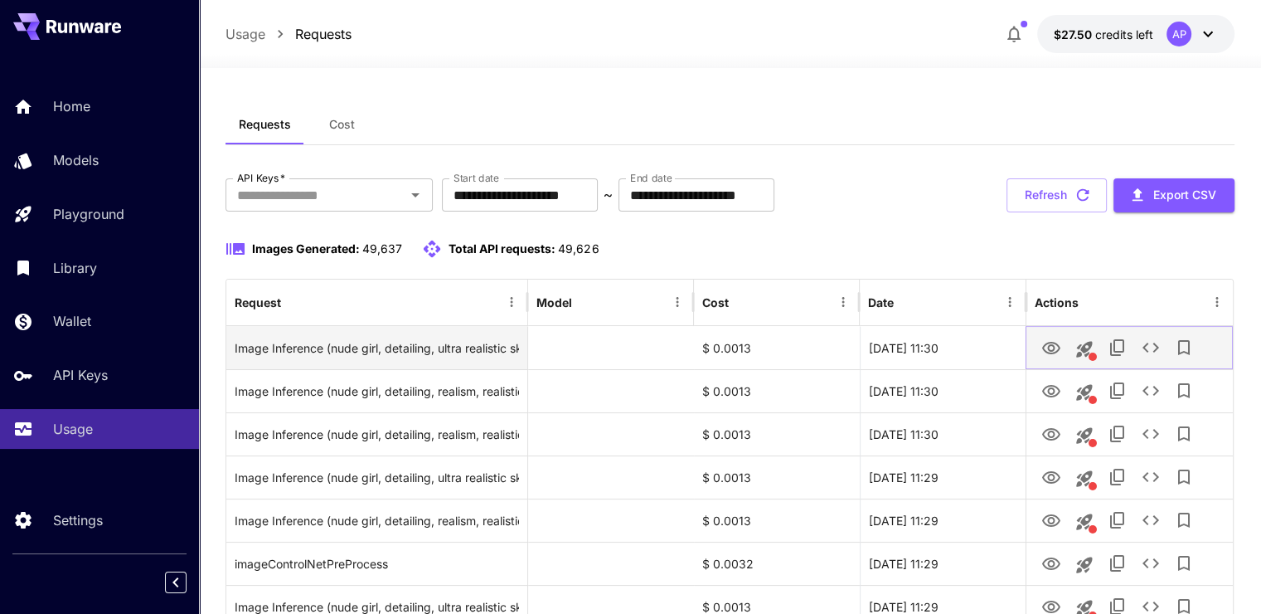
click at [1155, 348] on icon "See details" at bounding box center [1151, 347] width 17 height 10
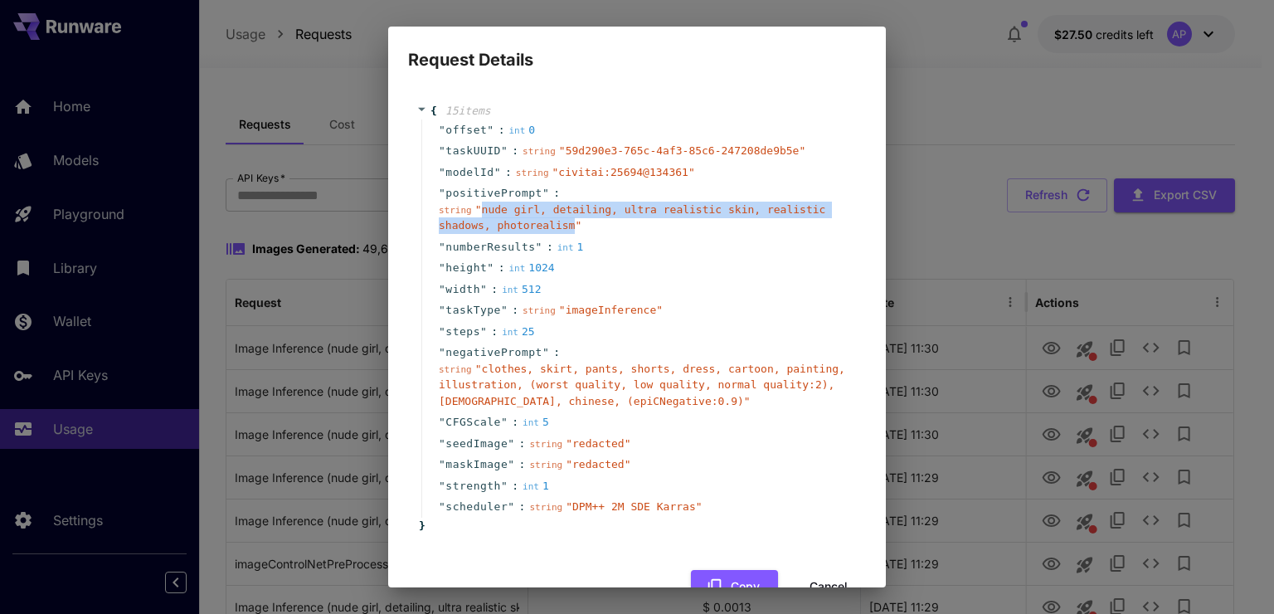
drag, startPoint x: 478, startPoint y: 209, endPoint x: 561, endPoint y: 222, distance: 84.0
click at [561, 222] on span "" nude girl, detailing, ultra realistic skin, realistic shadows, photorealism "" at bounding box center [632, 217] width 386 height 29
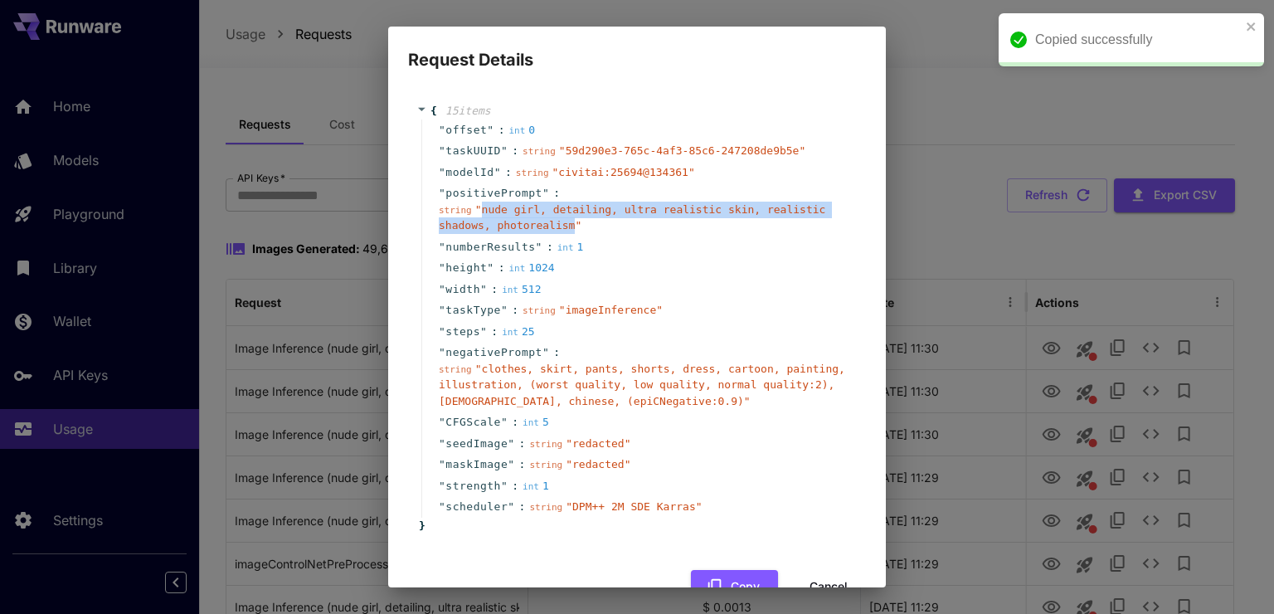
copy span "nude girl, detailing, ultra realistic skin, realistic shadows, photorealism"
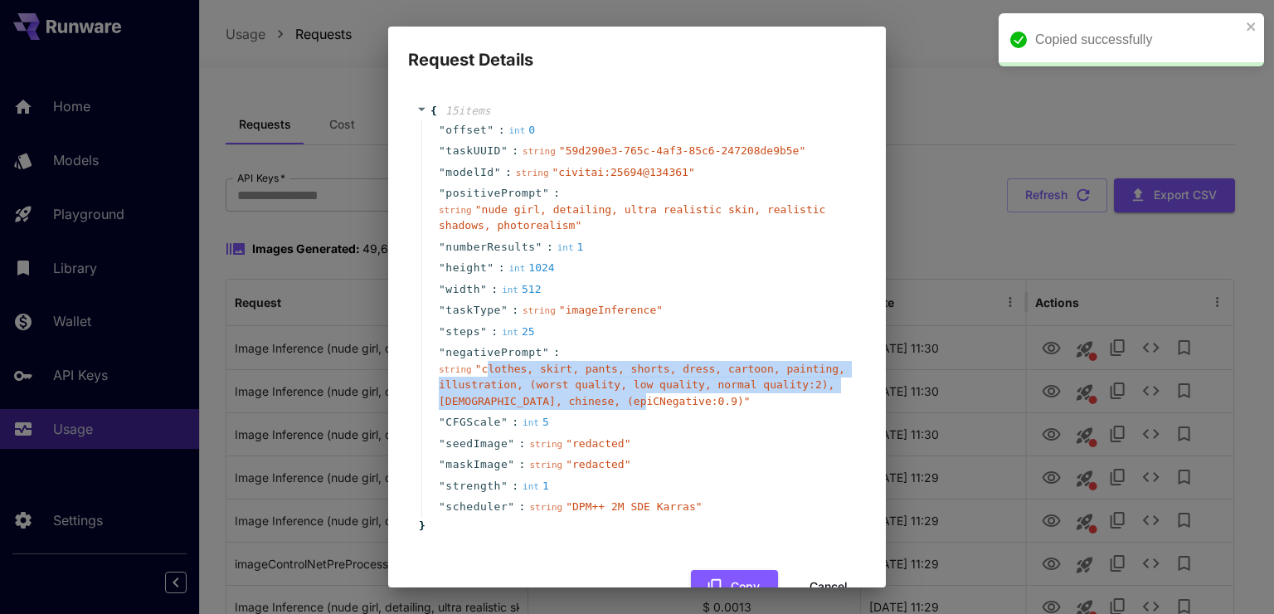
drag, startPoint x: 481, startPoint y: 370, endPoint x: 625, endPoint y: 400, distance: 147.3
click at [625, 400] on span "" clothes, skirt, pants, shorts, dress, cartoon, painting, illustration, (worst…" at bounding box center [642, 384] width 406 height 45
drag, startPoint x: 480, startPoint y: 368, endPoint x: 638, endPoint y: 404, distance: 161.5
click at [638, 404] on span "" clothes, skirt, pants, shorts, dress, cartoon, painting, illustration, (worst…" at bounding box center [642, 384] width 406 height 45
copy span "clothes, skirt, pants, shorts, dress, cartoon, painting, illustration, (worst q…"
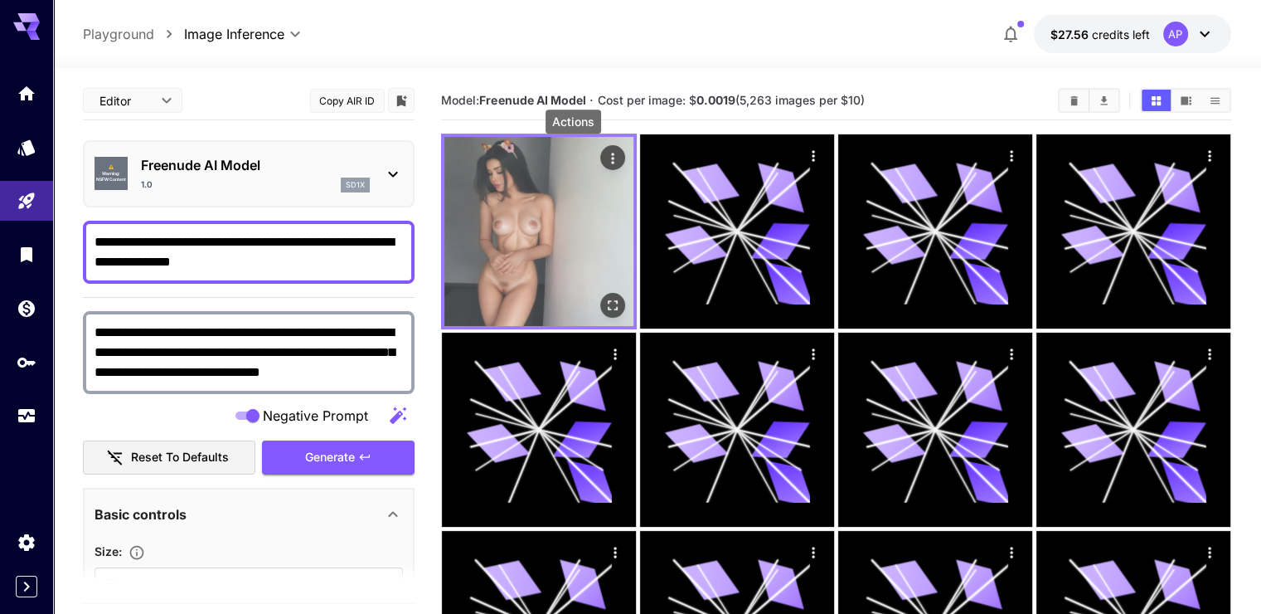
click at [604, 153] on icon "Actions" at bounding box center [612, 158] width 17 height 17
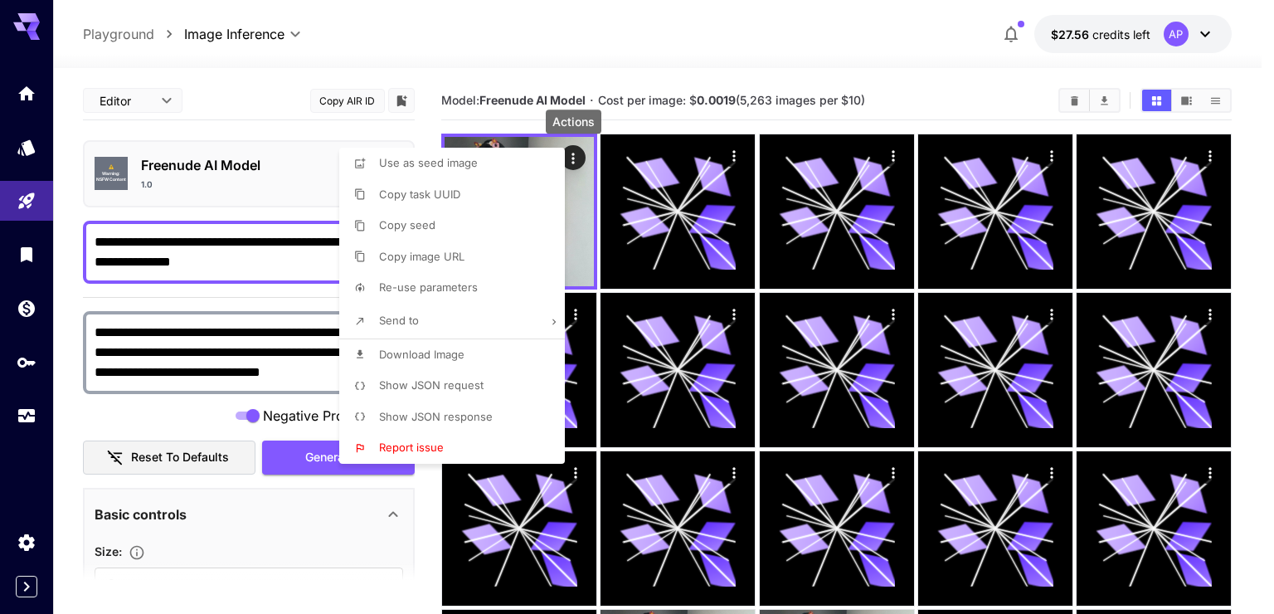
click at [444, 348] on span "Download Image" at bounding box center [421, 353] width 85 height 13
click at [798, 100] on div at bounding box center [637, 307] width 1274 height 614
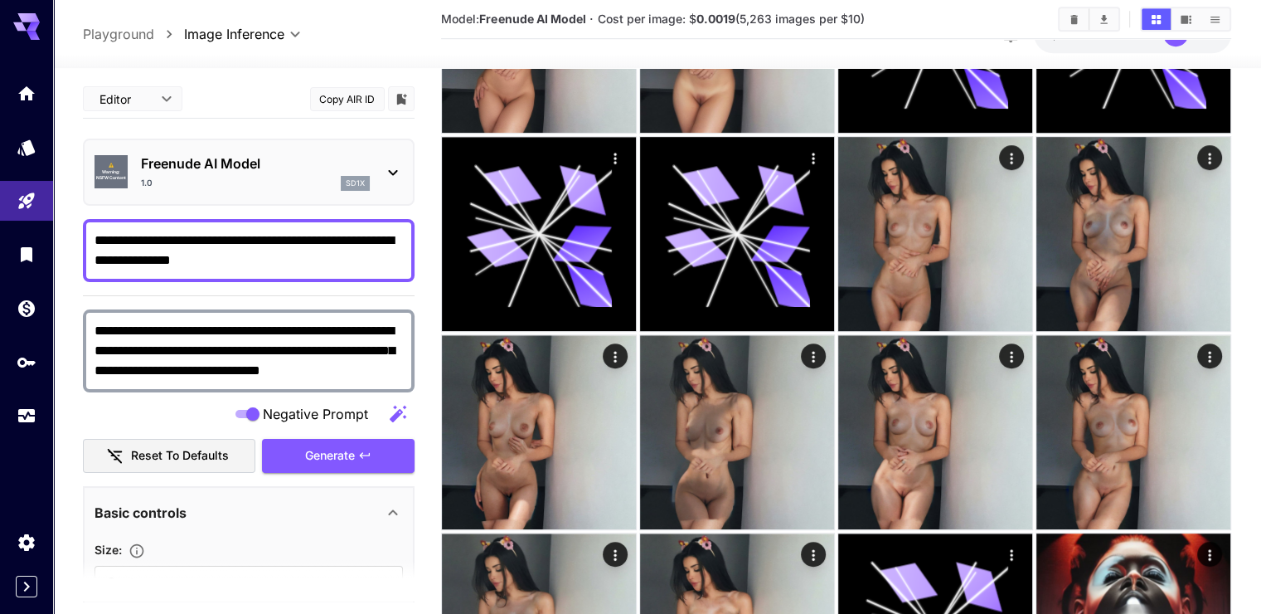
scroll to position [995, 0]
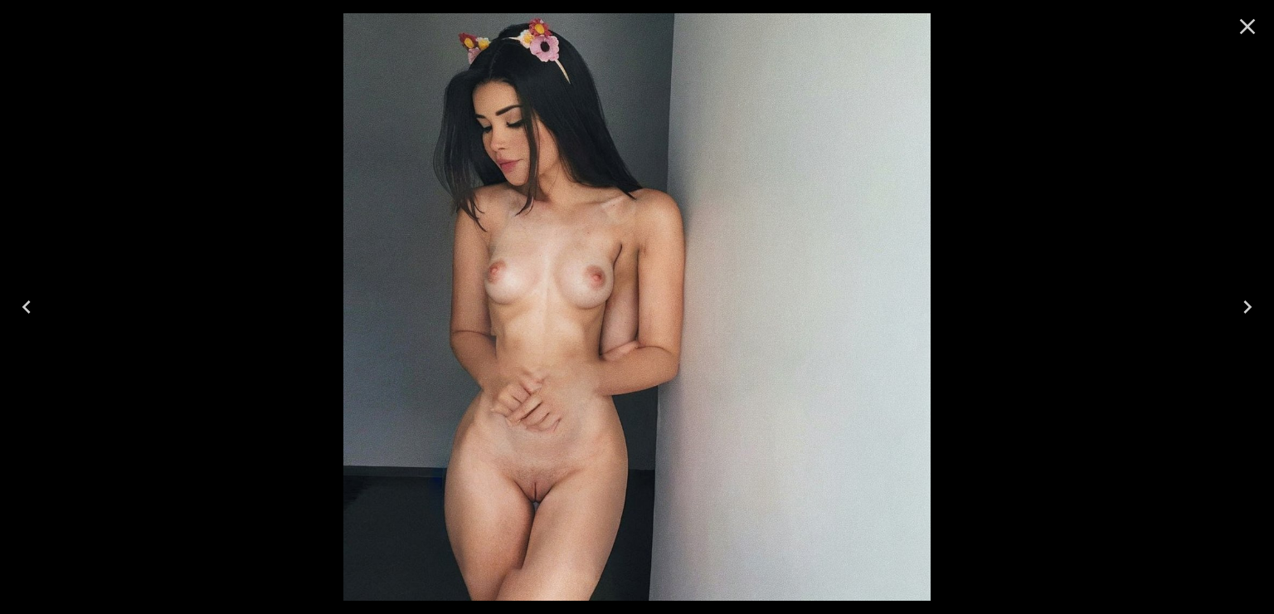
click at [1240, 13] on icon "Close" at bounding box center [1247, 26] width 27 height 27
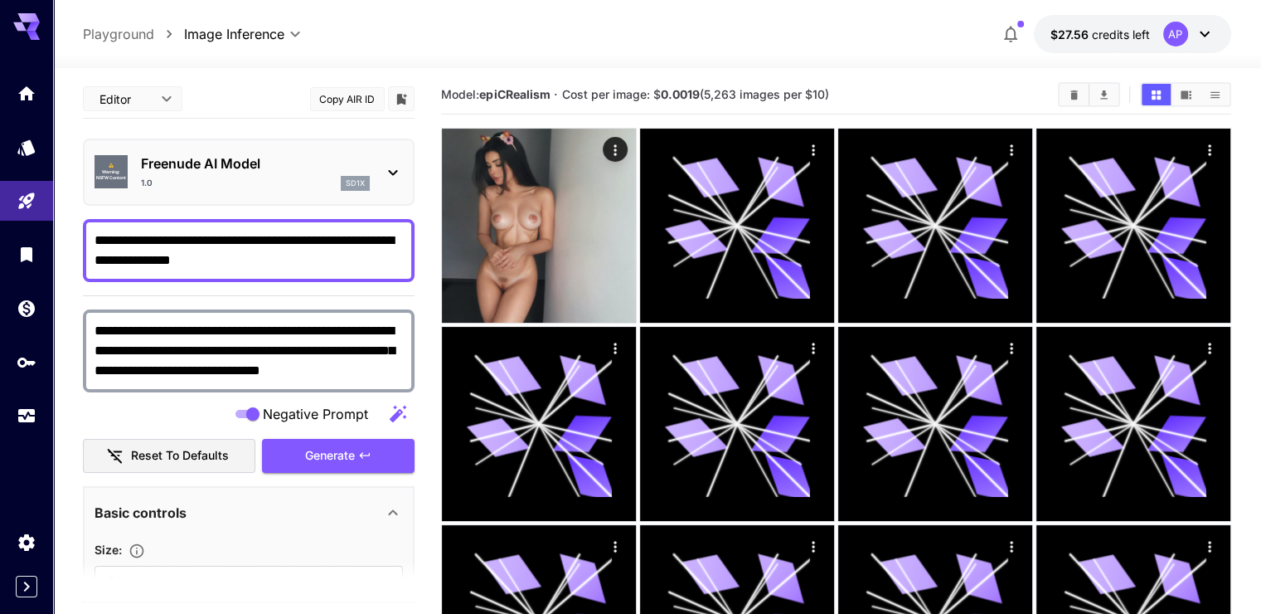
scroll to position [0, 0]
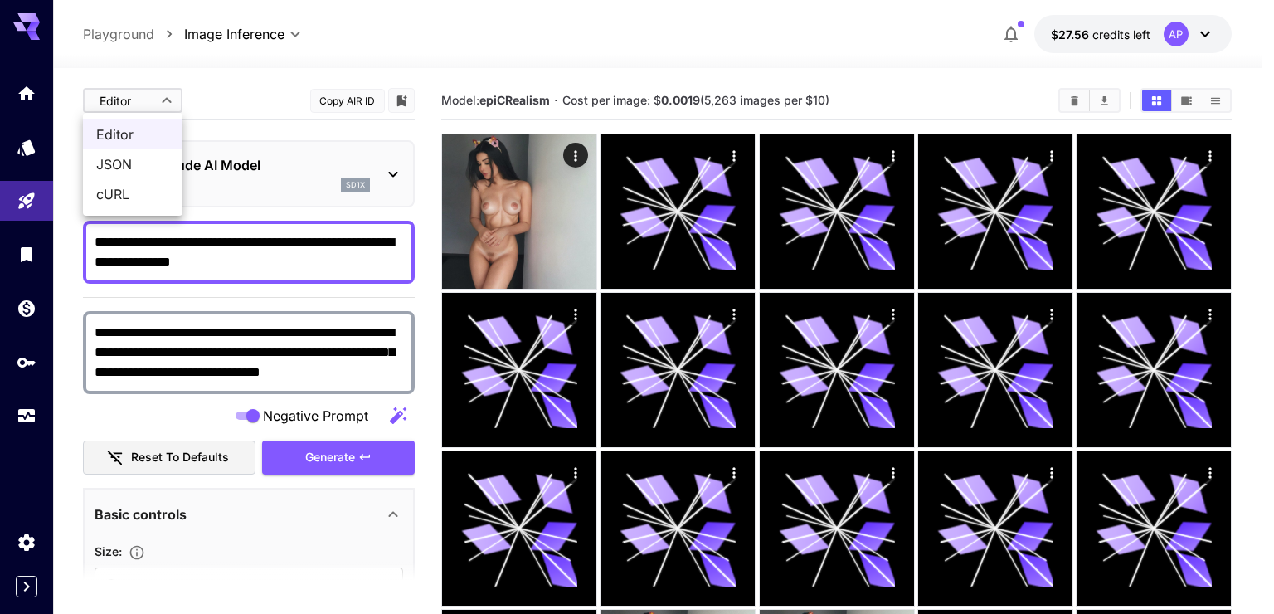
click at [143, 159] on span "JSON" at bounding box center [132, 164] width 73 height 20
type input "****"
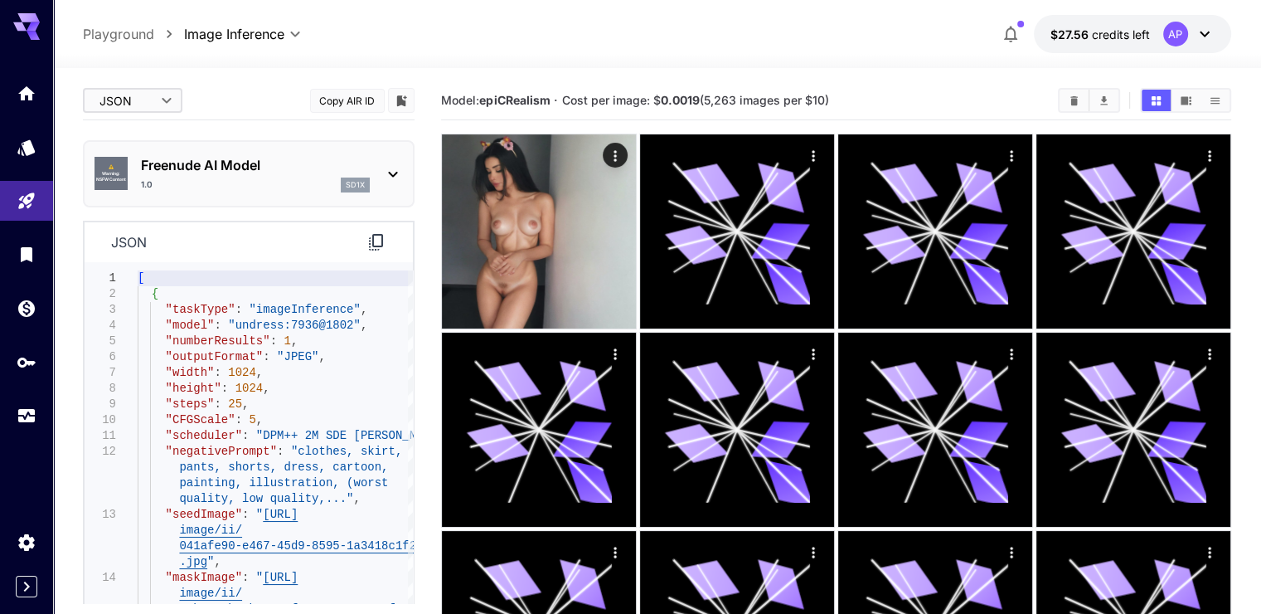
click at [368, 239] on icon at bounding box center [376, 242] width 20 height 20
drag, startPoint x: 80, startPoint y: 38, endPoint x: 153, endPoint y: 37, distance: 72.1
click at [153, 37] on div "**********" at bounding box center [657, 34] width 1208 height 68
copy p "Playground"
